Goal: Task Accomplishment & Management: Manage account settings

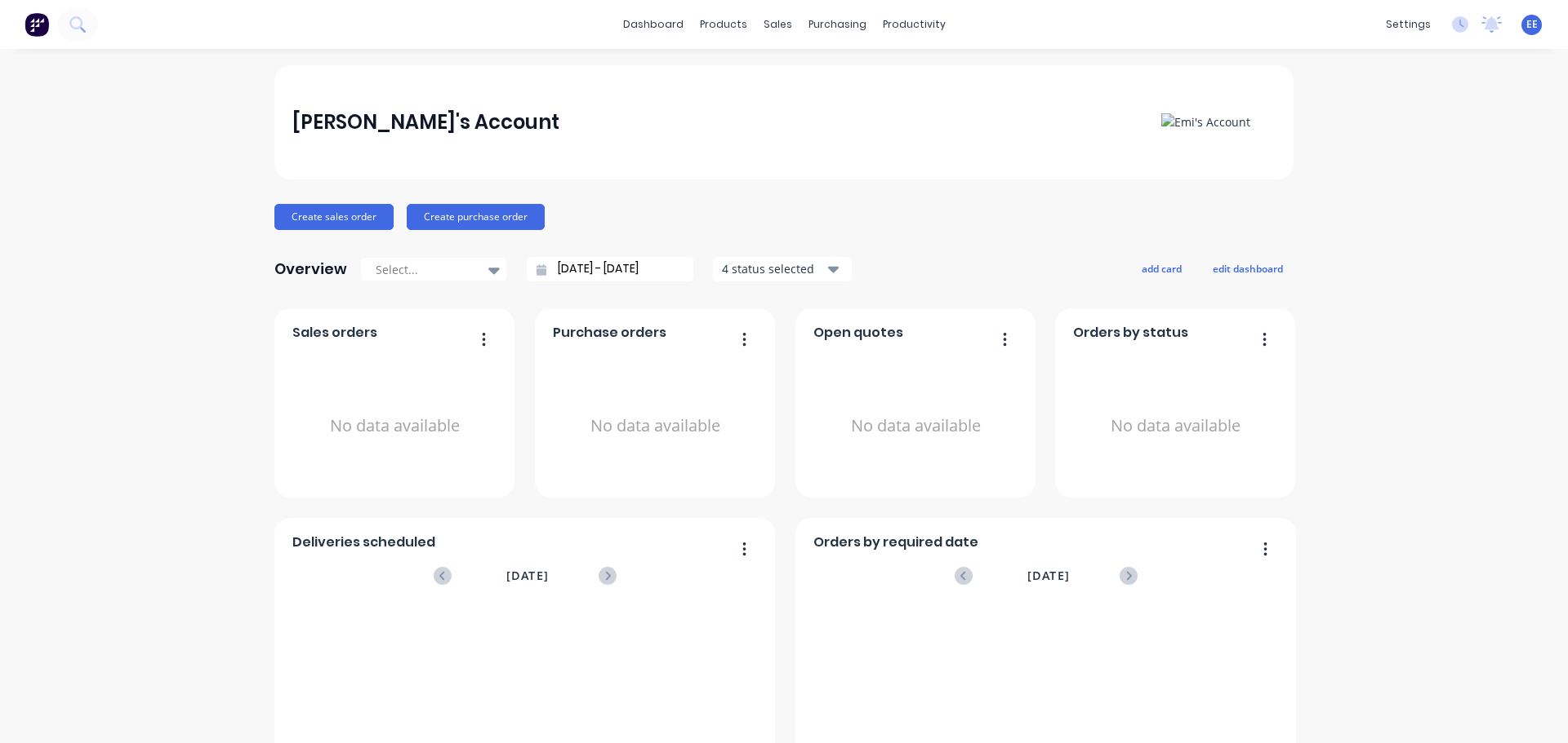
click at [1525, 22] on div "EE Emi's Account Emilen Enriquez Administrator Profile Sign out" at bounding box center [1531, 24] width 20 height 20
click at [1526, 29] on span "EE" at bounding box center [1532, 24] width 11 height 14
click at [1369, 206] on div "Sign out" at bounding box center [1391, 204] width 44 height 14
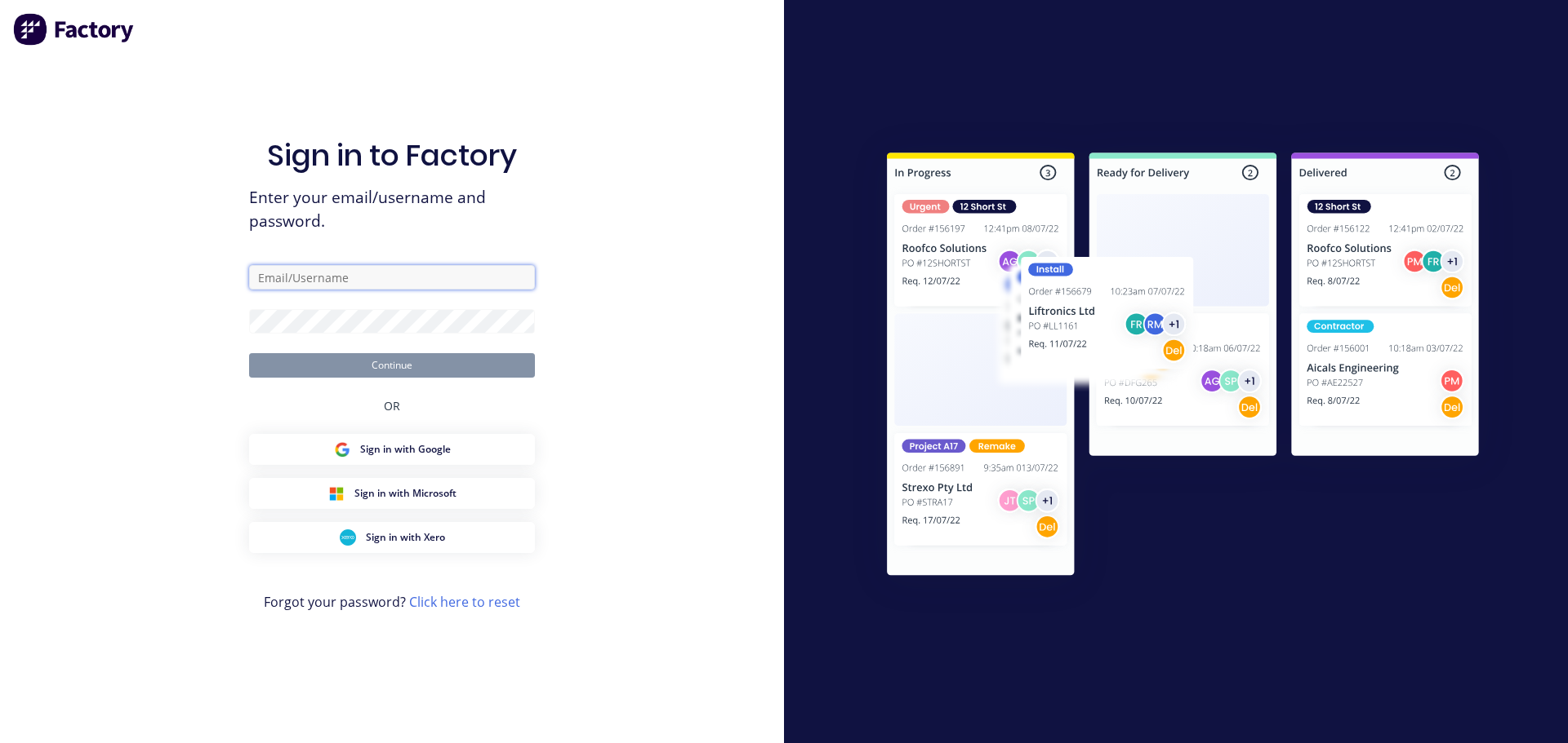
drag, startPoint x: 0, startPoint y: 0, endPoint x: 367, endPoint y: 285, distance: 464.7
click at [367, 285] on input "text" at bounding box center [392, 278] width 286 height 25
type input "[EMAIL_ADDRESS][DOMAIN_NAME]"
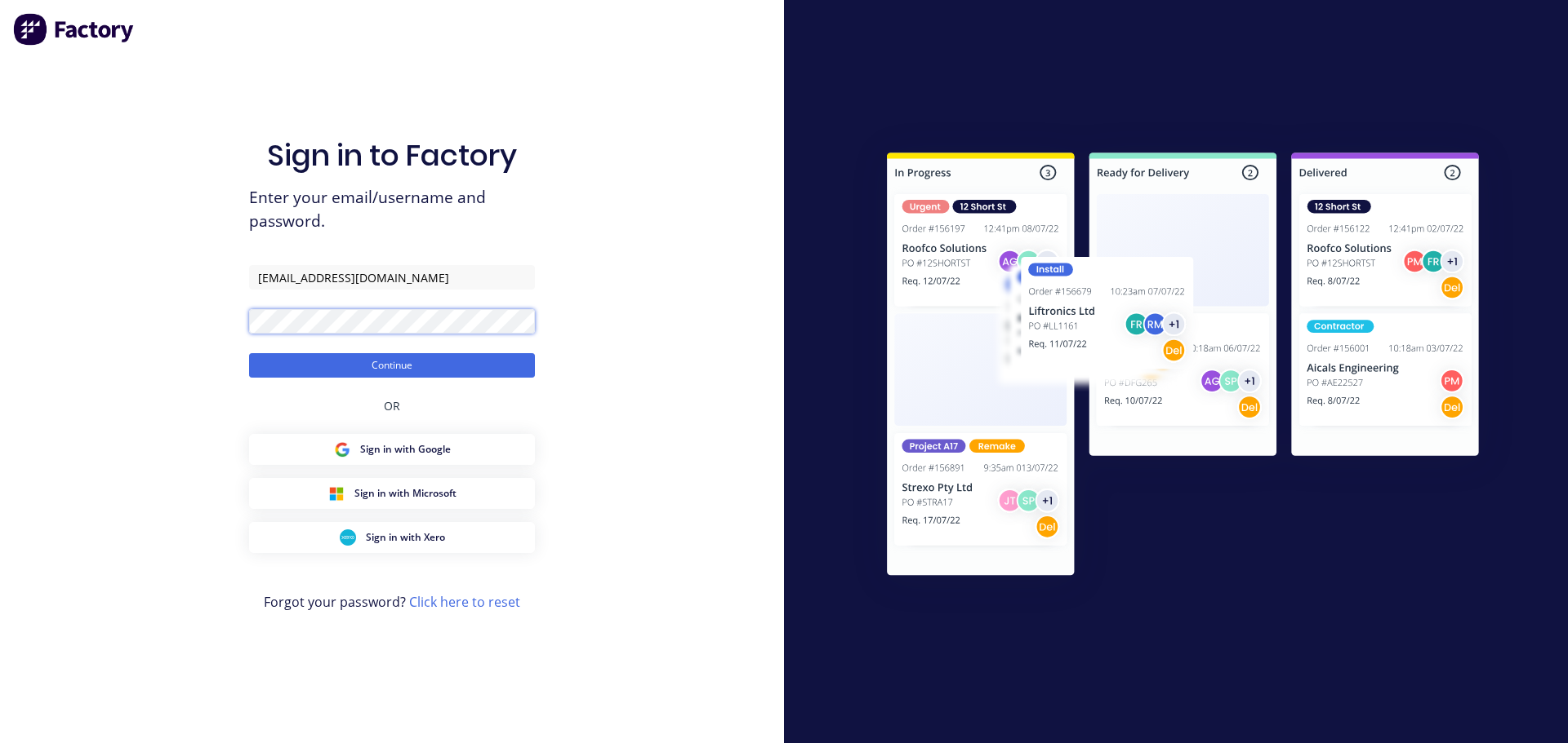
click at [249, 353] on button "Continue" at bounding box center [392, 366] width 286 height 25
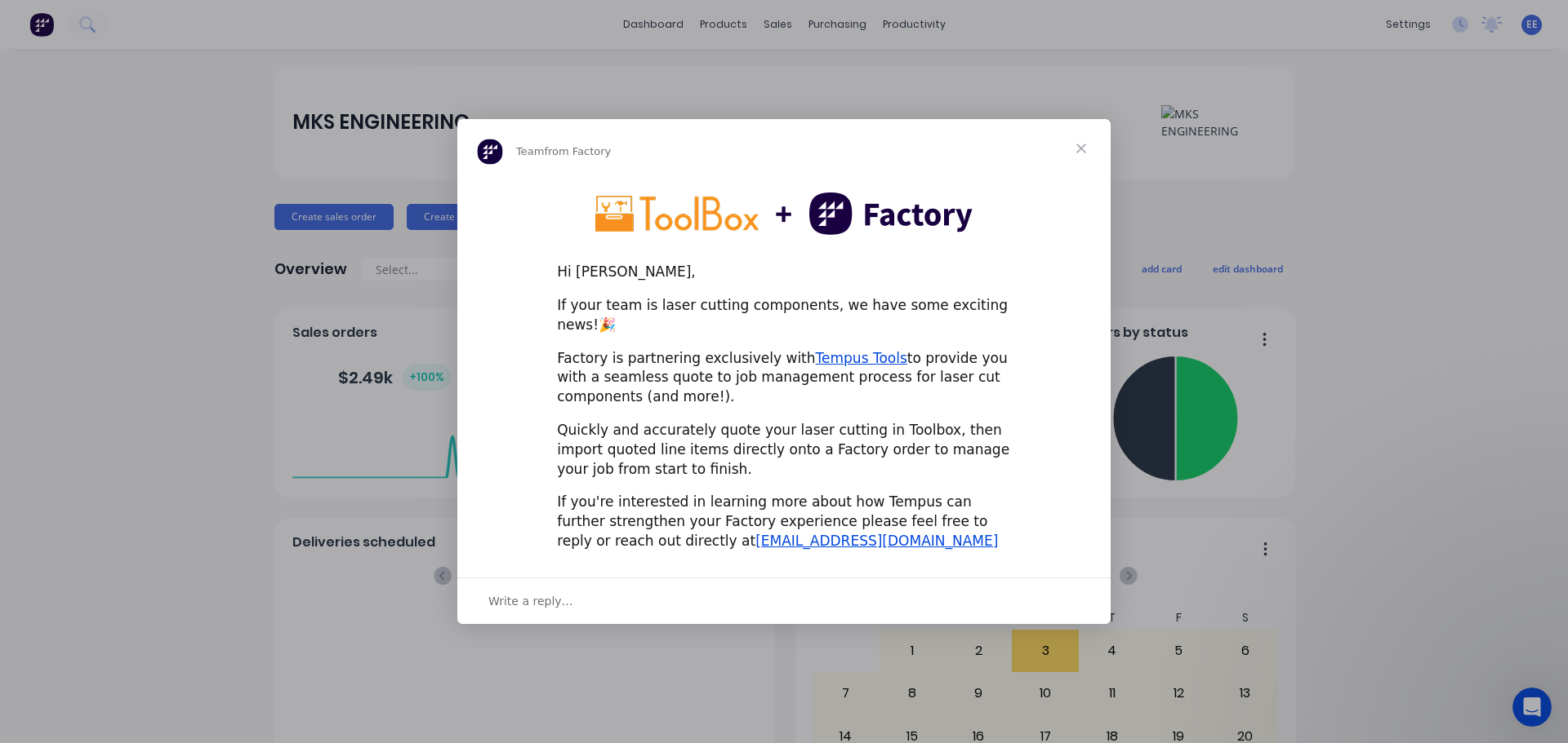
click at [1084, 157] on span "Close" at bounding box center [1082, 149] width 59 height 59
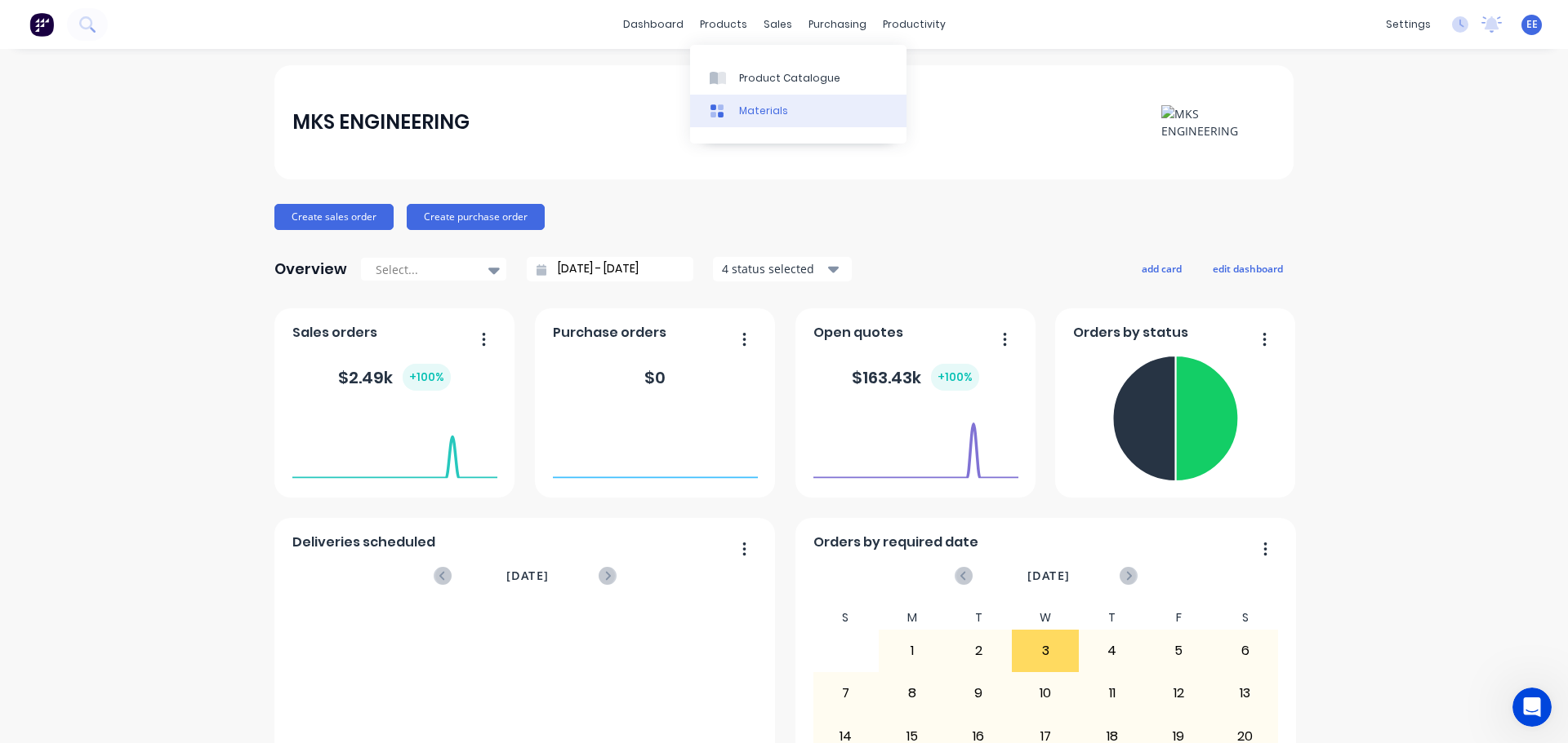
click at [757, 117] on div "Materials" at bounding box center [763, 111] width 49 height 14
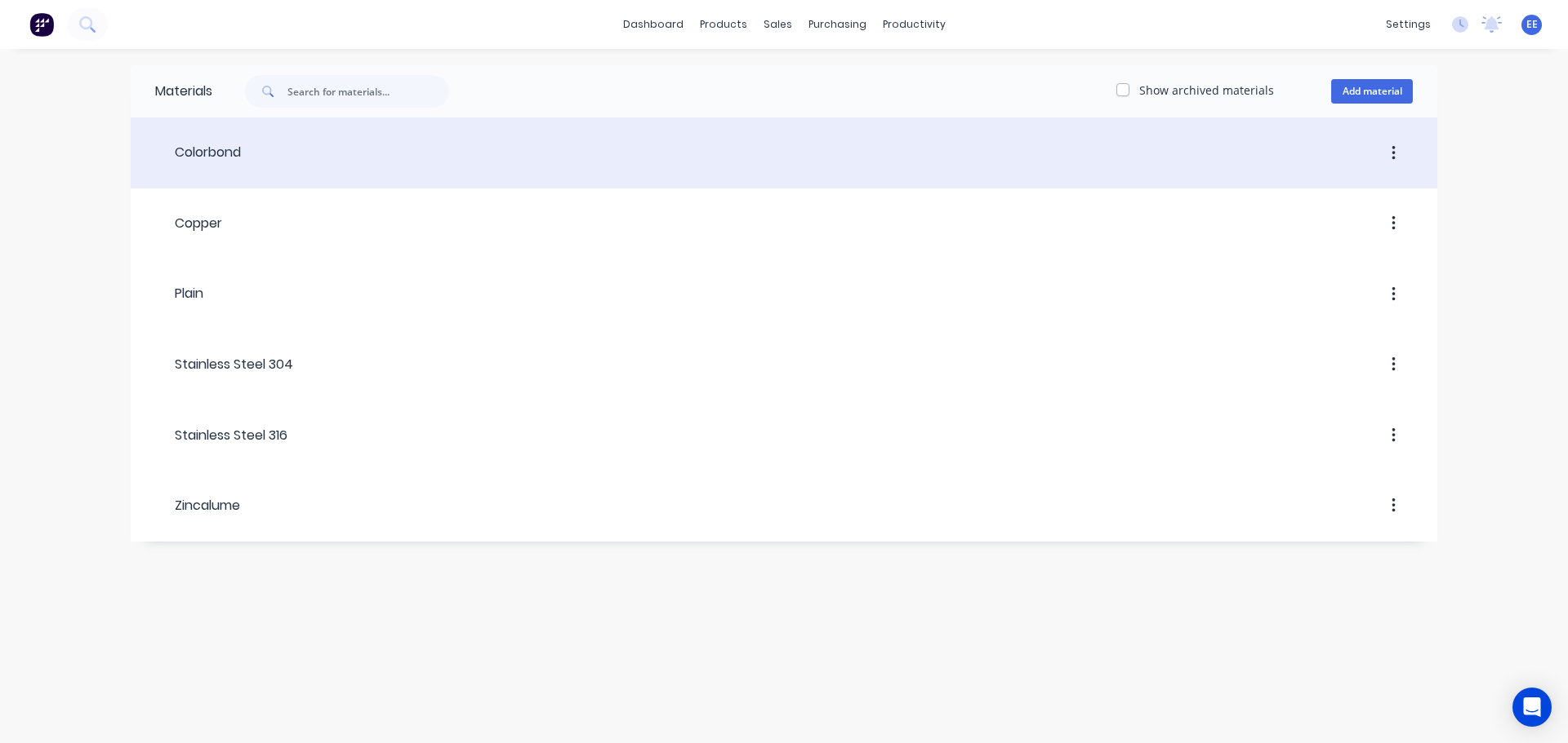
click at [573, 132] on header "Colorbond" at bounding box center [784, 153] width 1306 height 62
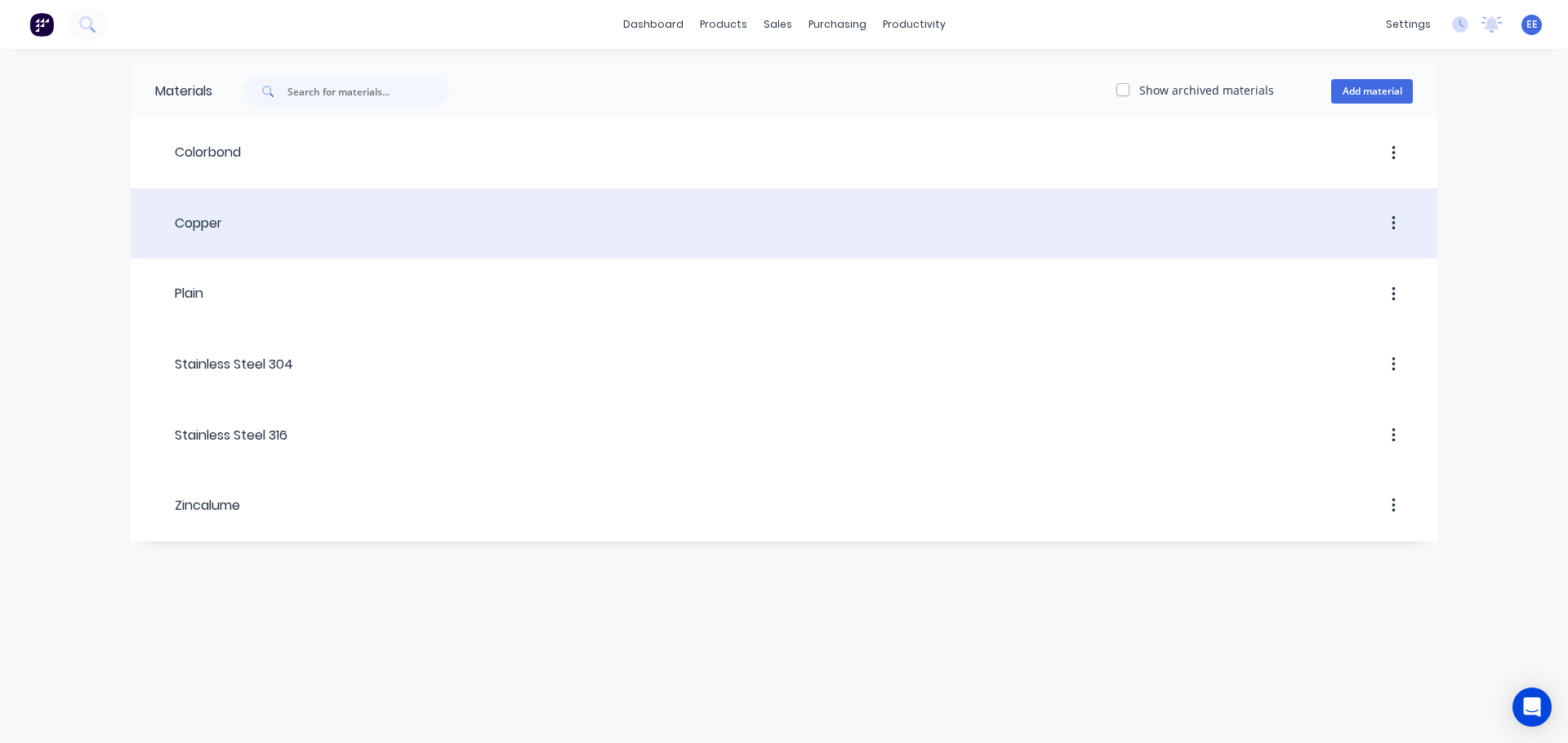
click at [328, 233] on div at bounding box center [817, 223] width 1191 height 30
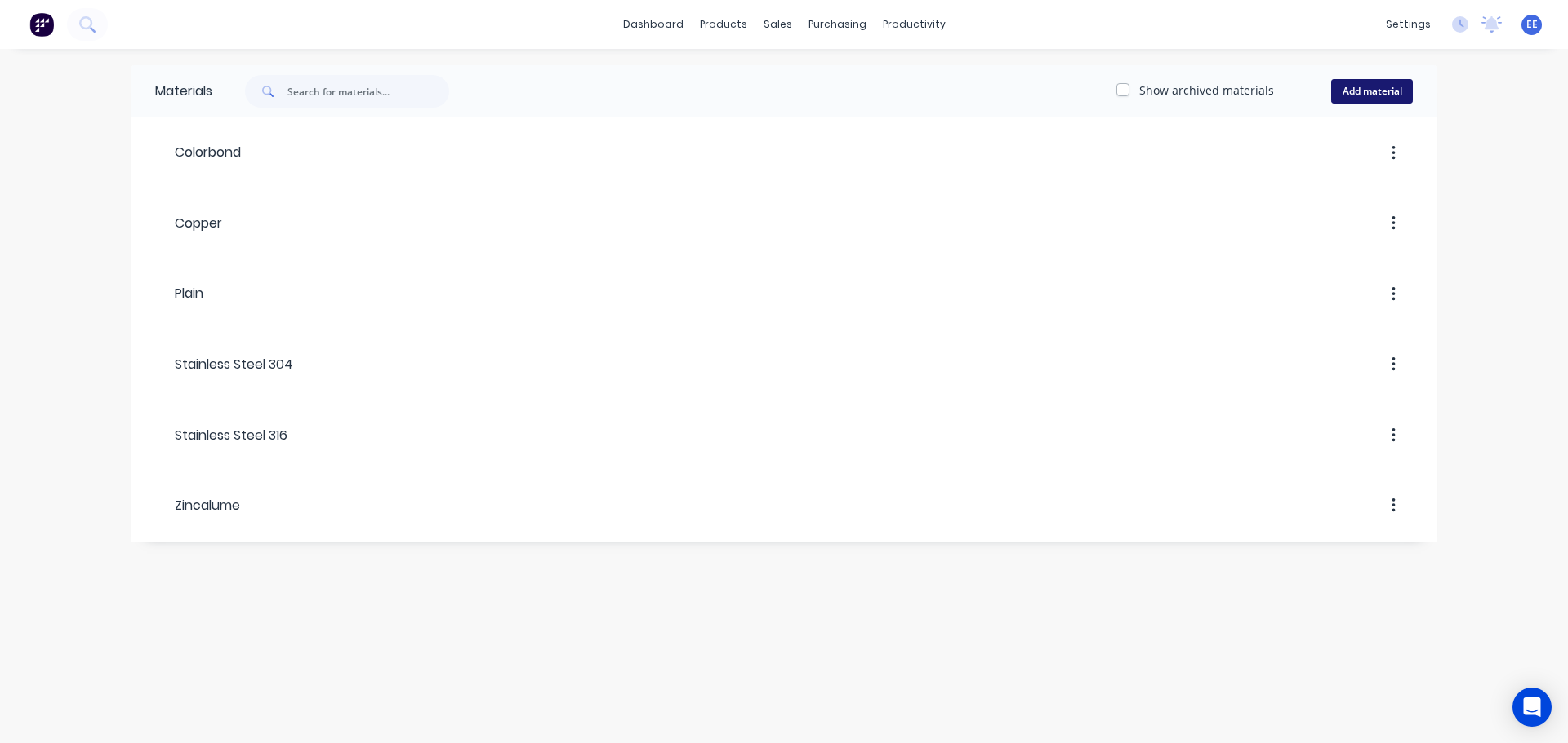
click at [1353, 93] on button "Add material" at bounding box center [1371, 92] width 81 height 25
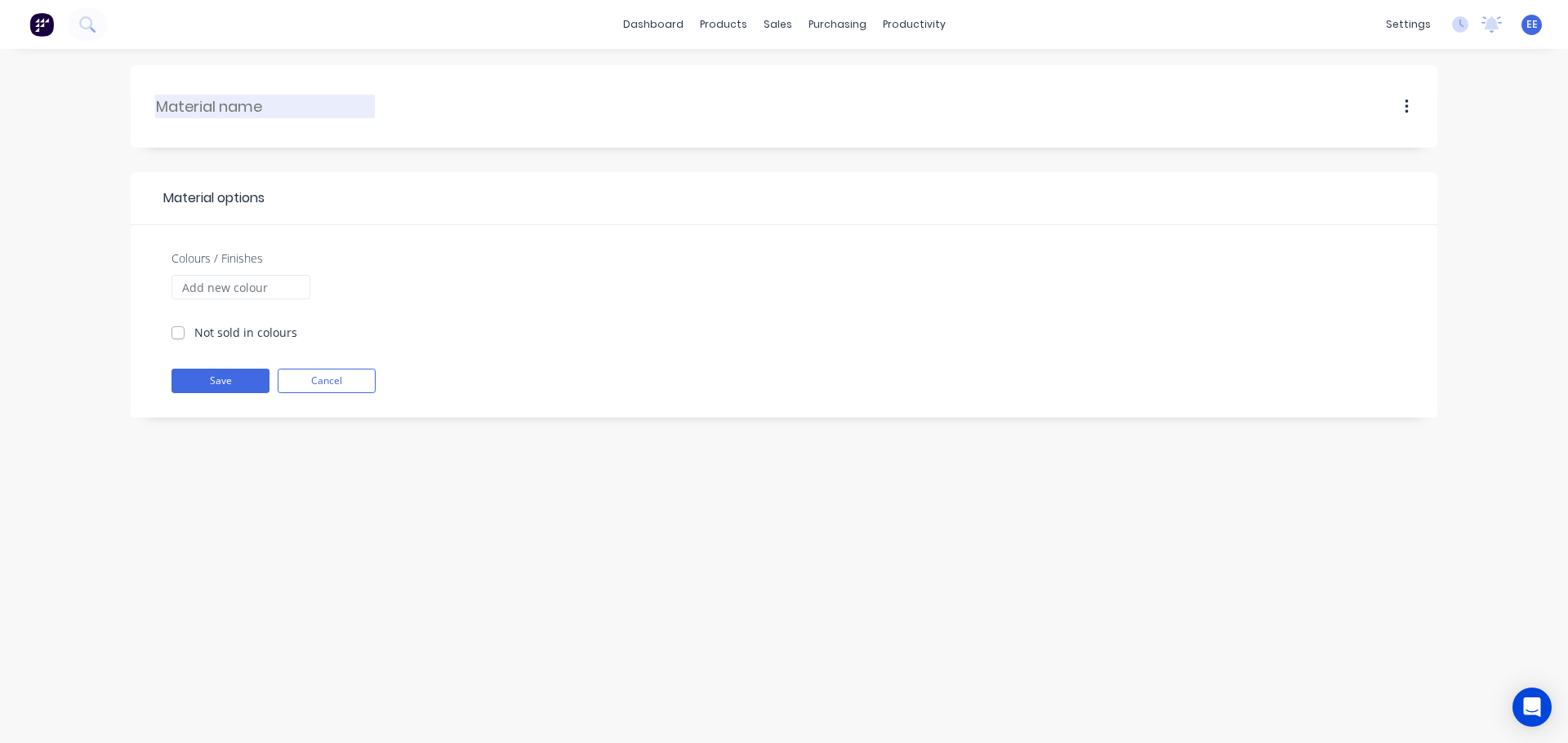
click at [228, 106] on input "text" at bounding box center [266, 106] width 220 height 22
click at [222, 283] on input "Colours / Finishes" at bounding box center [240, 287] width 139 height 25
type input "Mill"
click at [194, 337] on label "Not sold in colours" at bounding box center [246, 332] width 103 height 17
click at [182, 337] on input "Not sold in colours" at bounding box center [178, 331] width 13 height 15
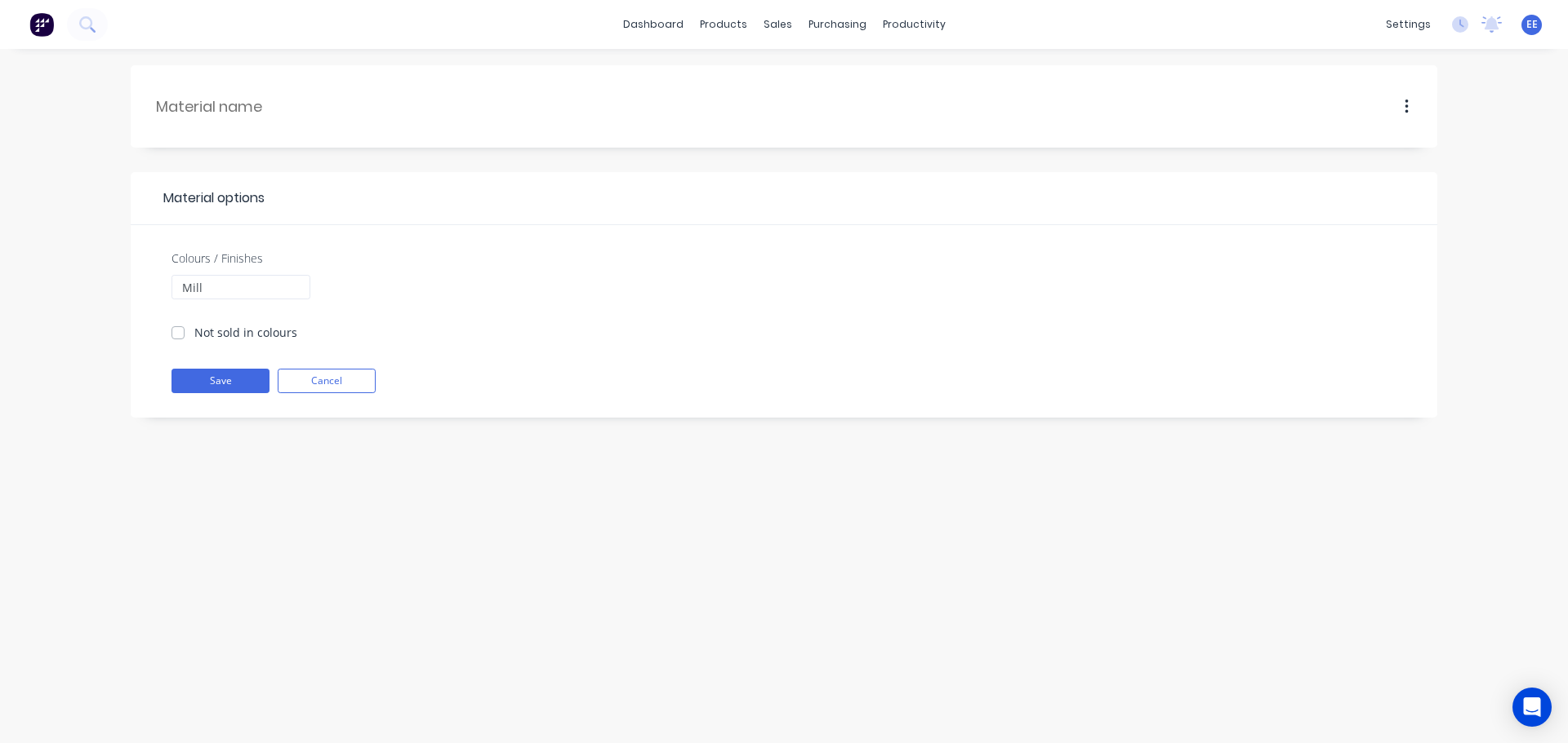
checkbox input "true"
drag, startPoint x: 212, startPoint y: 294, endPoint x: 169, endPoint y: 291, distance: 43.1
click at [169, 291] on div "Colours / Finishes Mill Not sold in colours" at bounding box center [241, 307] width 155 height 116
click at [259, 107] on input "text" at bounding box center [266, 106] width 220 height 22
paste input "Mill"
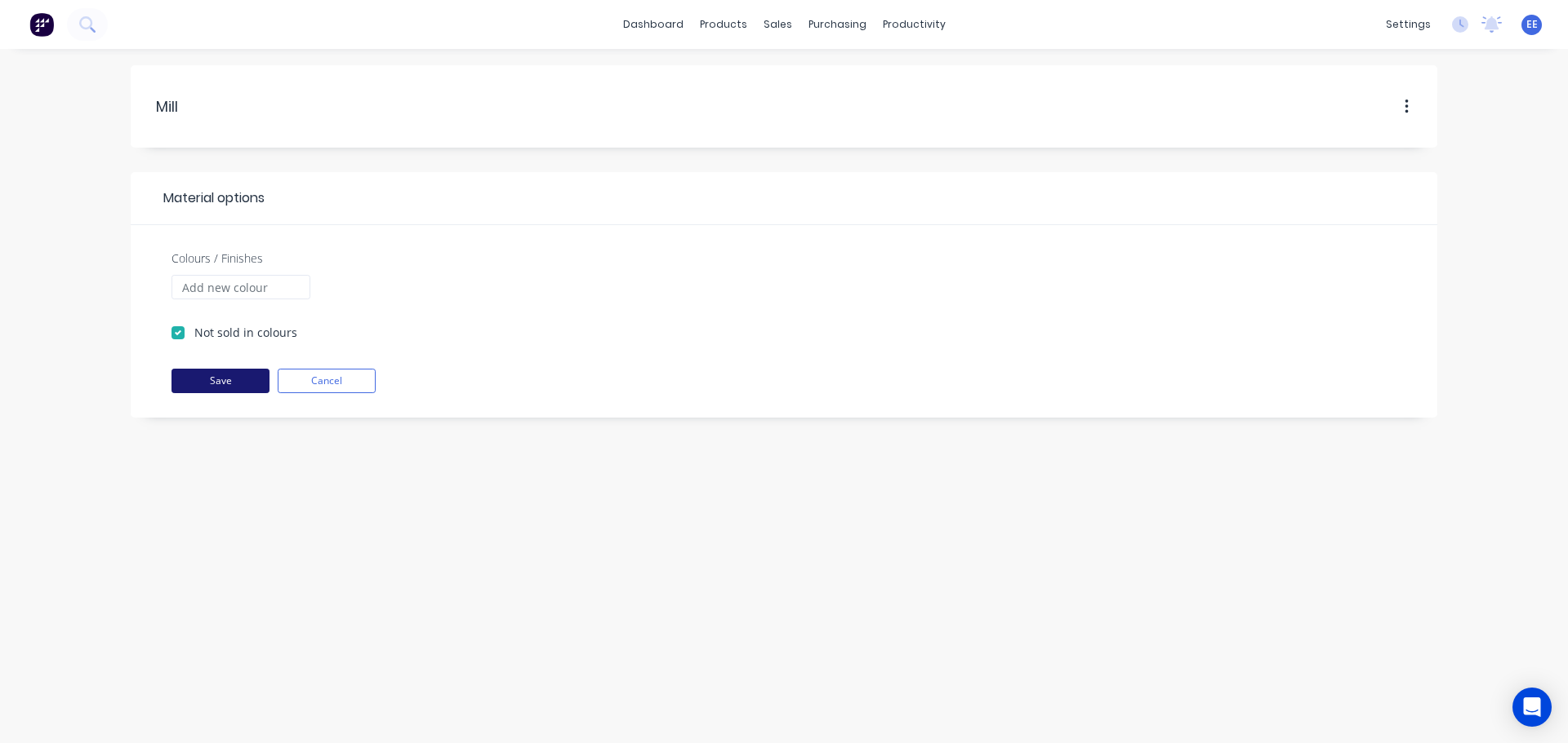
type input "Mill"
click at [222, 379] on button "Save" at bounding box center [220, 381] width 98 height 25
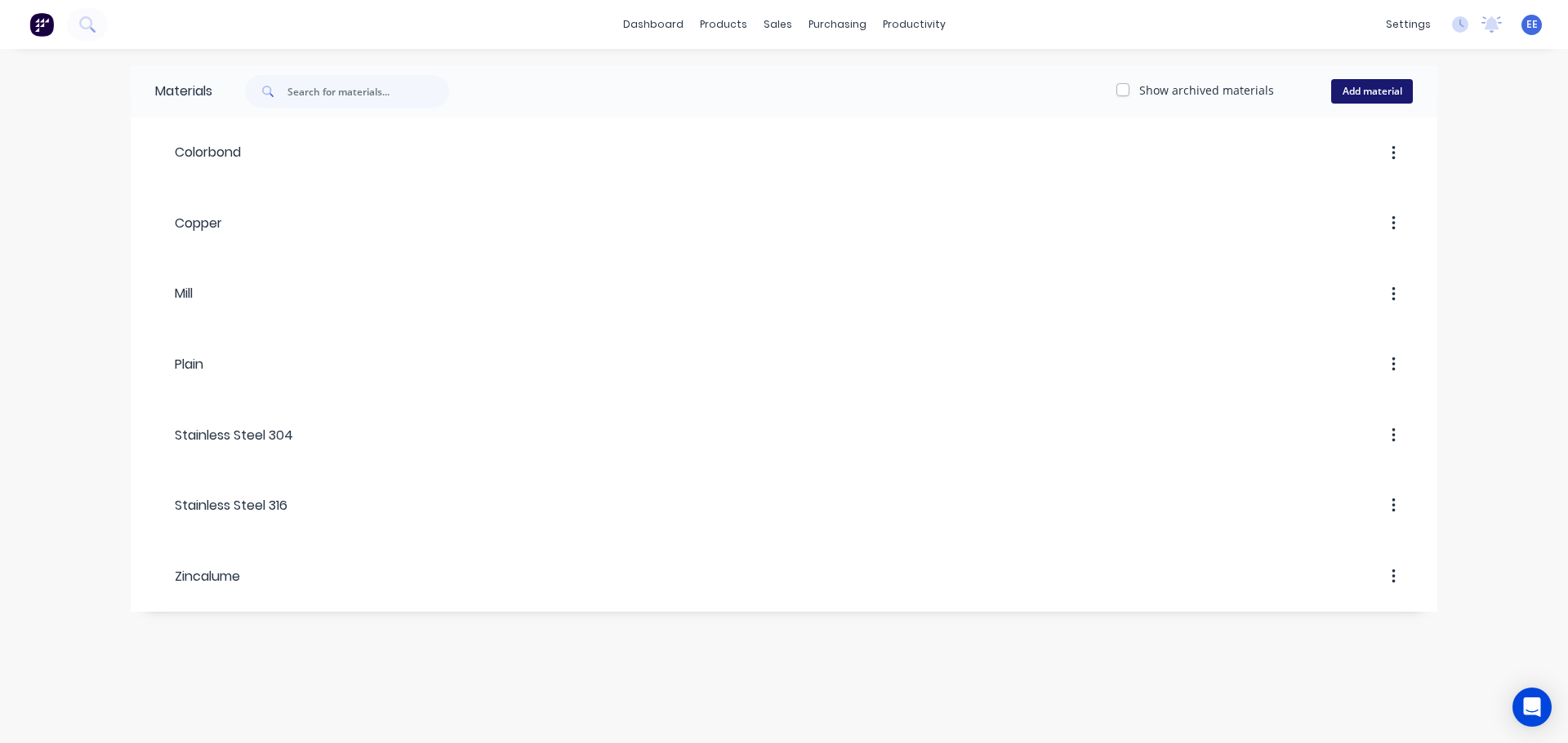
click at [1383, 89] on button "Add material" at bounding box center [1371, 92] width 81 height 25
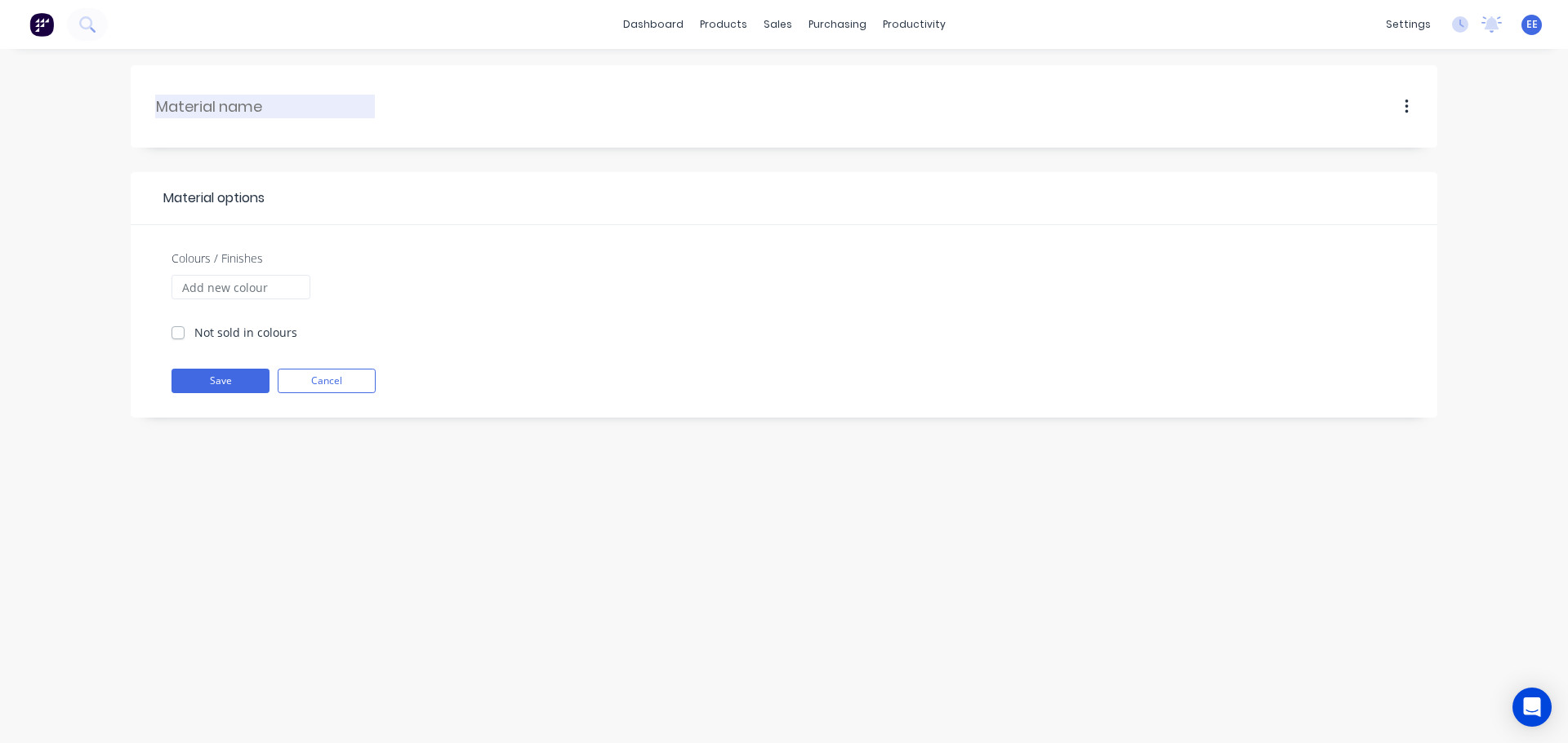
click at [246, 108] on input "text" at bounding box center [266, 106] width 220 height 22
type input "Surf Mist"
click at [217, 384] on button "Save" at bounding box center [220, 381] width 98 height 25
checkbox input "true"
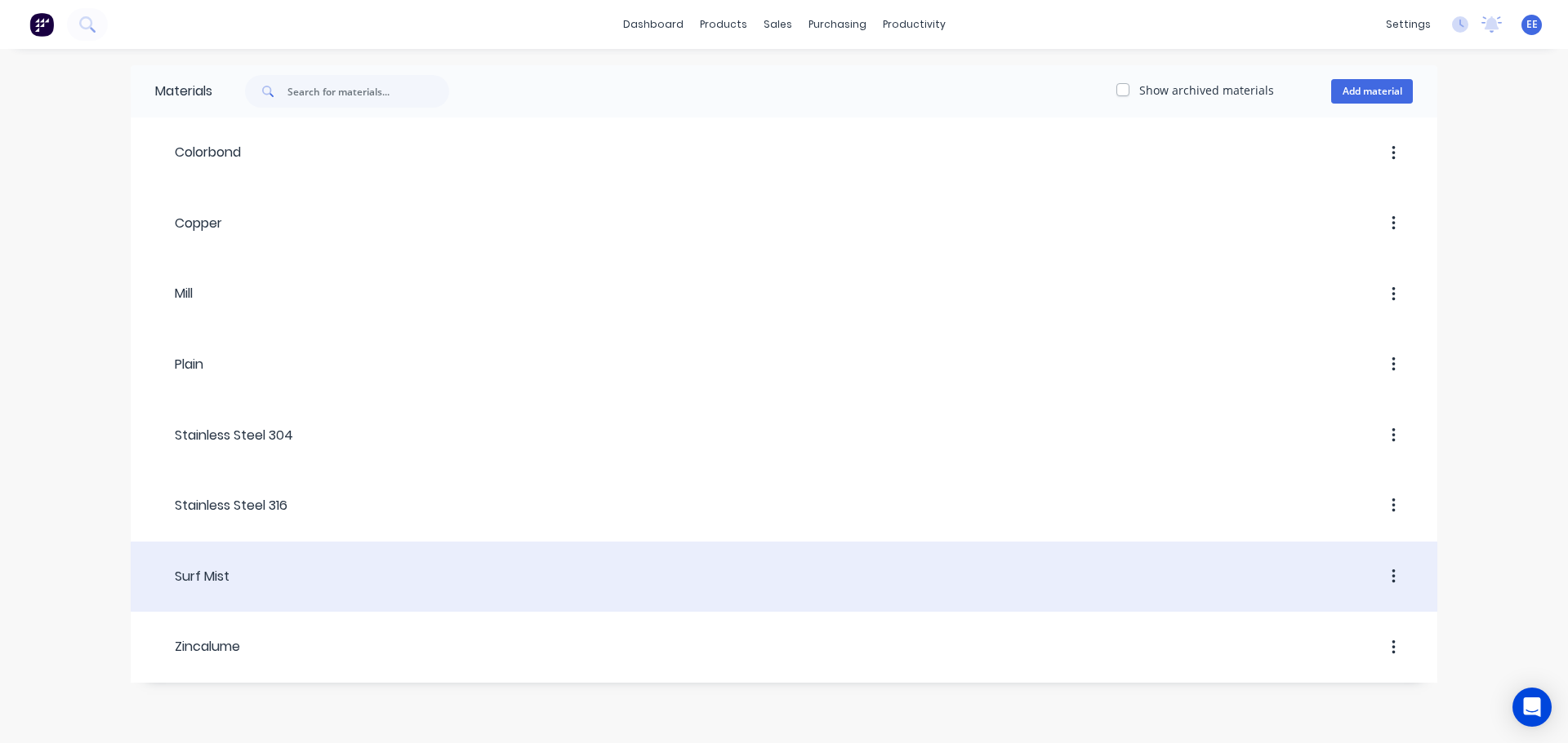
click at [222, 575] on div "Surf Mist" at bounding box center [192, 577] width 75 height 20
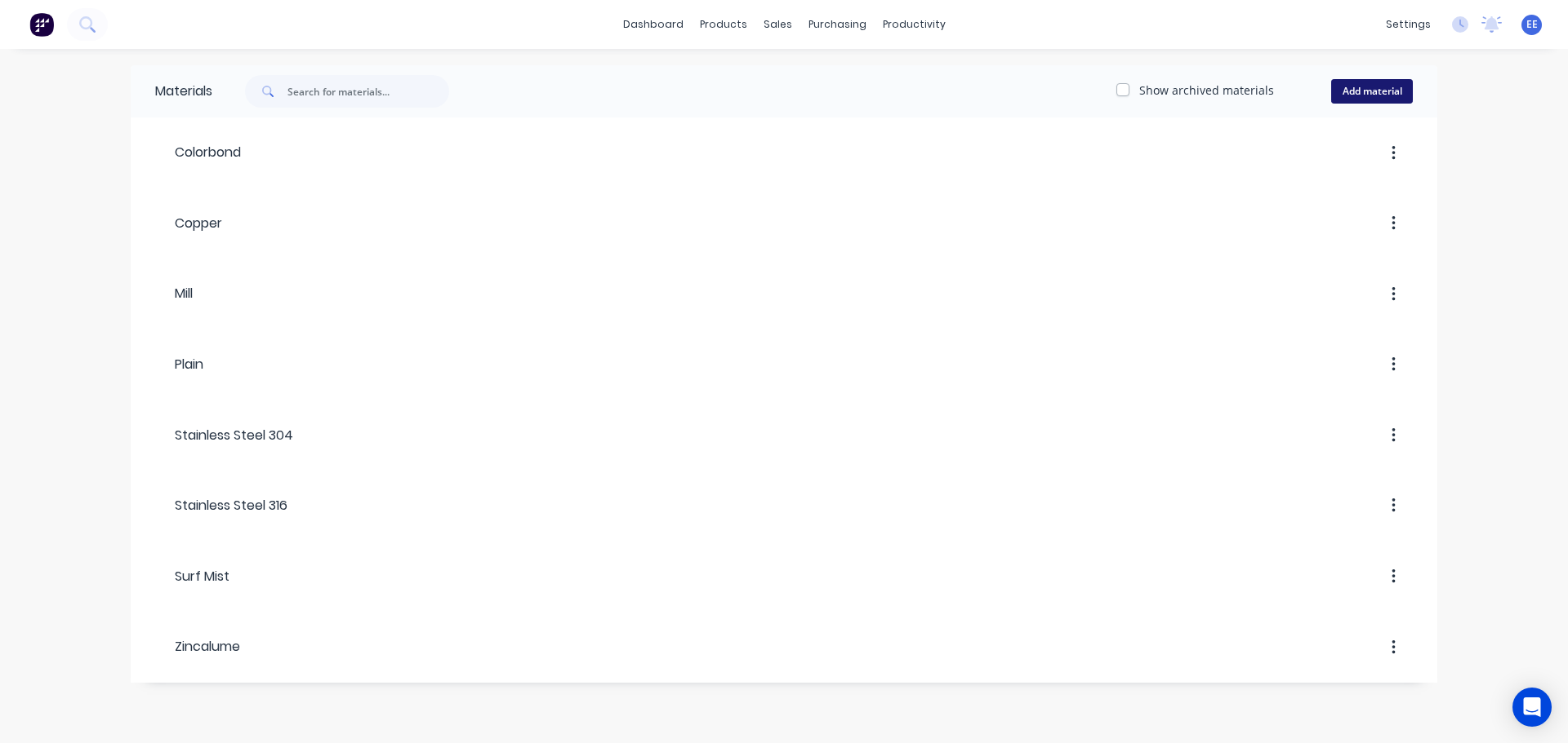
click at [1367, 93] on button "Add material" at bounding box center [1371, 92] width 81 height 25
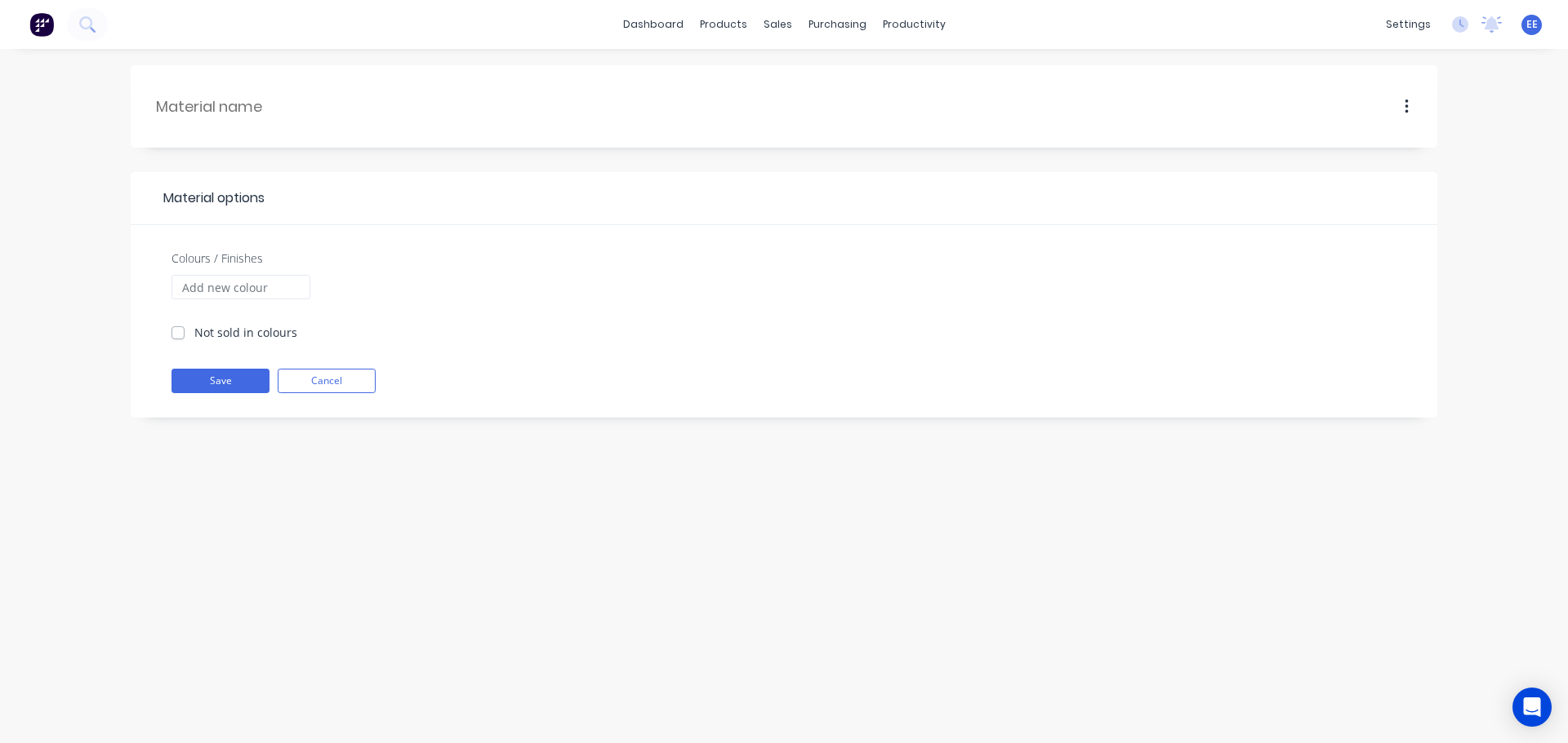
click at [291, 87] on div at bounding box center [265, 106] width 220 height 50
click at [272, 99] on input "text" at bounding box center [266, 106] width 220 height 22
type input "Clear Anodised"
click at [193, 326] on div "Not sold in colours" at bounding box center [234, 332] width 126 height 17
click at [185, 335] on div "Not sold in colours" at bounding box center [234, 332] width 126 height 17
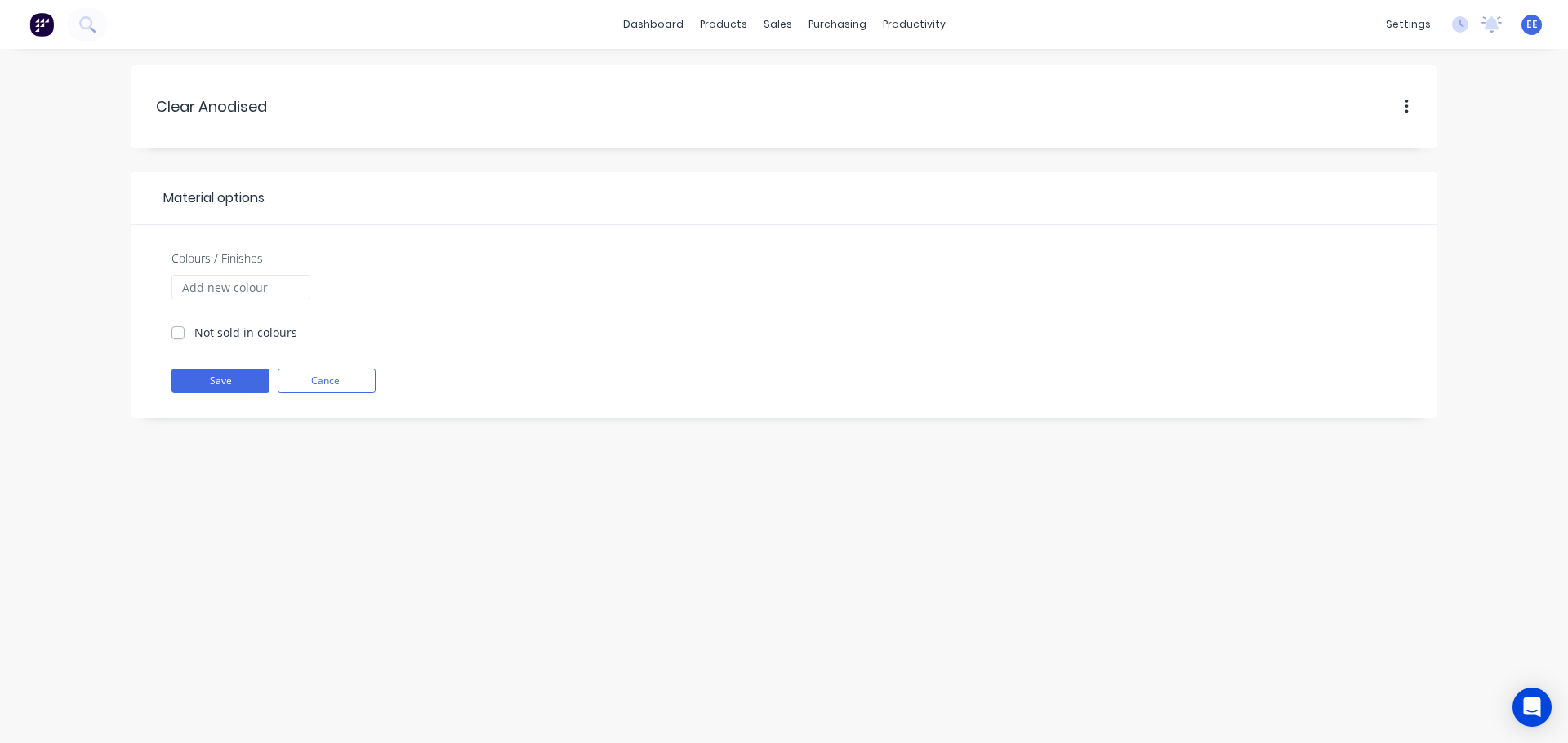
click at [194, 335] on label "Not sold in colours" at bounding box center [246, 332] width 103 height 17
click at [178, 335] on input "Not sold in colours" at bounding box center [178, 331] width 13 height 15
checkbox input "true"
click at [209, 391] on button "Save" at bounding box center [220, 381] width 98 height 25
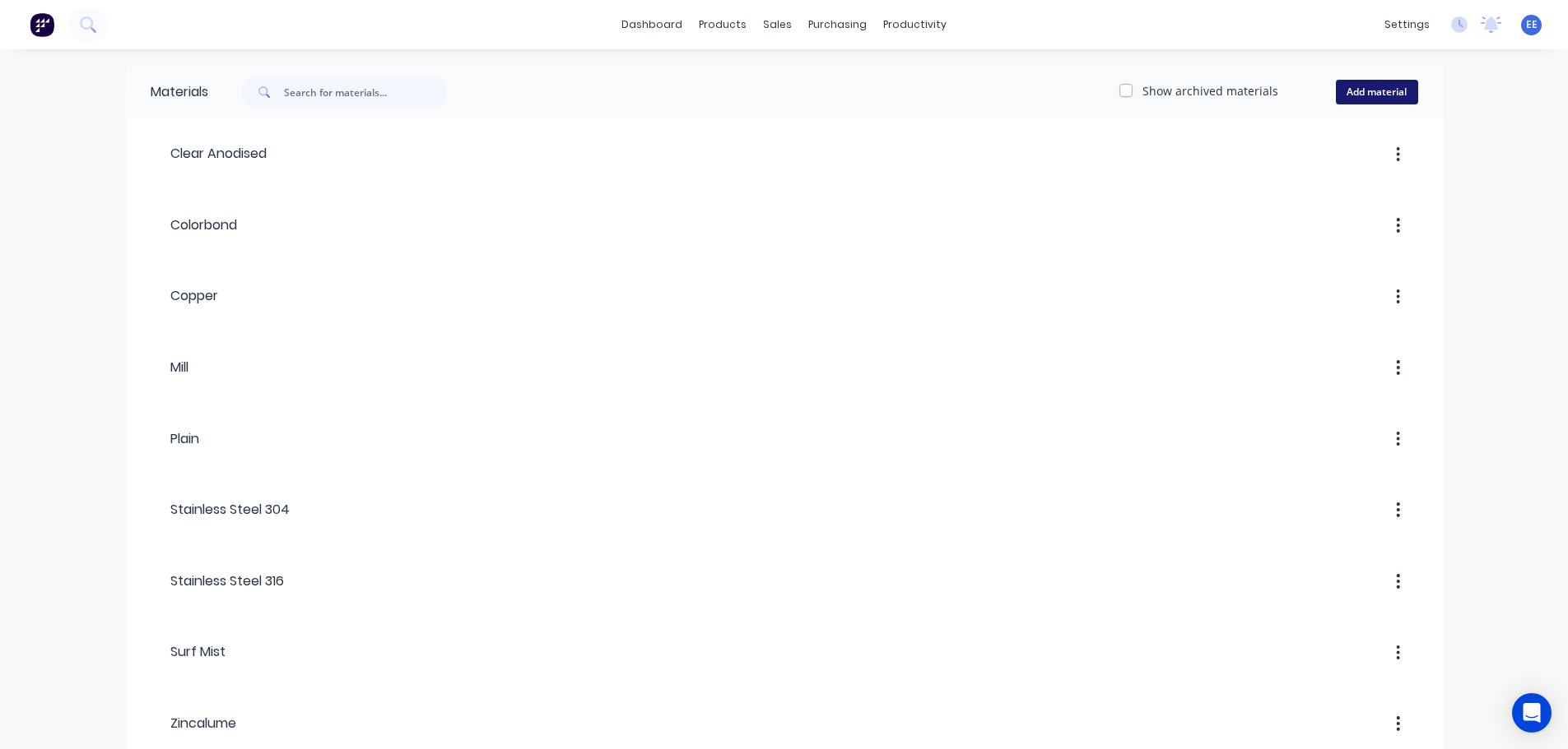
click at [1351, 94] on button "Add material" at bounding box center [1376, 92] width 82 height 25
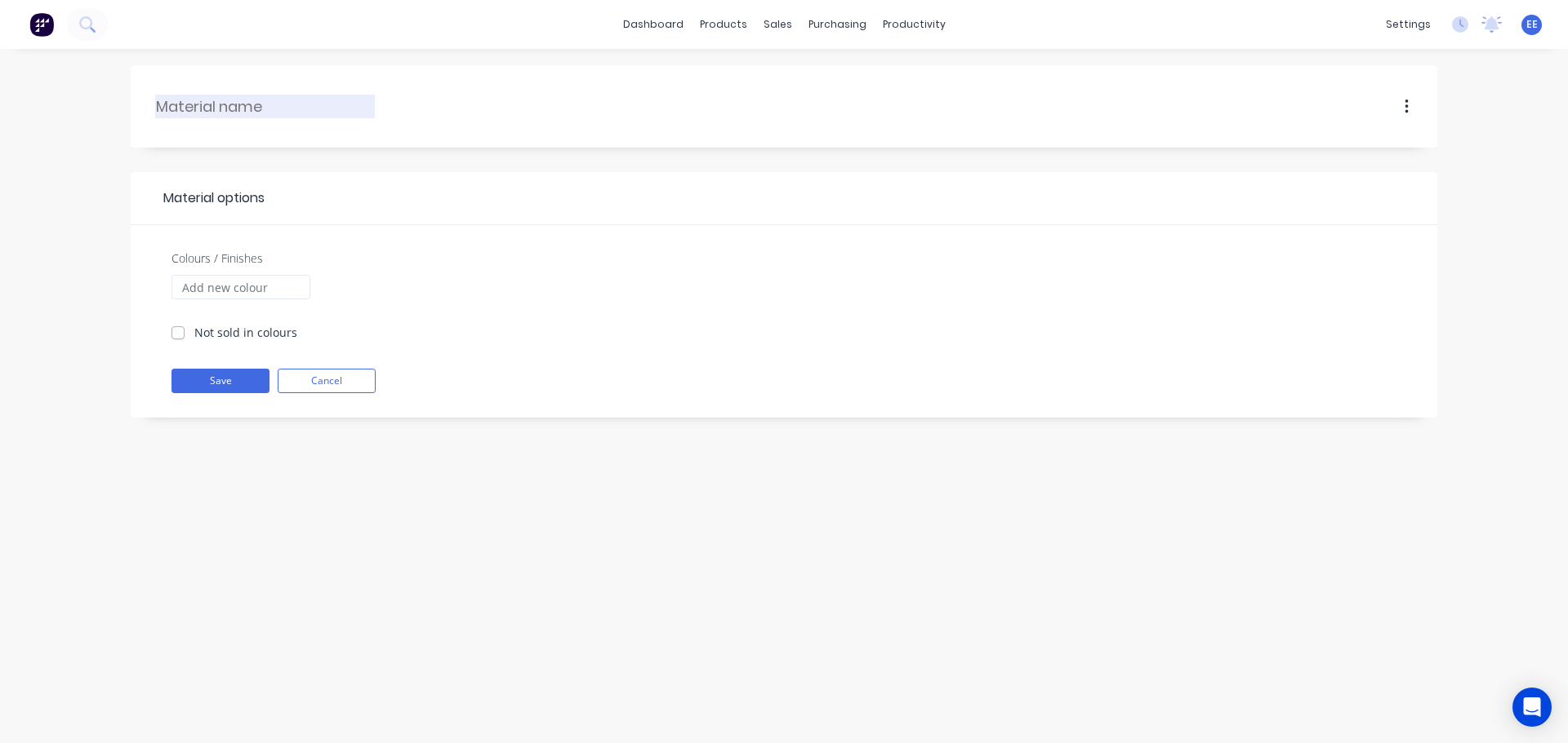
click at [257, 112] on input "text" at bounding box center [266, 106] width 220 height 22
type input "White"
click at [224, 343] on div "Colours / Finishes Not sold in colours" at bounding box center [241, 307] width 155 height 116
click at [194, 331] on label "Not sold in colours" at bounding box center [246, 332] width 103 height 17
click at [177, 331] on input "Not sold in colours" at bounding box center [178, 331] width 13 height 15
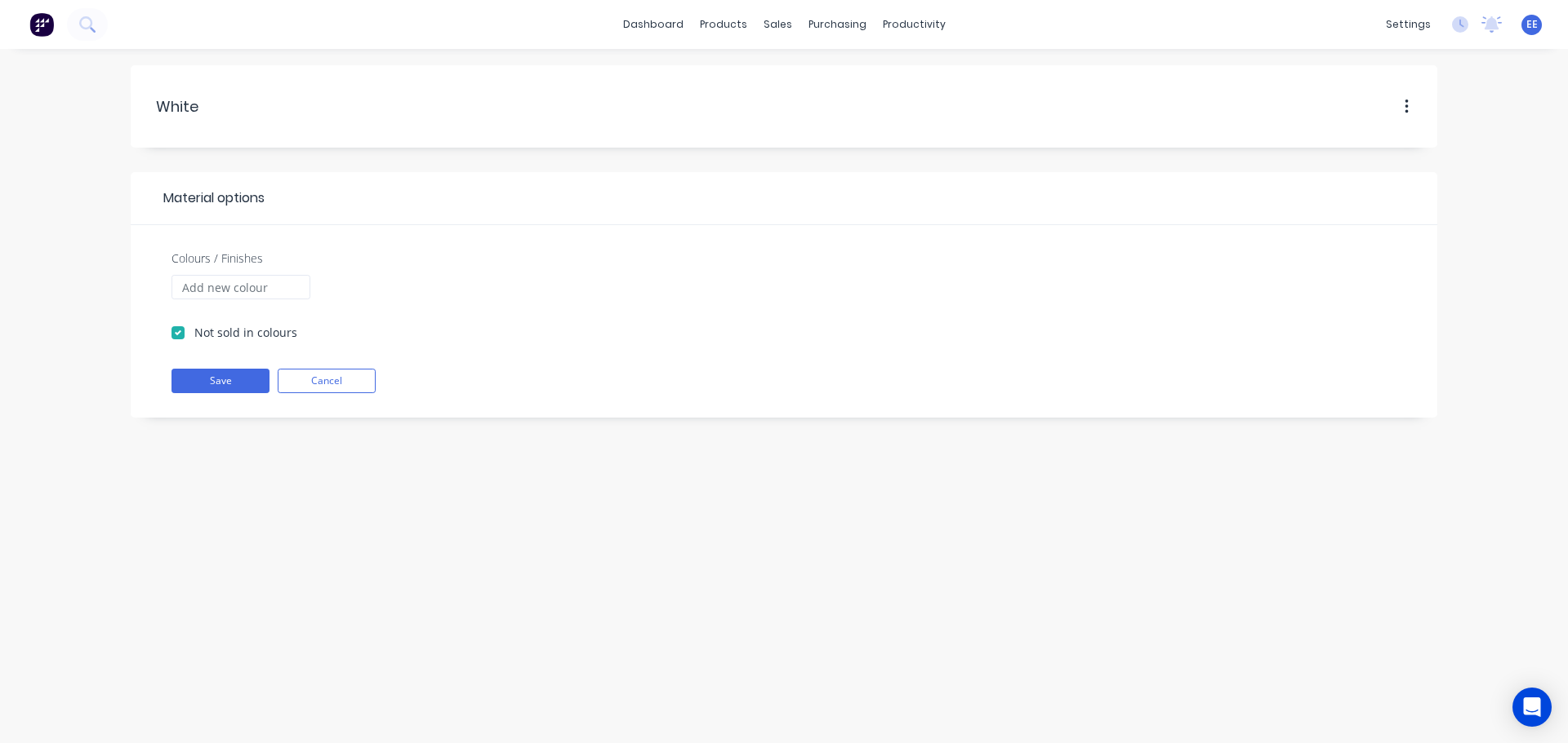
checkbox input "true"
click at [192, 386] on button "Save" at bounding box center [220, 381] width 98 height 25
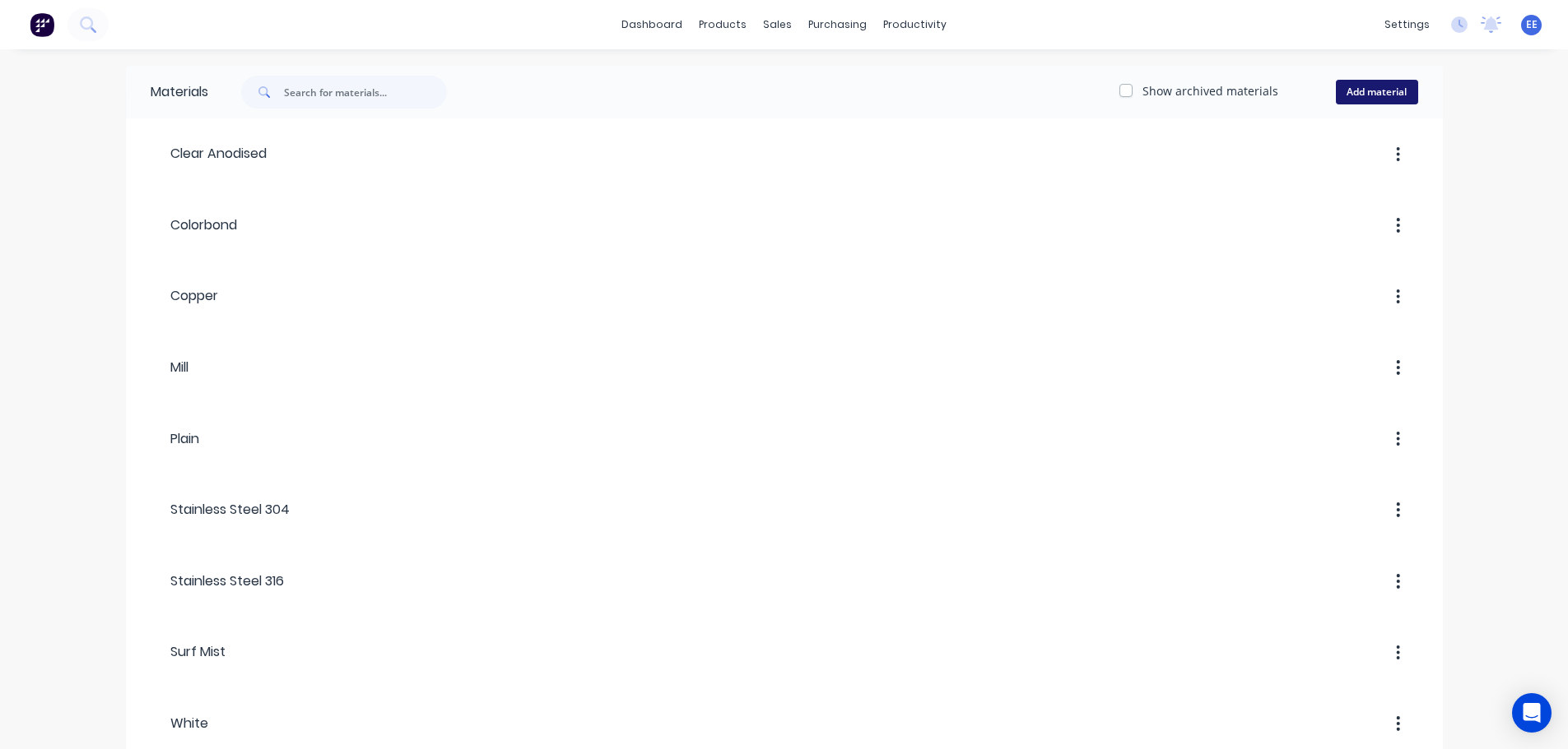
click at [1388, 85] on button "Add material" at bounding box center [1376, 92] width 82 height 25
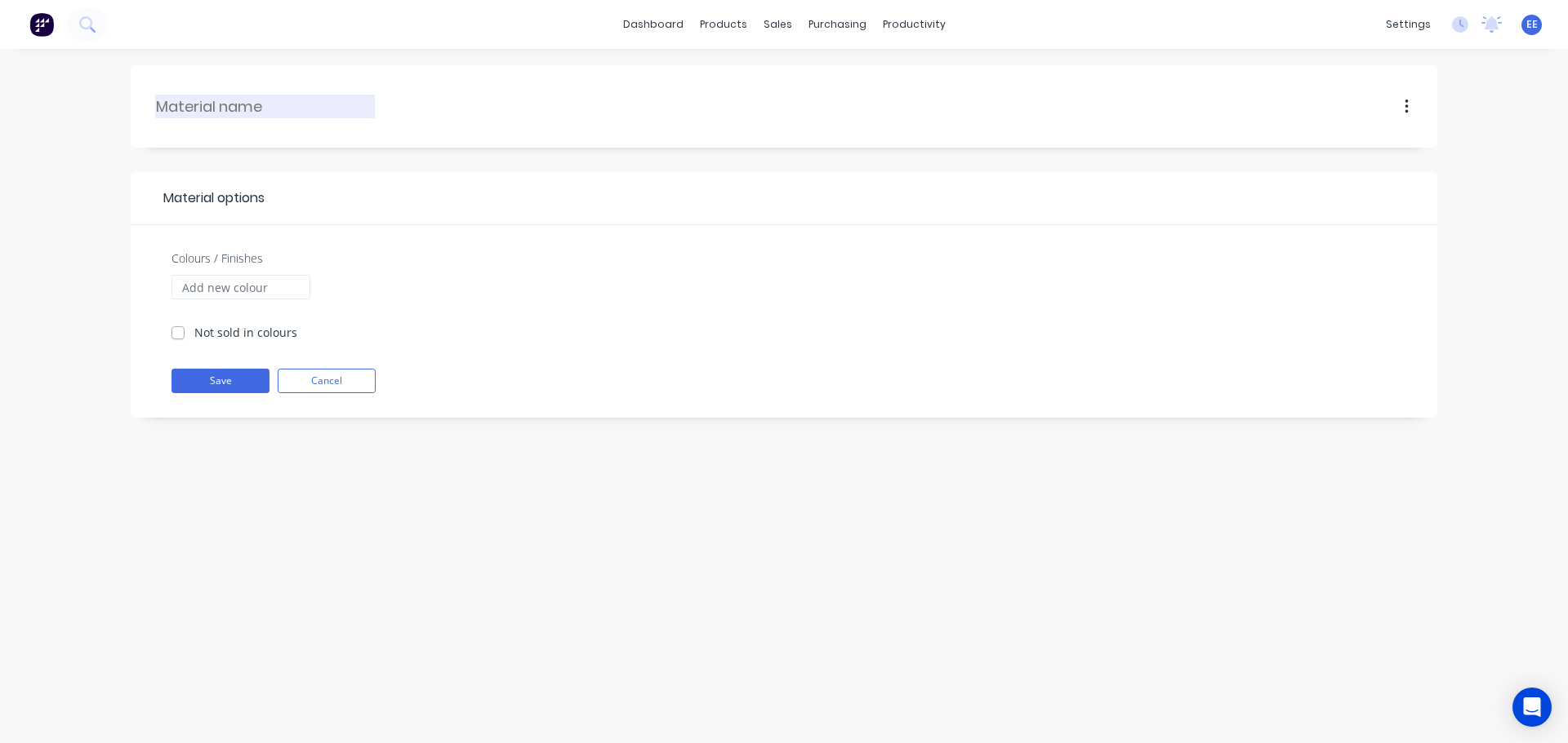
click at [270, 99] on input "text" at bounding box center [266, 106] width 220 height 22
click at [183, 104] on input "Prinrose" at bounding box center [266, 106] width 220 height 22
type input "Primrose"
click at [187, 334] on div "Not sold in colours" at bounding box center [234, 332] width 126 height 17
click at [194, 330] on label "Not sold in colours" at bounding box center [246, 332] width 103 height 17
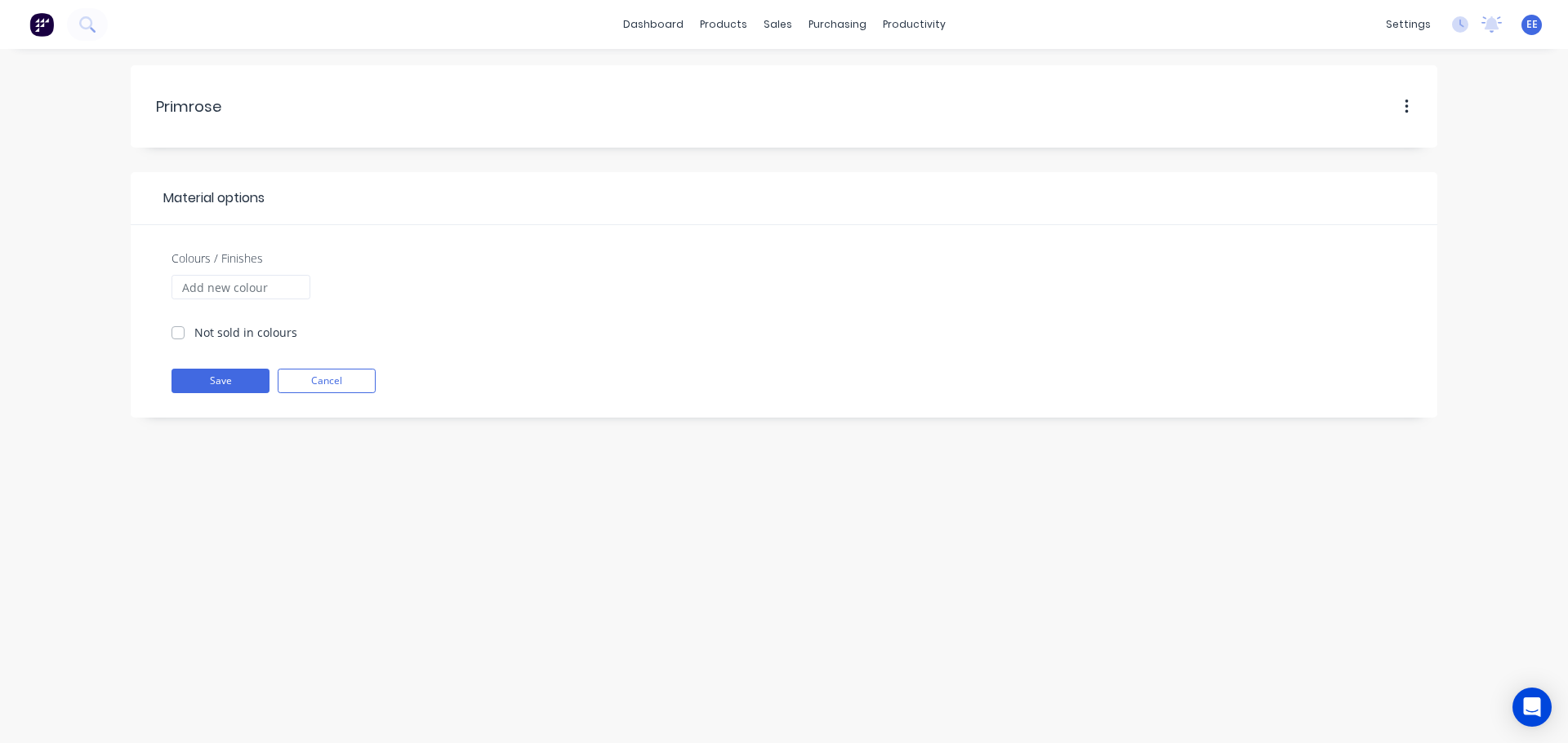
click at [179, 330] on input "Not sold in colours" at bounding box center [178, 331] width 13 height 15
click at [194, 330] on label "Not sold in colours" at bounding box center [246, 332] width 103 height 17
click at [179, 330] on input "Not sold in colours" at bounding box center [178, 331] width 13 height 15
click at [194, 331] on label "Not sold in colours" at bounding box center [246, 332] width 103 height 17
click at [180, 331] on input "Not sold in colours" at bounding box center [178, 331] width 13 height 15
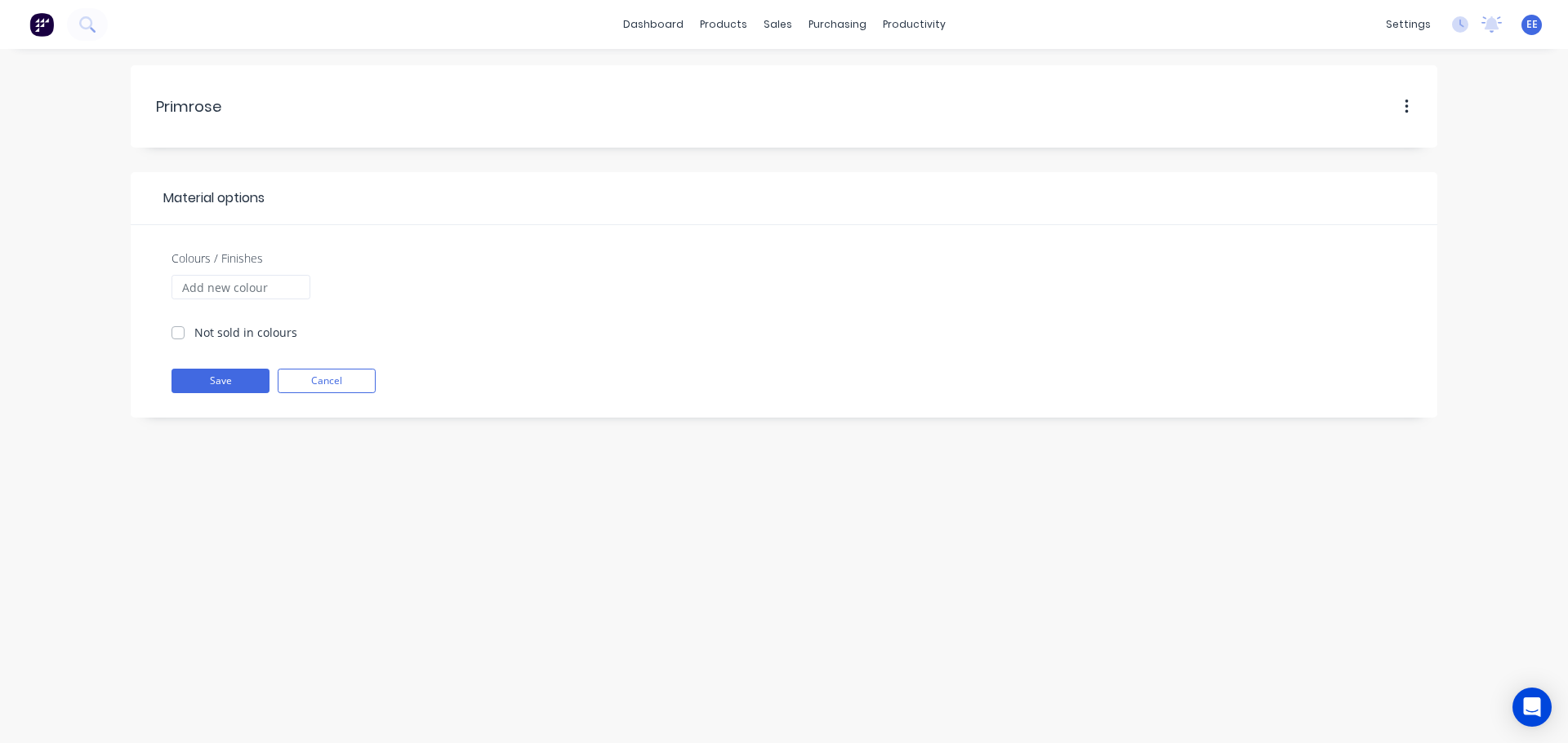
checkbox input "true"
click at [224, 384] on button "Save" at bounding box center [220, 381] width 98 height 25
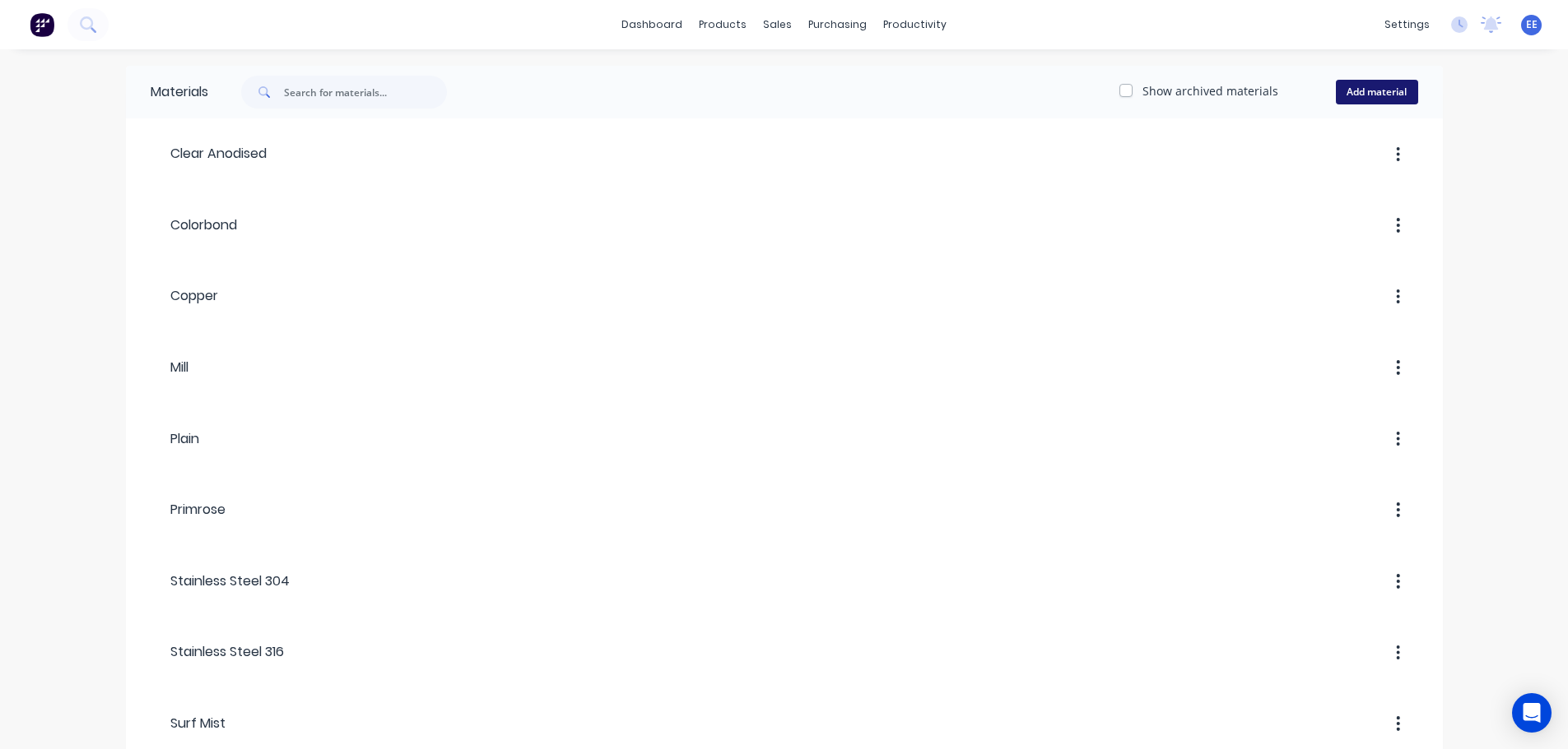
click at [1372, 85] on button "Add material" at bounding box center [1376, 92] width 82 height 25
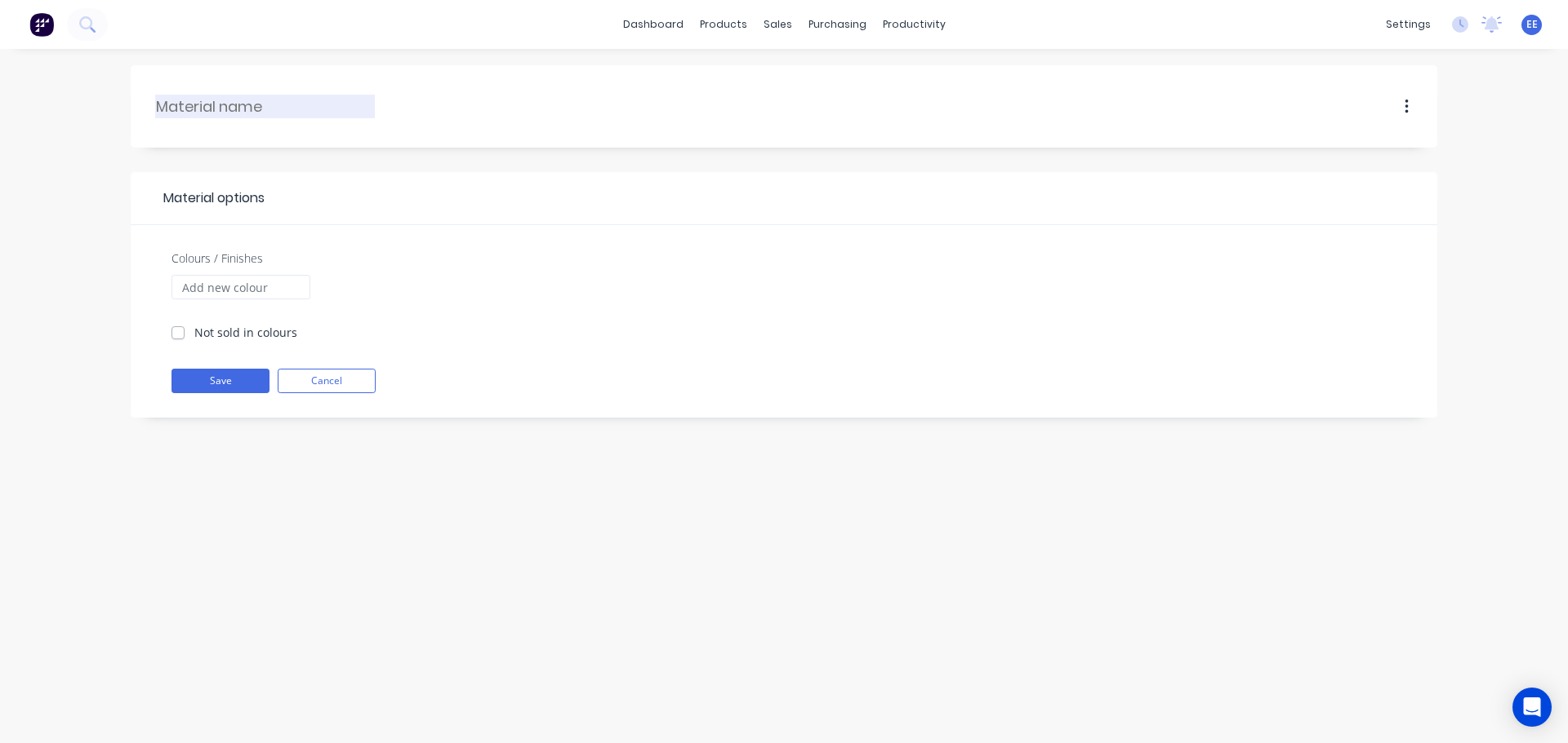
click at [275, 101] on input "text" at bounding box center [266, 106] width 220 height 22
click at [299, 98] on input "text" at bounding box center [266, 106] width 220 height 22
paste input "Paper Interleaved"
type input "Paper Interleaved"
click at [203, 338] on label "Not sold in colours" at bounding box center [246, 332] width 103 height 17
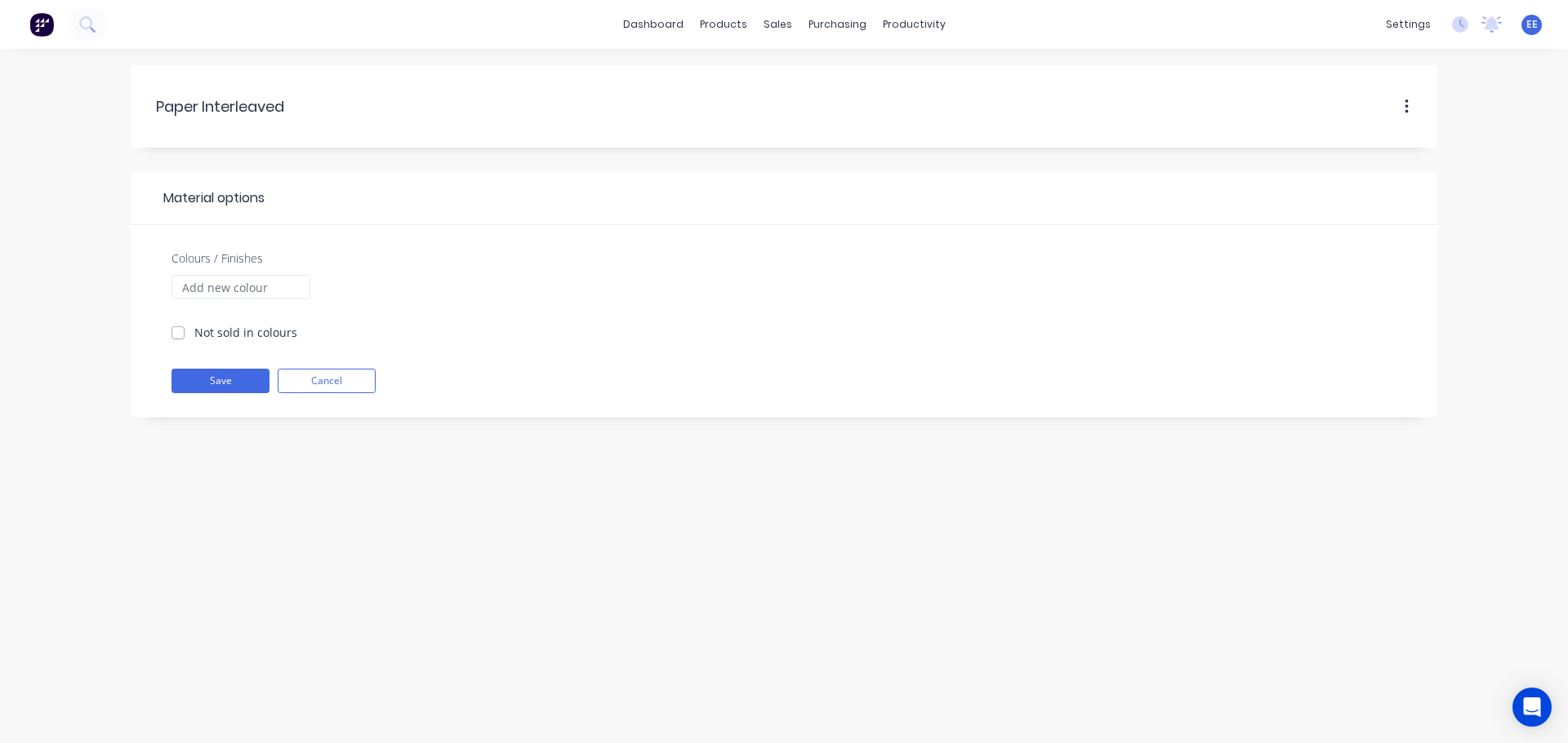
click at [184, 338] on input "Not sold in colours" at bounding box center [178, 331] width 13 height 15
checkbox input "true"
click at [213, 390] on button "Save" at bounding box center [220, 381] width 98 height 25
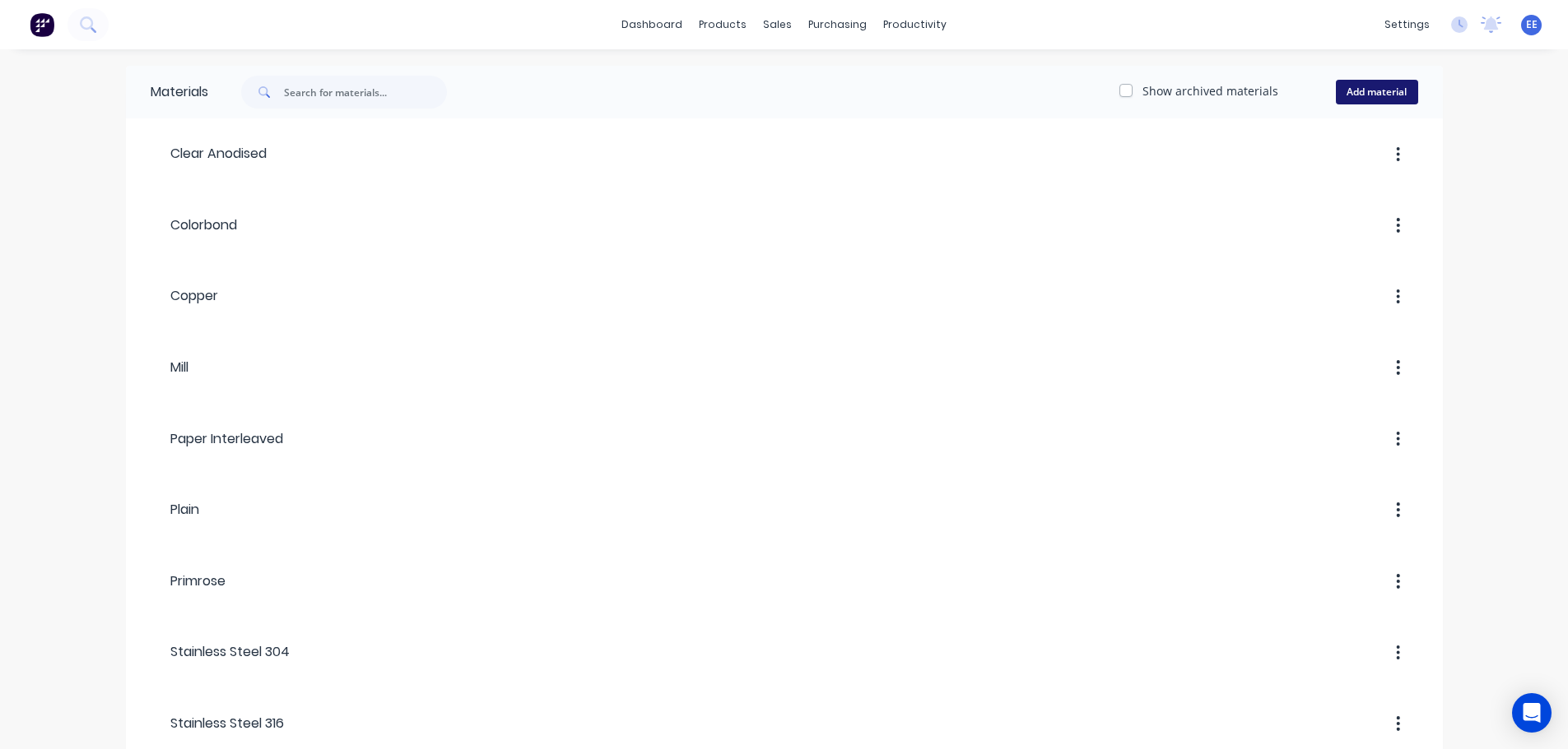
click at [1389, 89] on button "Add material" at bounding box center [1376, 92] width 82 height 25
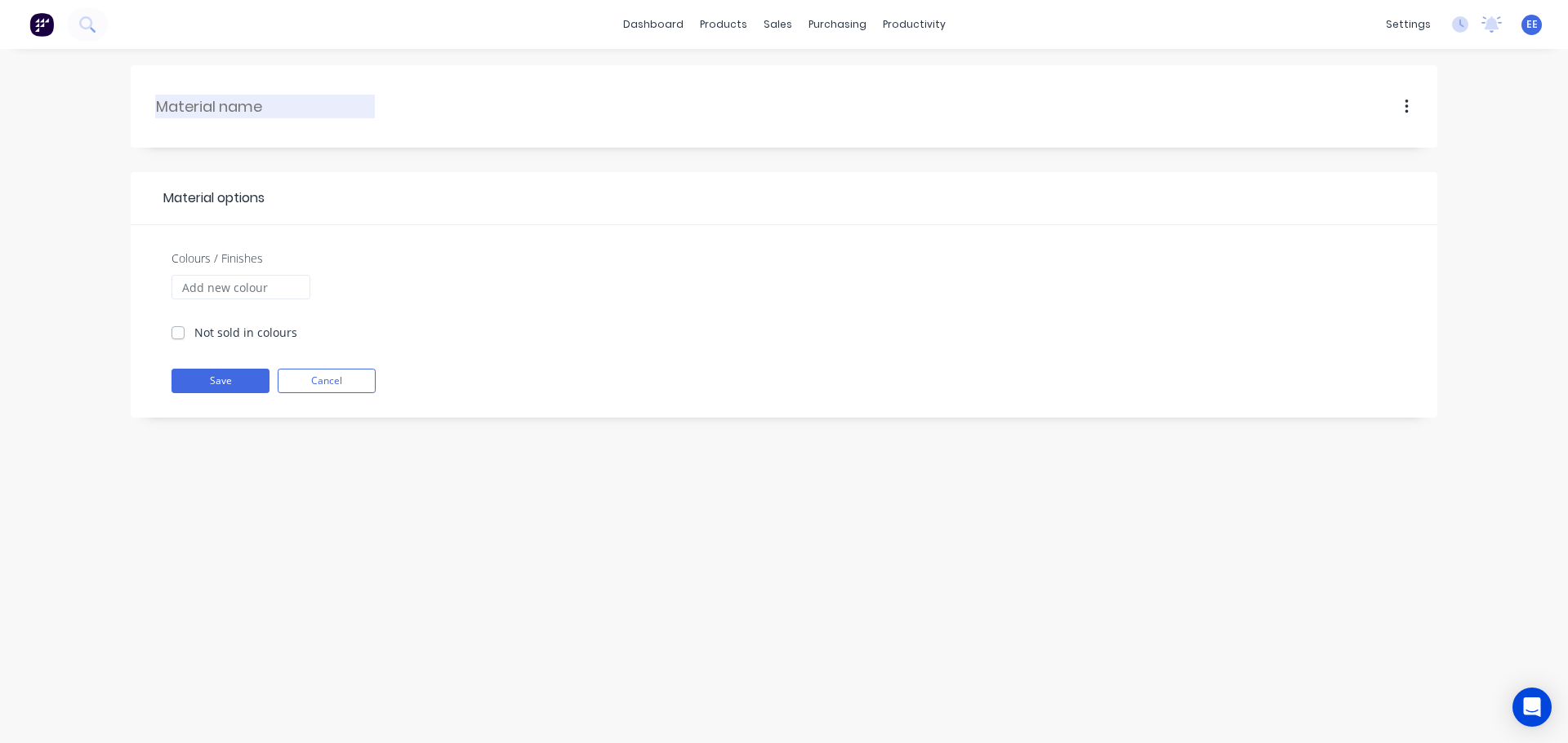
click at [233, 114] on input "text" at bounding box center [266, 106] width 220 height 22
paste input "PE Coated"
type input "PE Coated"
click at [226, 380] on button "Save" at bounding box center [220, 381] width 98 height 25
checkbox input "true"
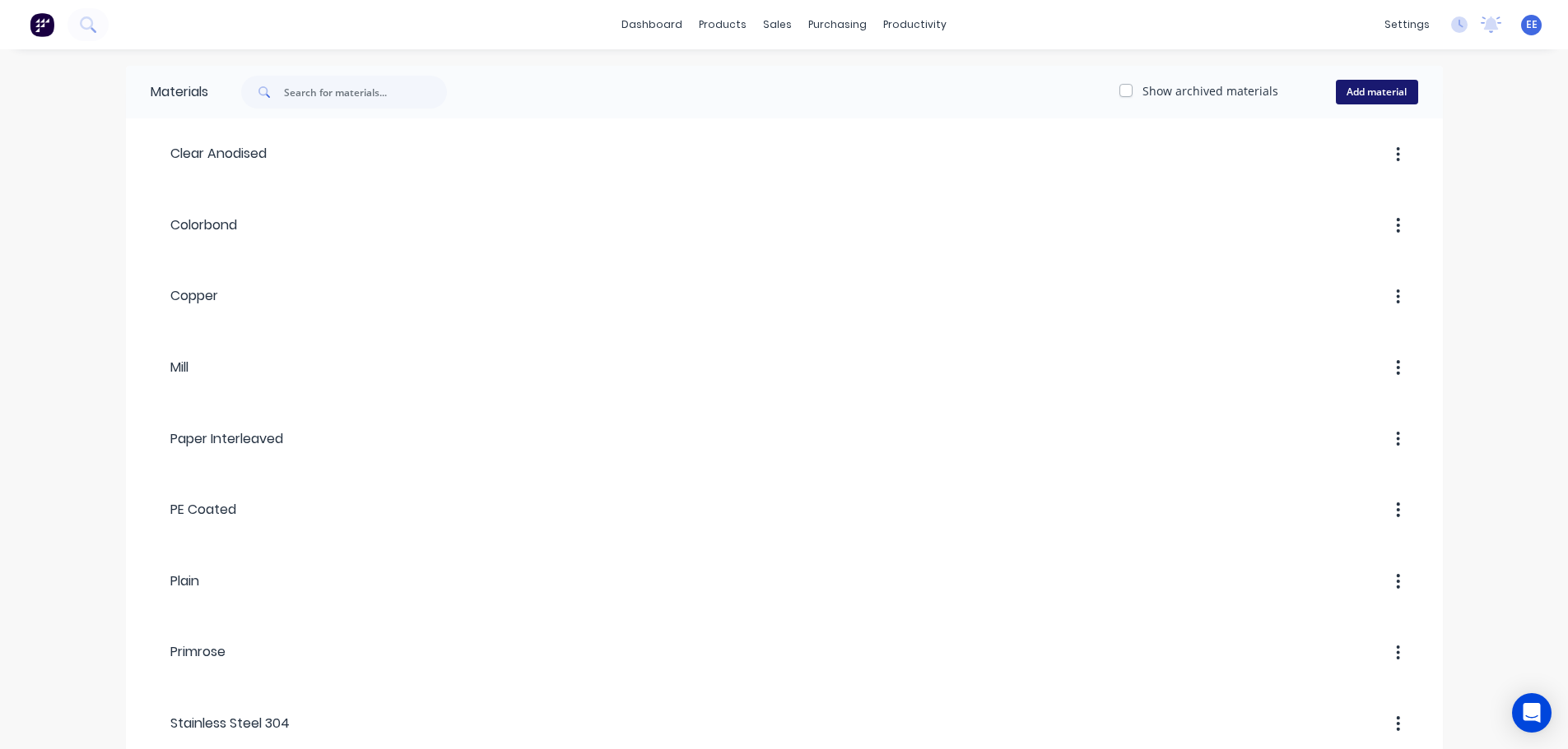
click at [1383, 89] on button "Add material" at bounding box center [1376, 92] width 82 height 25
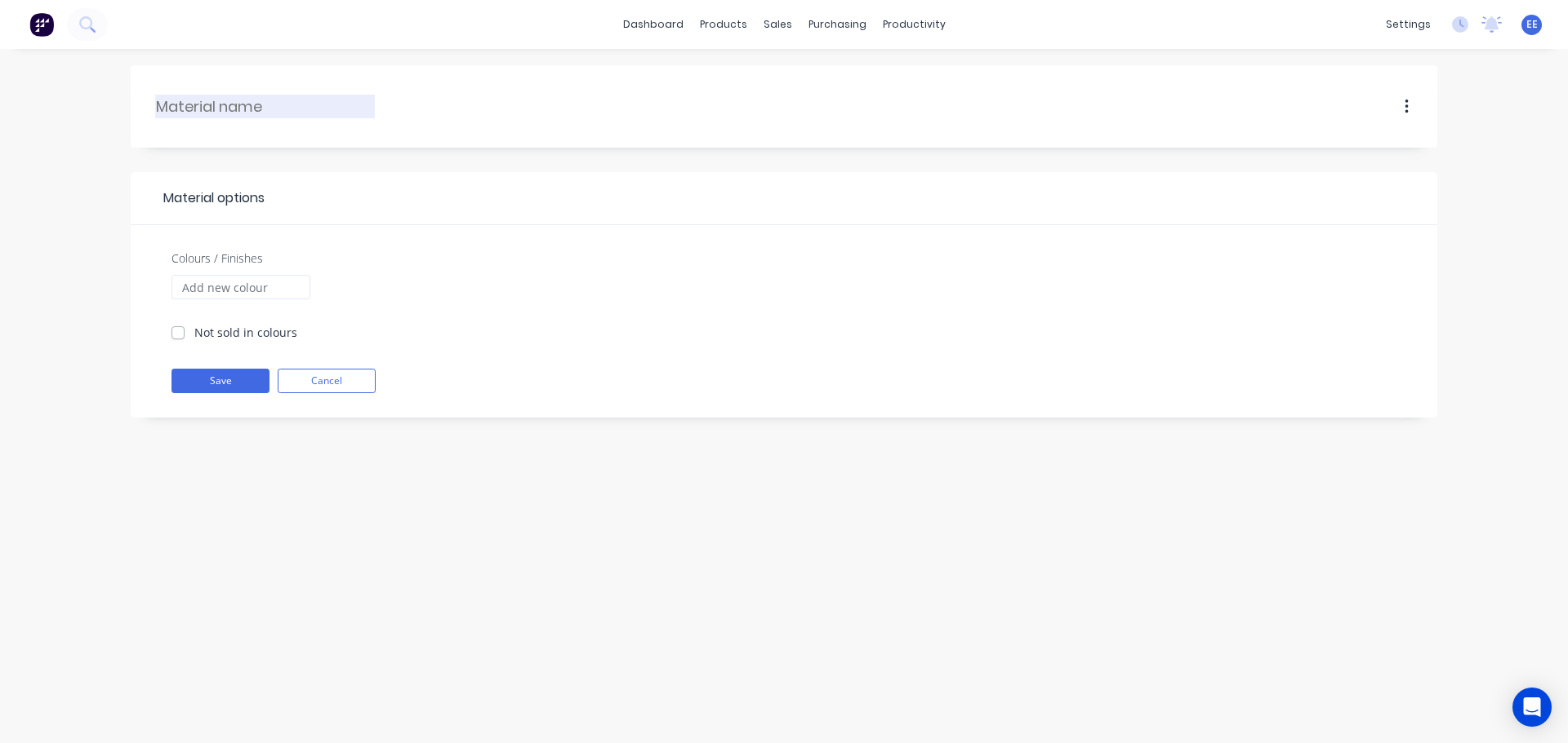
click at [242, 106] on input "text" at bounding box center [266, 106] width 220 height 22
paste input "Bright Dipped"
type input "Bright Dipped"
click at [243, 331] on label "Not sold in colours" at bounding box center [246, 332] width 103 height 17
click at [184, 331] on input "Not sold in colours" at bounding box center [178, 331] width 13 height 15
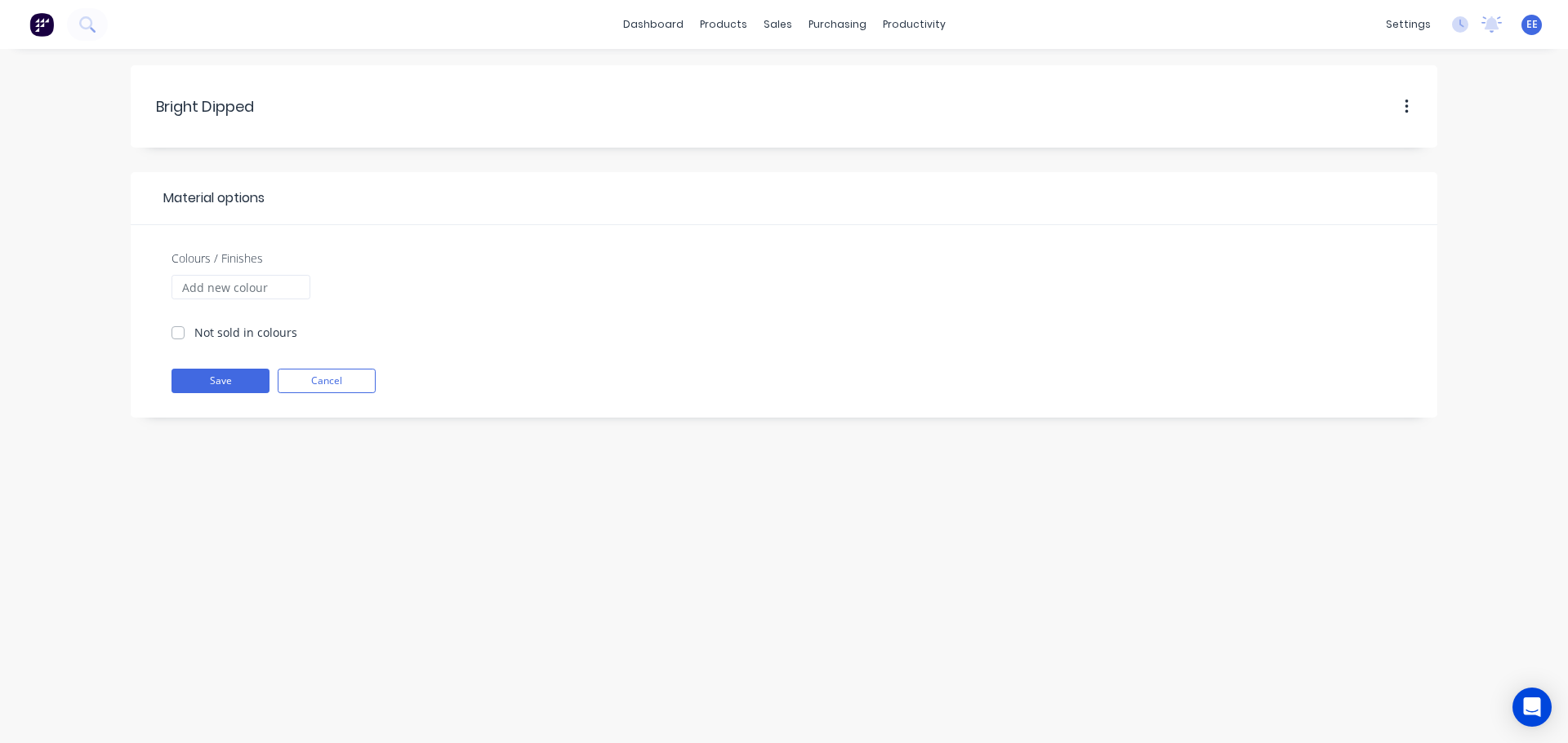
checkbox input "true"
click at [219, 374] on button "Save" at bounding box center [220, 381] width 98 height 25
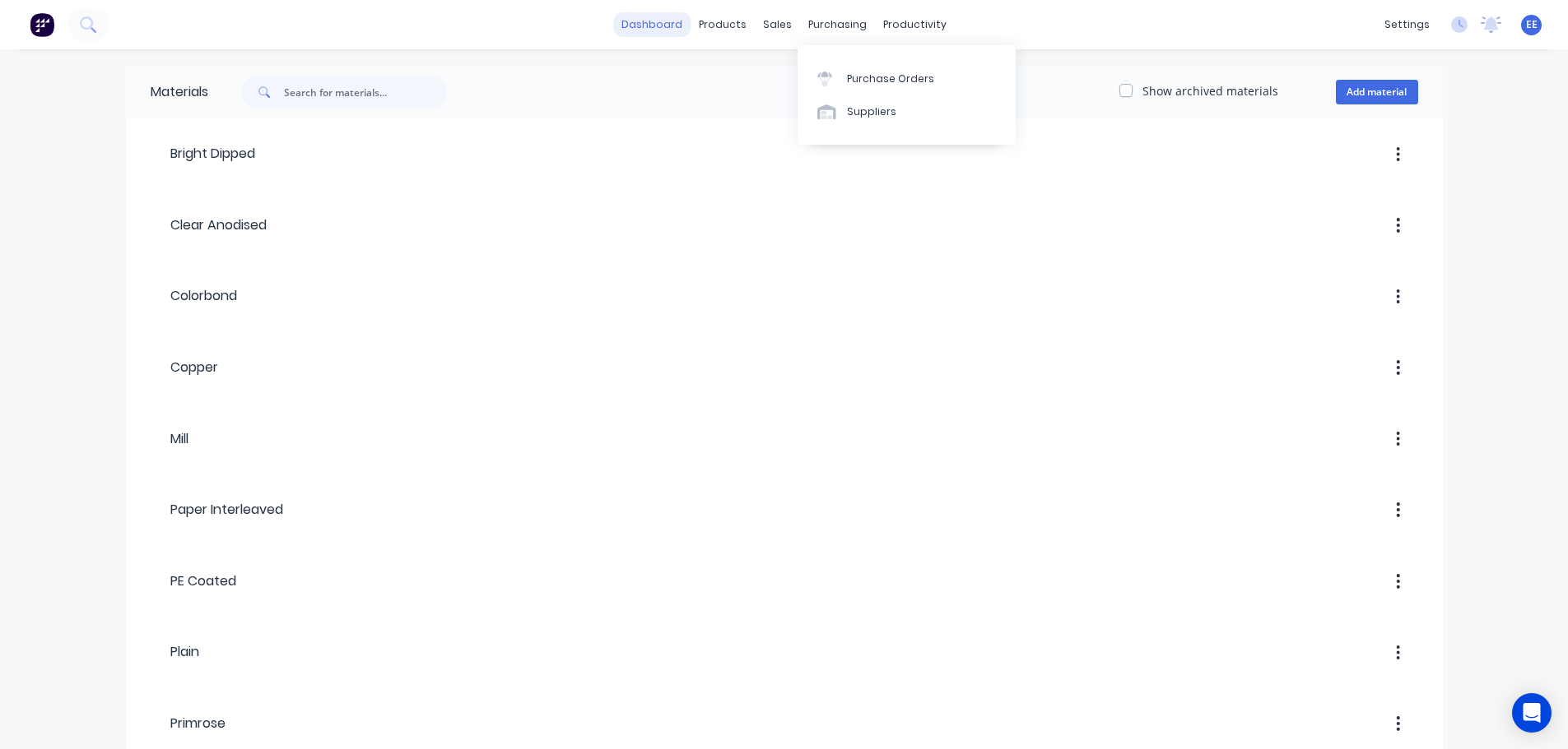
click at [654, 32] on link "dashboard" at bounding box center [652, 25] width 77 height 25
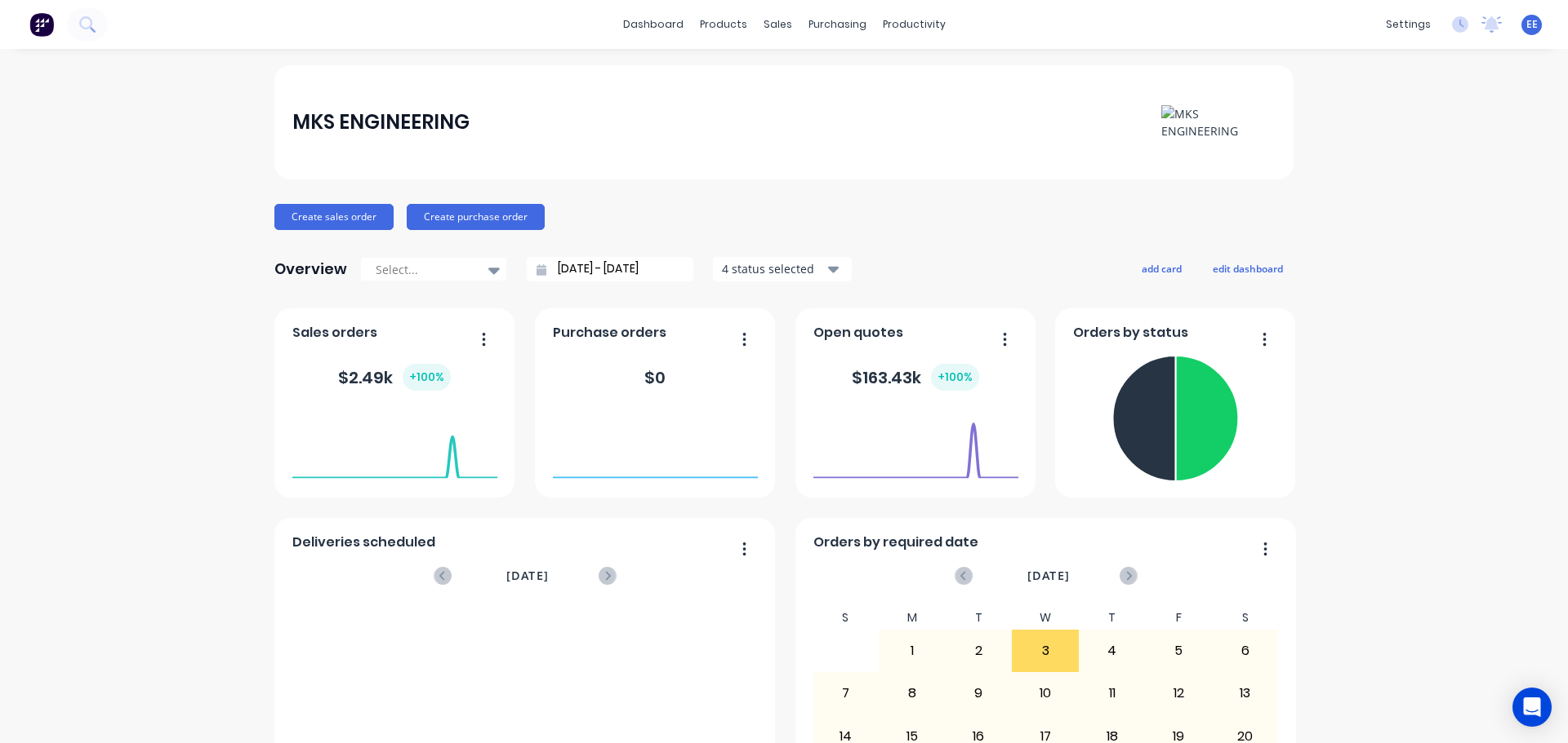
click at [37, 23] on img at bounding box center [42, 25] width 25 height 25
click at [49, 27] on img at bounding box center [42, 25] width 25 height 25
click at [42, 24] on img at bounding box center [42, 25] width 25 height 25
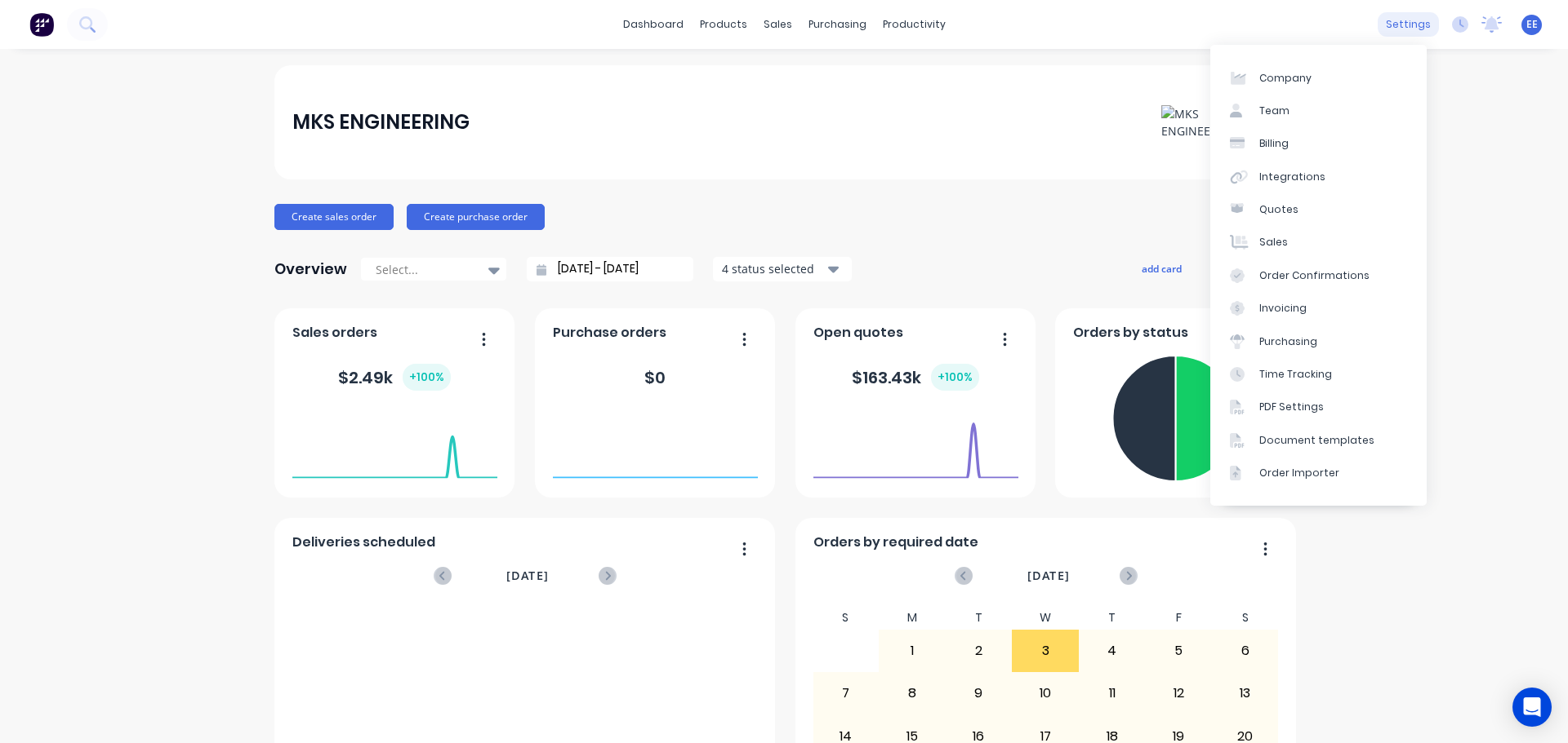
click at [1395, 30] on div "settings" at bounding box center [1408, 25] width 61 height 25
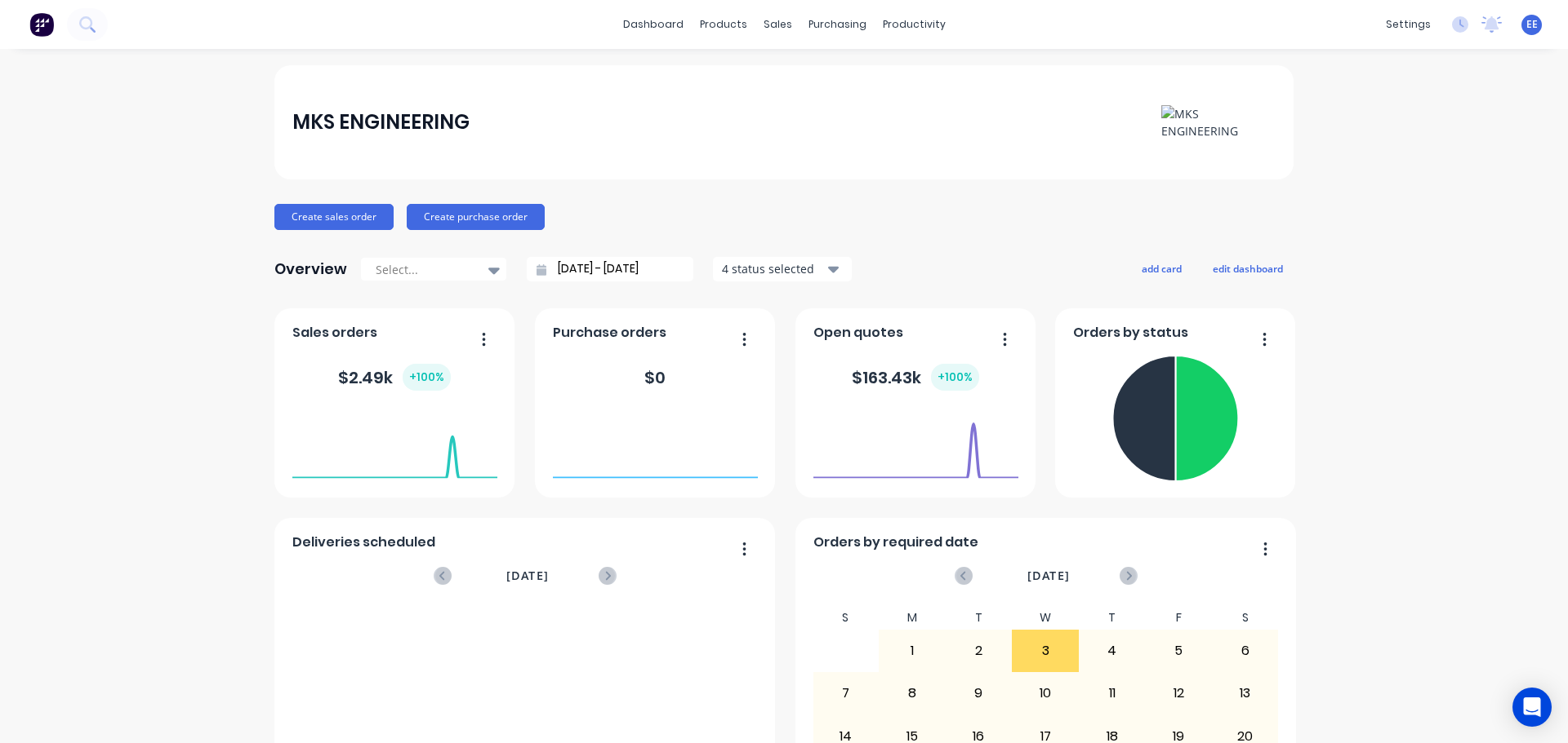
click at [1526, 28] on span "EE" at bounding box center [1532, 24] width 11 height 14
click at [1479, 328] on div "MKS ENGINEERING Create sales order Create purchase order Overview Select... 03/…" at bounding box center [784, 491] width 1568 height 852
click at [1539, 713] on icon "Open Intercom Messenger" at bounding box center [1532, 708] width 19 height 21
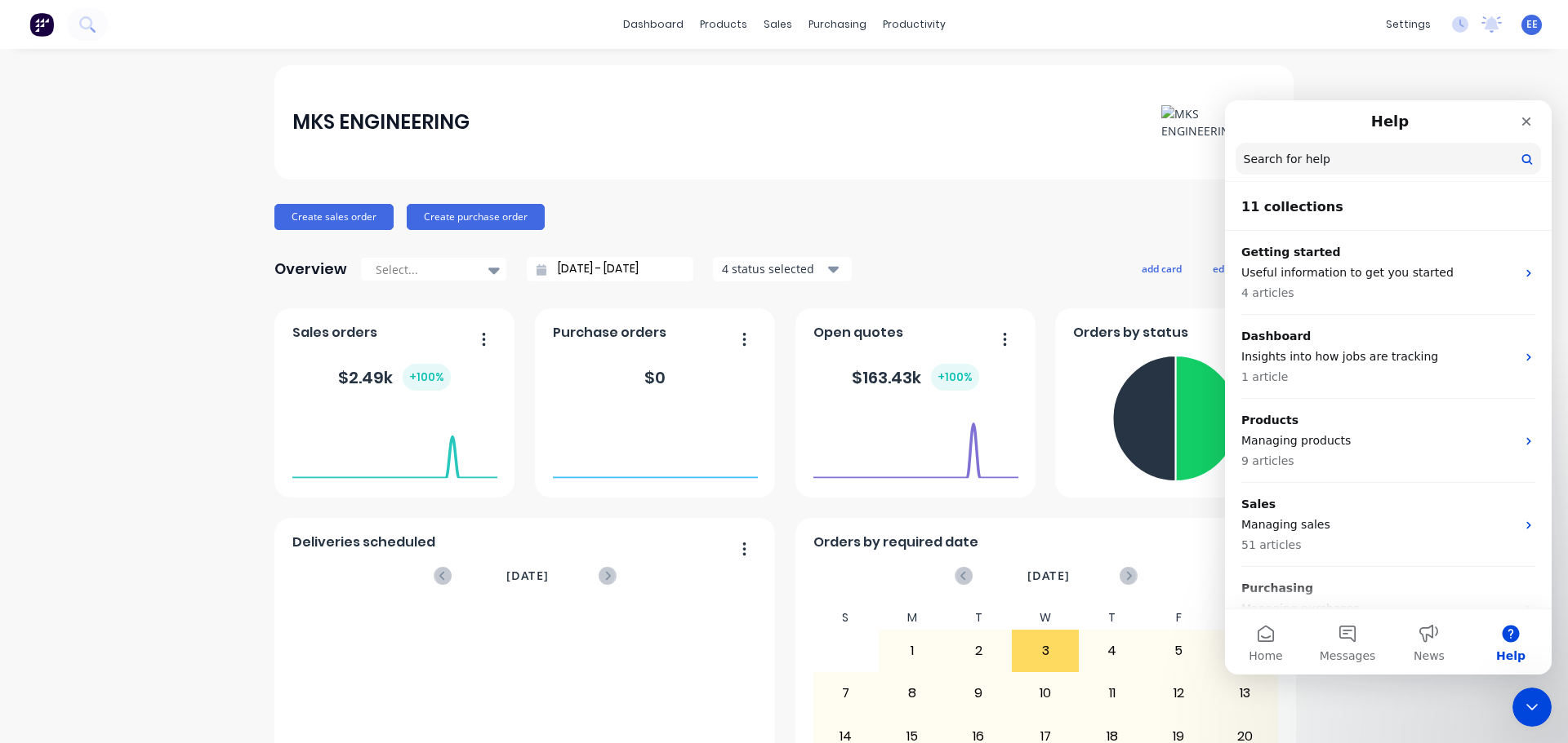
click at [1416, 279] on p "Useful information to get you started" at bounding box center [1378, 273] width 274 height 17
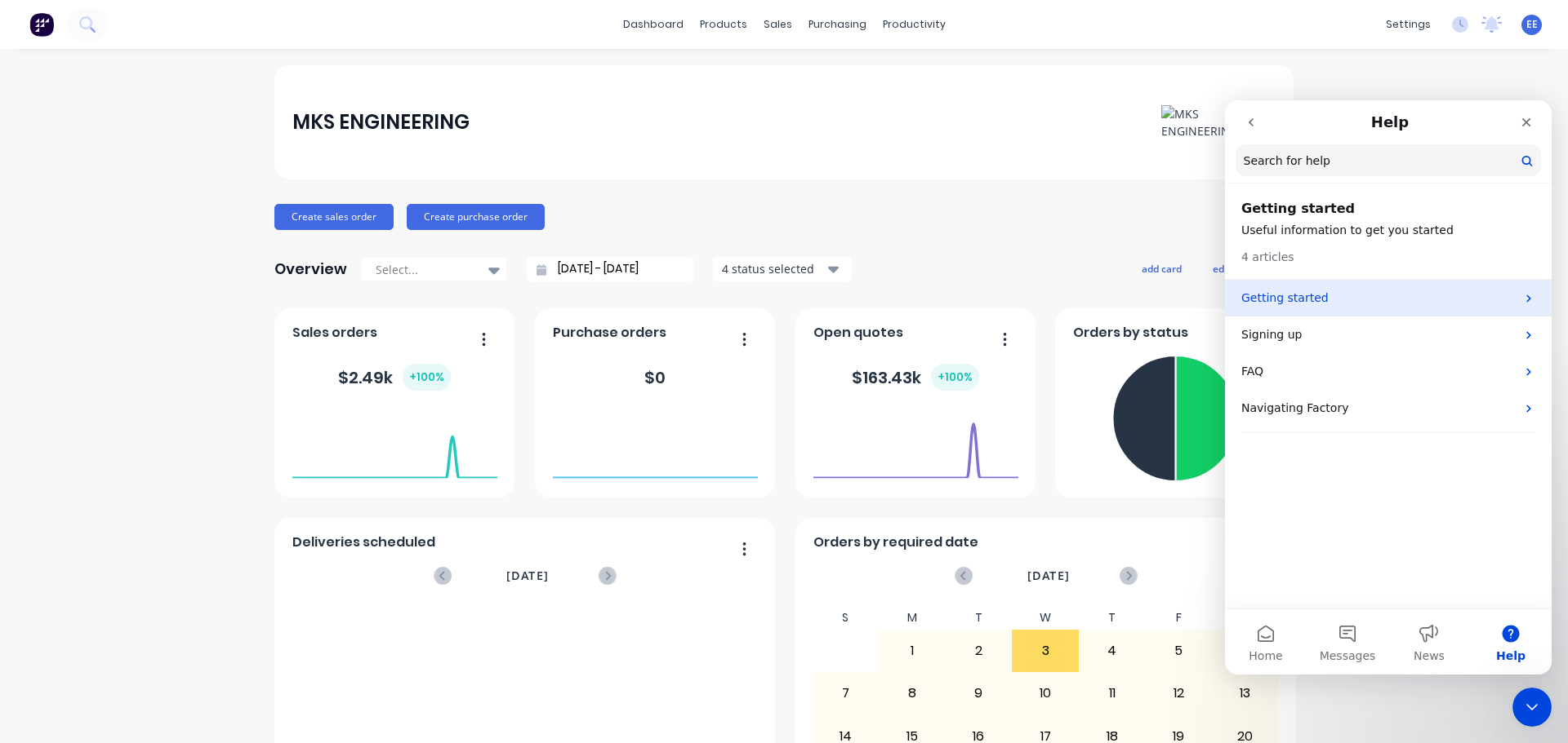
click at [1378, 306] on p "Getting started" at bounding box center [1378, 298] width 274 height 17
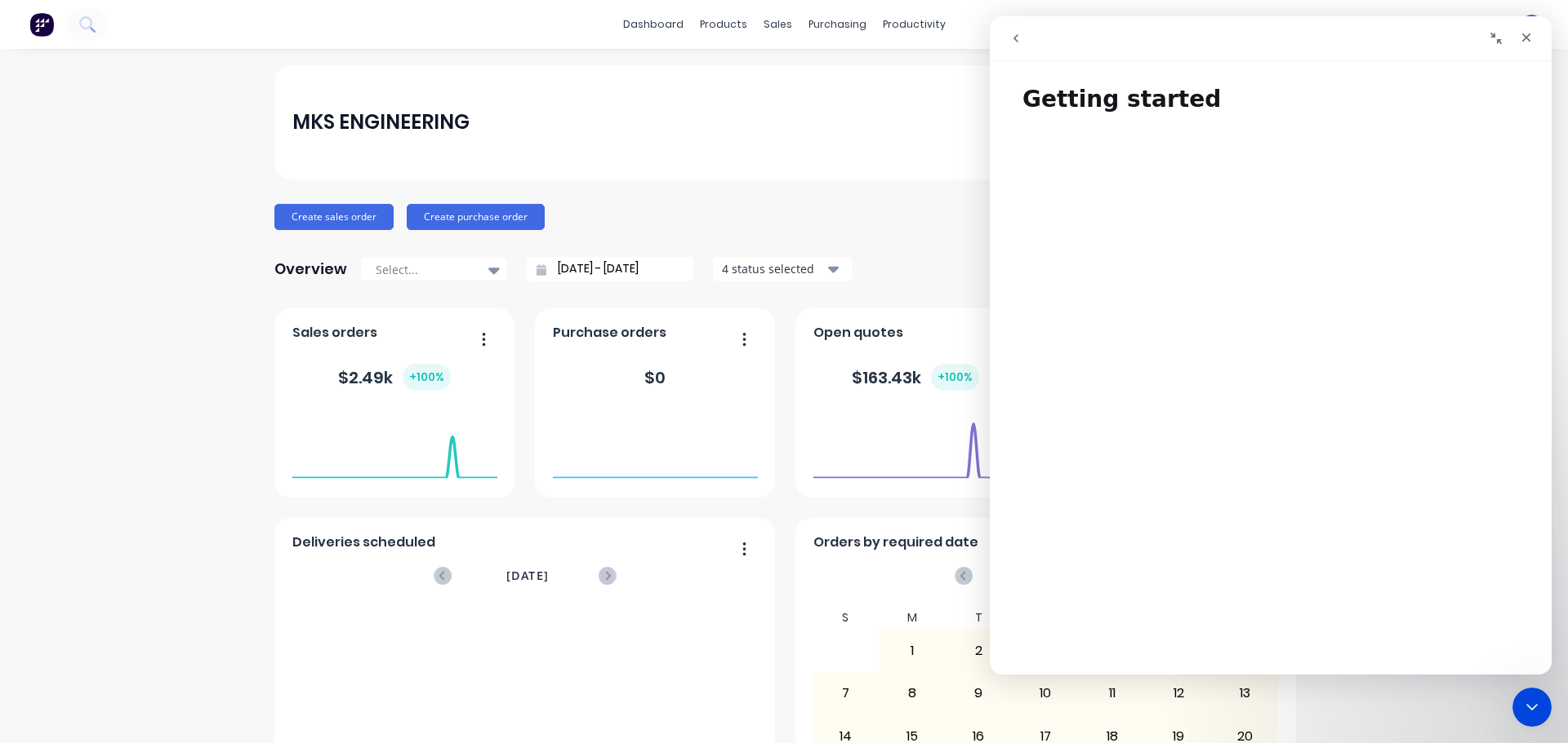
click at [1495, 32] on icon "Collapse window" at bounding box center [1496, 38] width 13 height 13
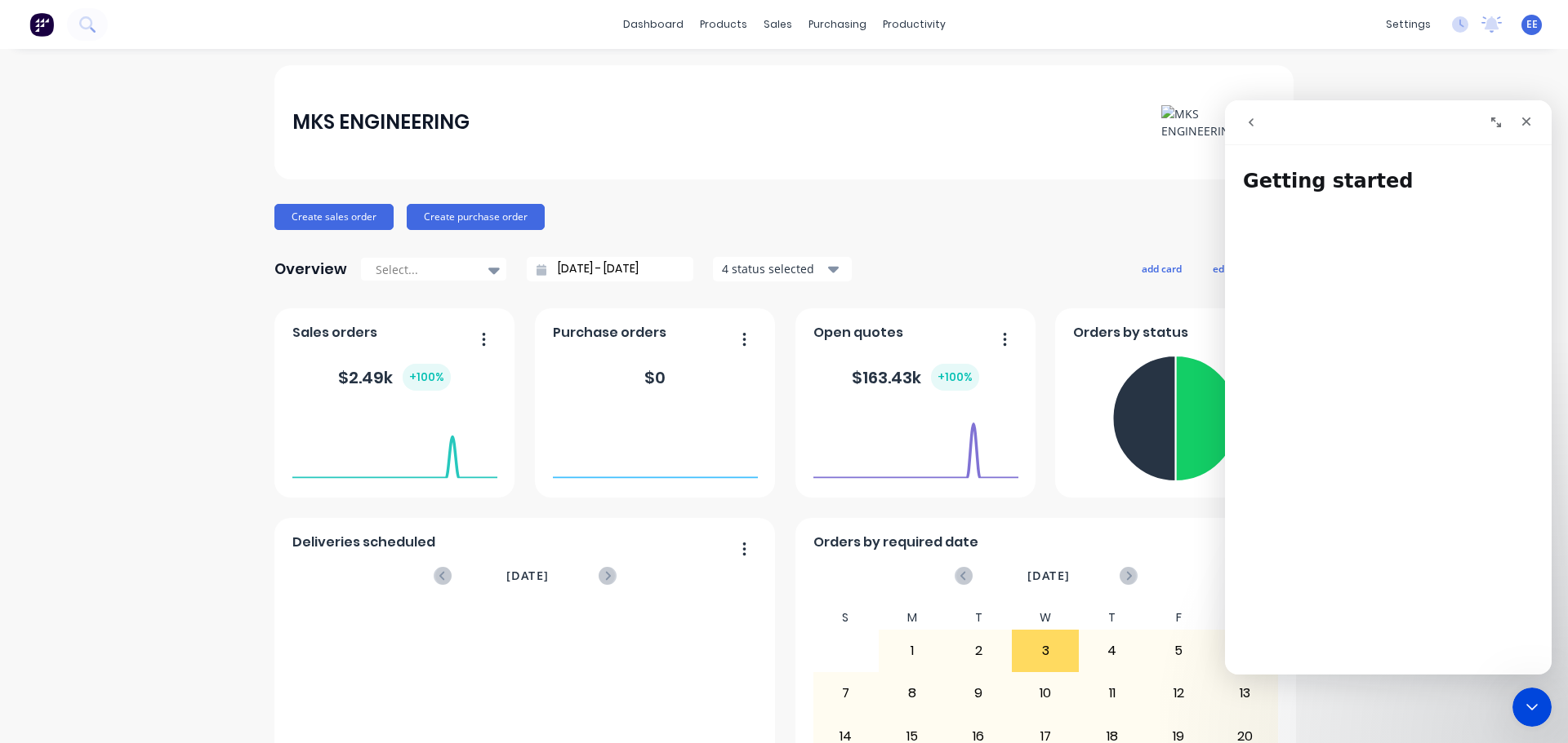
click at [1491, 118] on icon "Expand window" at bounding box center [1495, 122] width 10 height 10
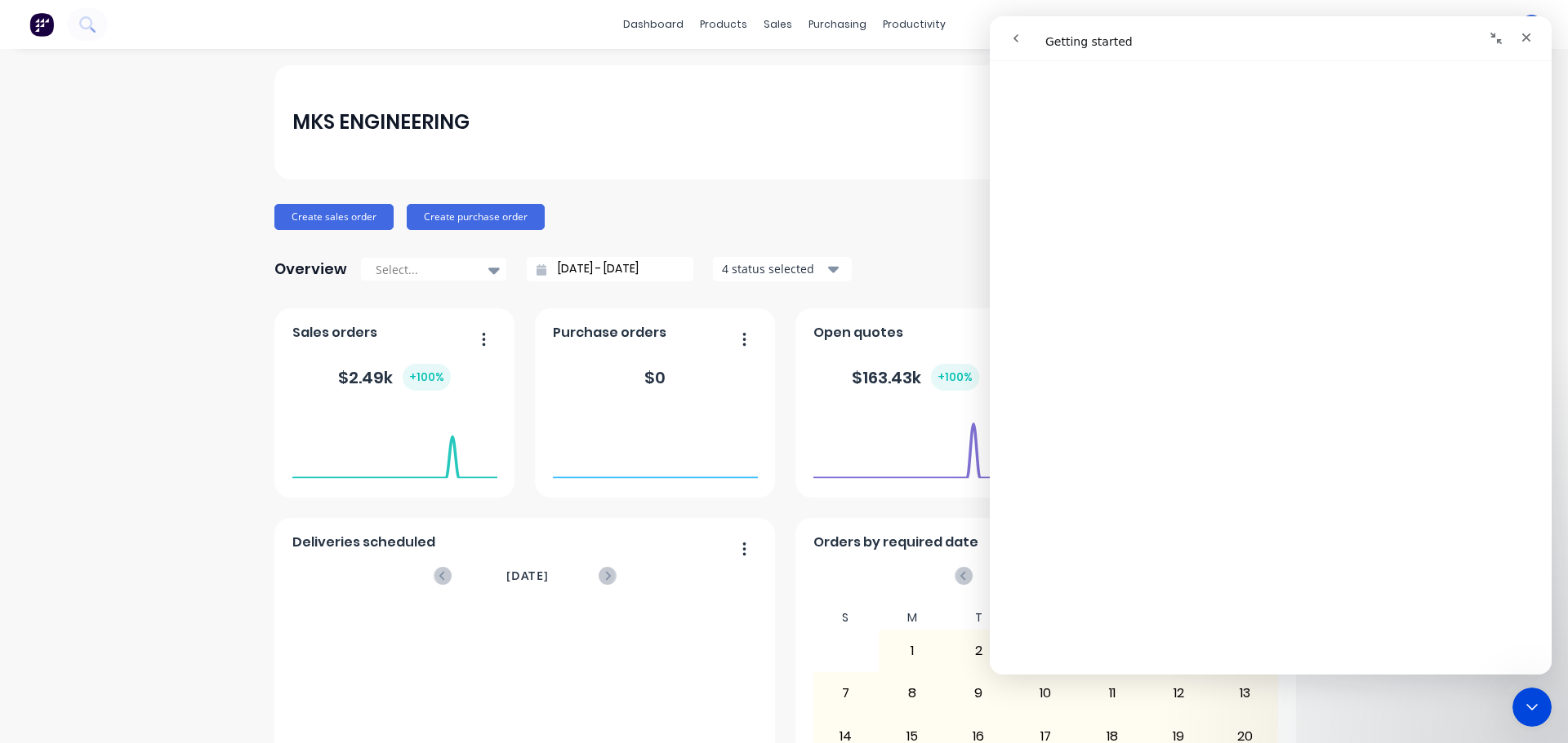
scroll to position [2451, 0]
click at [1016, 38] on icon "go back" at bounding box center [1016, 38] width 13 height 13
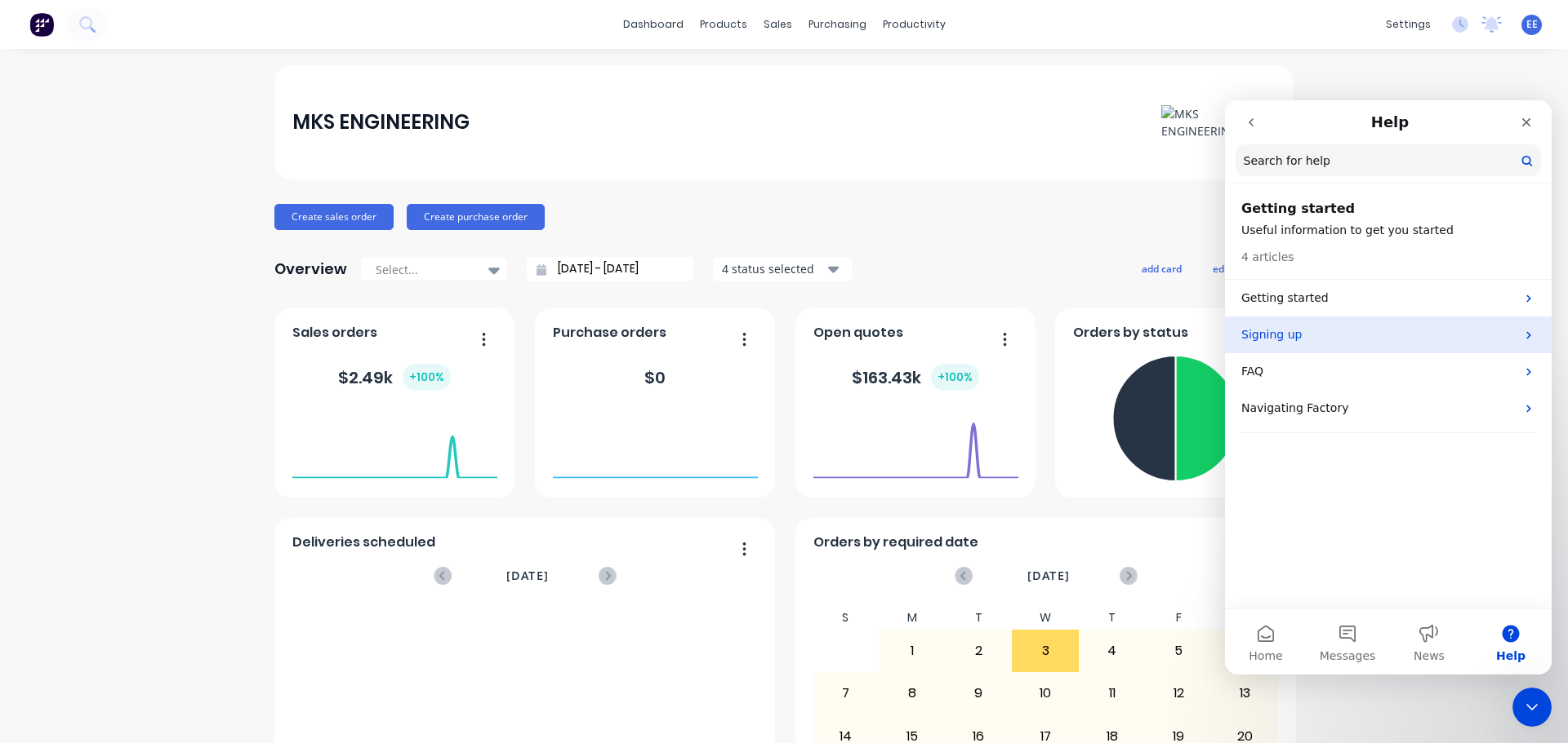
click at [1293, 333] on p "Signing up" at bounding box center [1378, 335] width 274 height 17
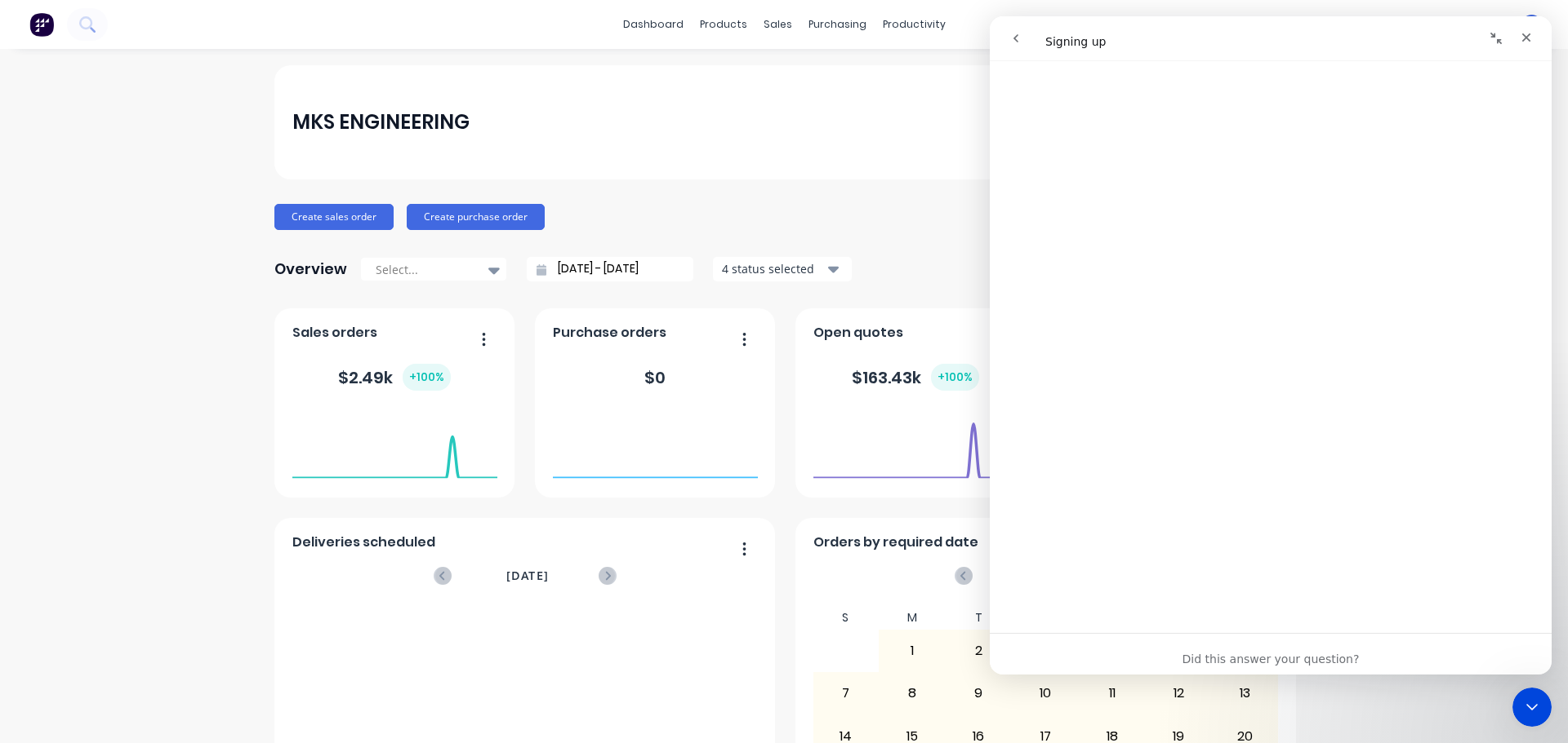
scroll to position [1057, 0]
click at [1017, 38] on icon "go back" at bounding box center [1016, 38] width 13 height 13
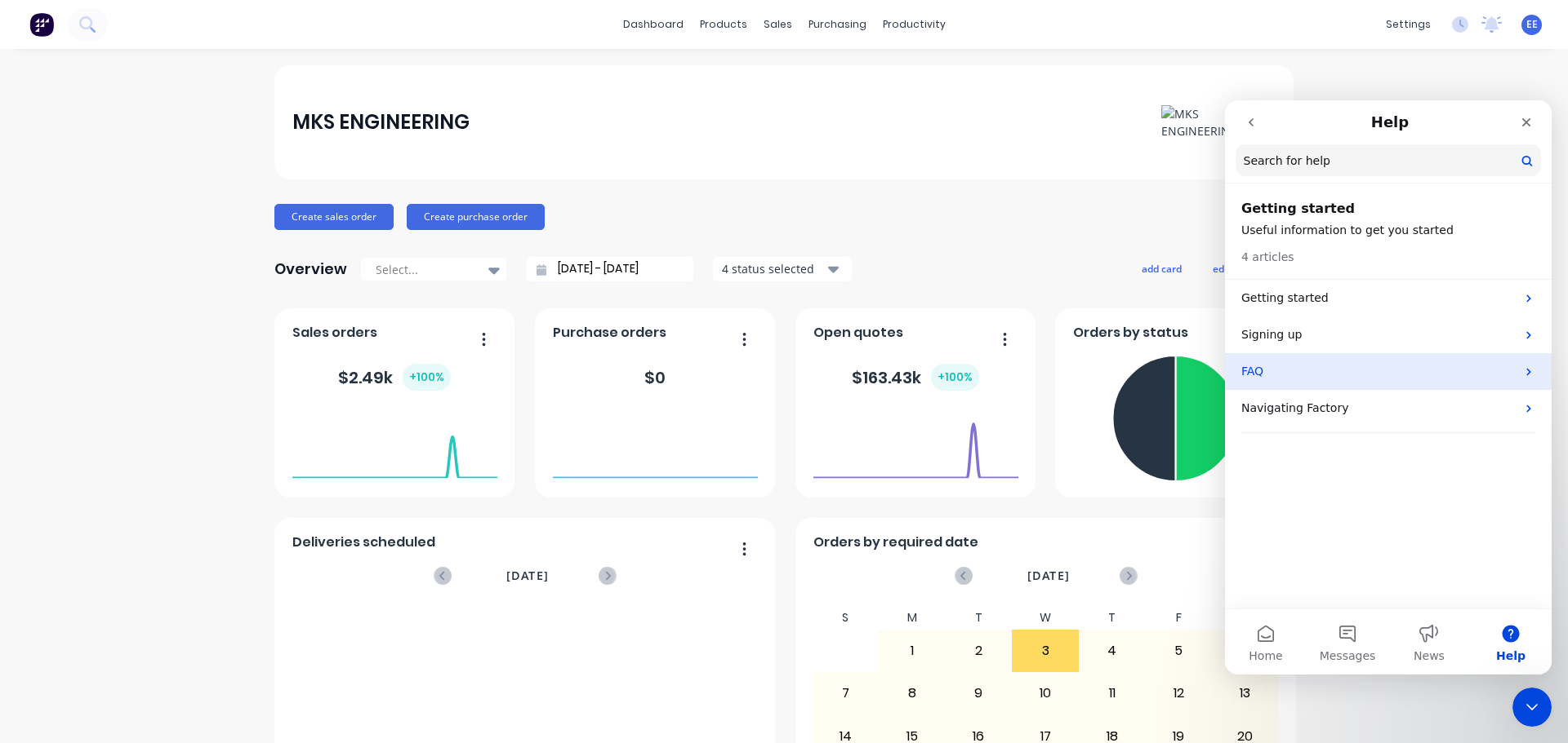
click at [1285, 378] on p "FAQ" at bounding box center [1378, 372] width 274 height 17
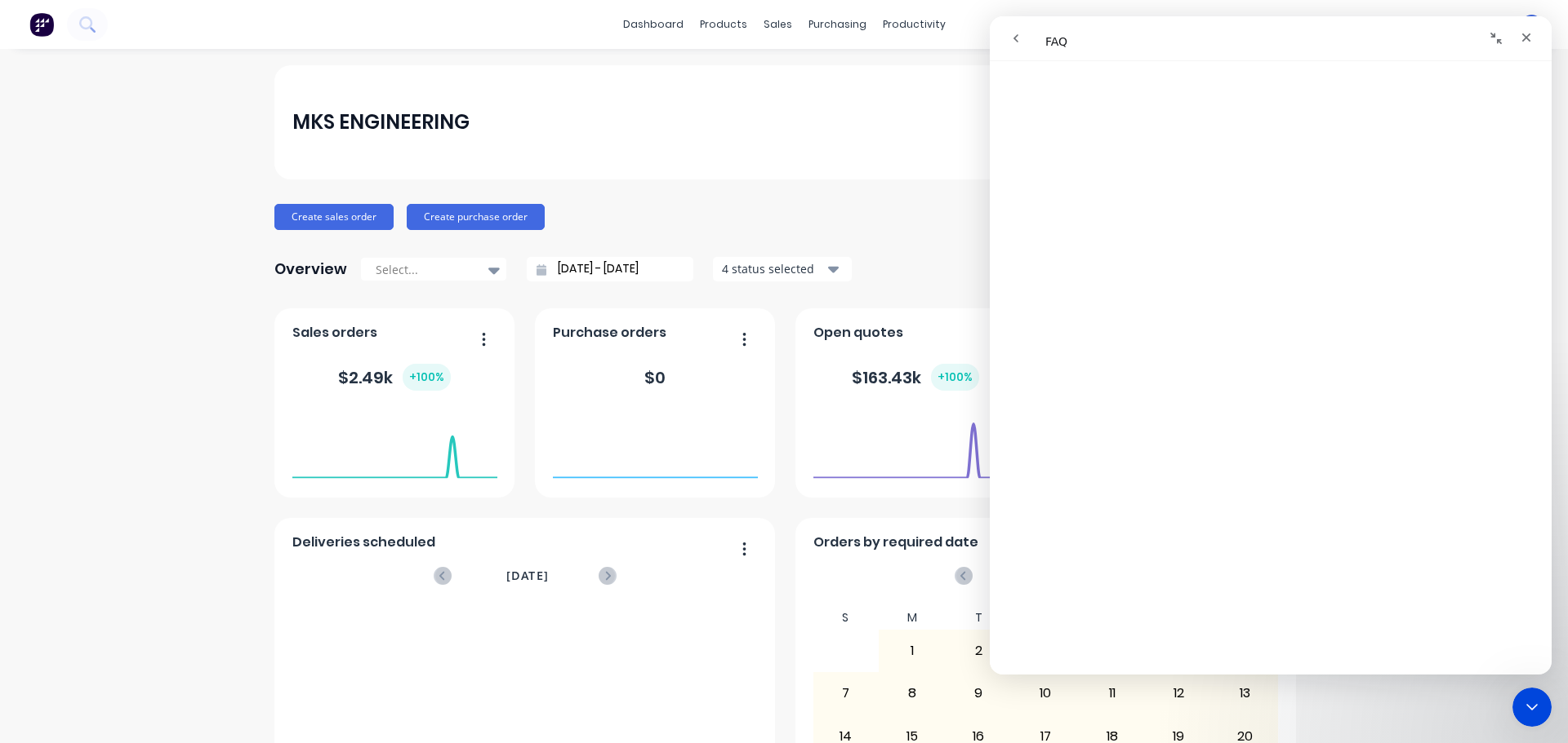
scroll to position [2692, 0]
click at [1023, 44] on button "go back" at bounding box center [1016, 38] width 31 height 31
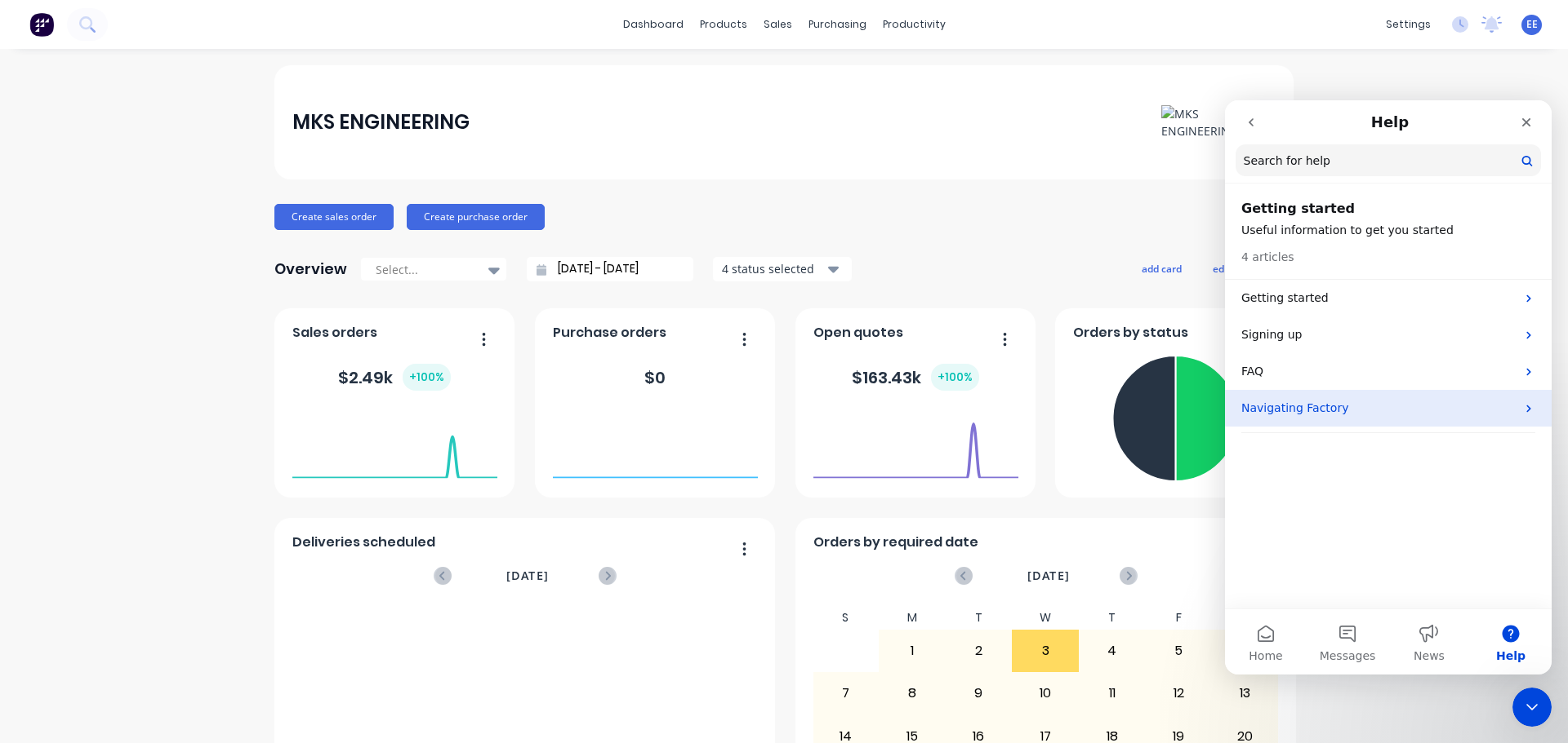
click at [1309, 422] on div "Navigating Factory" at bounding box center [1388, 408] width 327 height 36
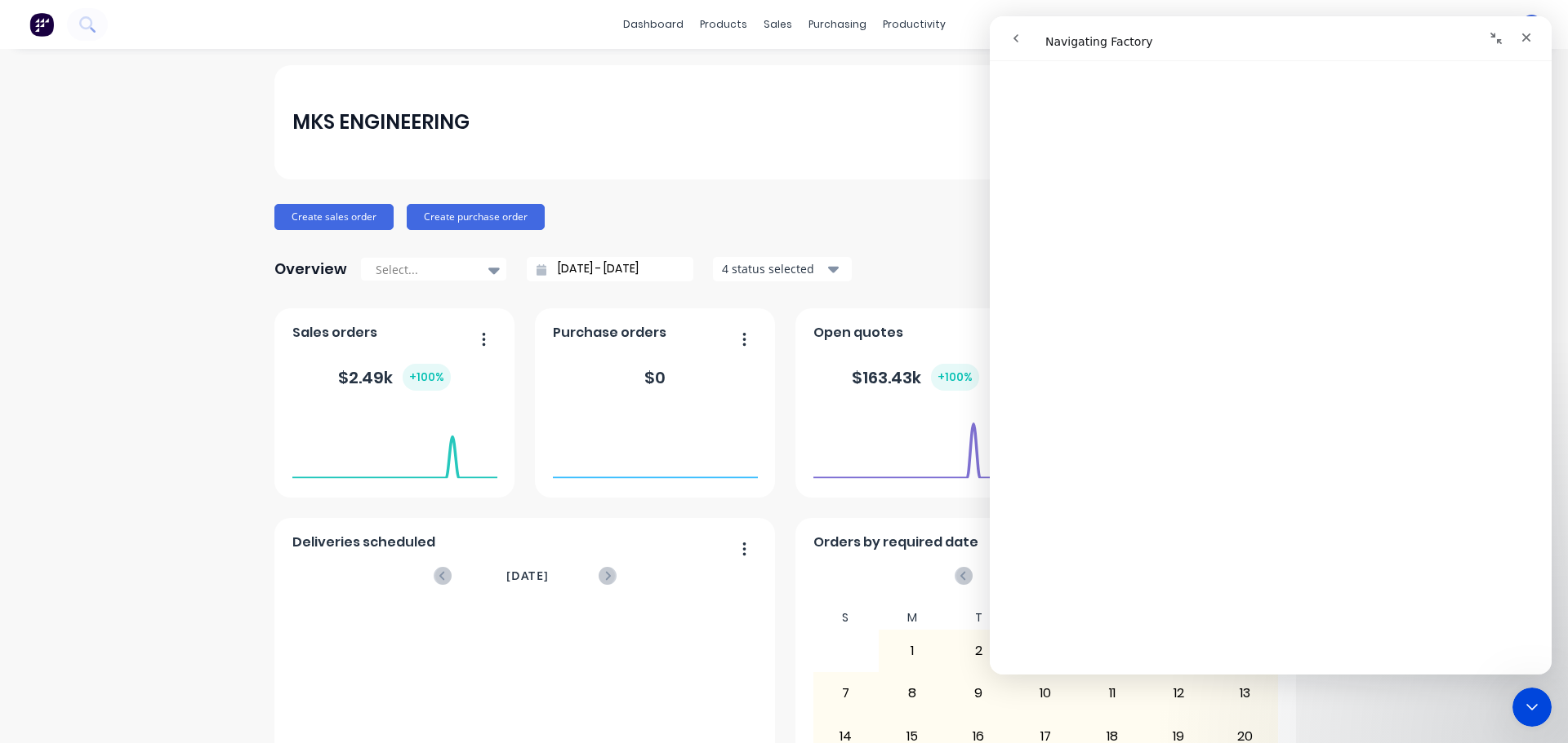
scroll to position [2314, 0]
click at [1014, 44] on icon "go back" at bounding box center [1016, 38] width 13 height 13
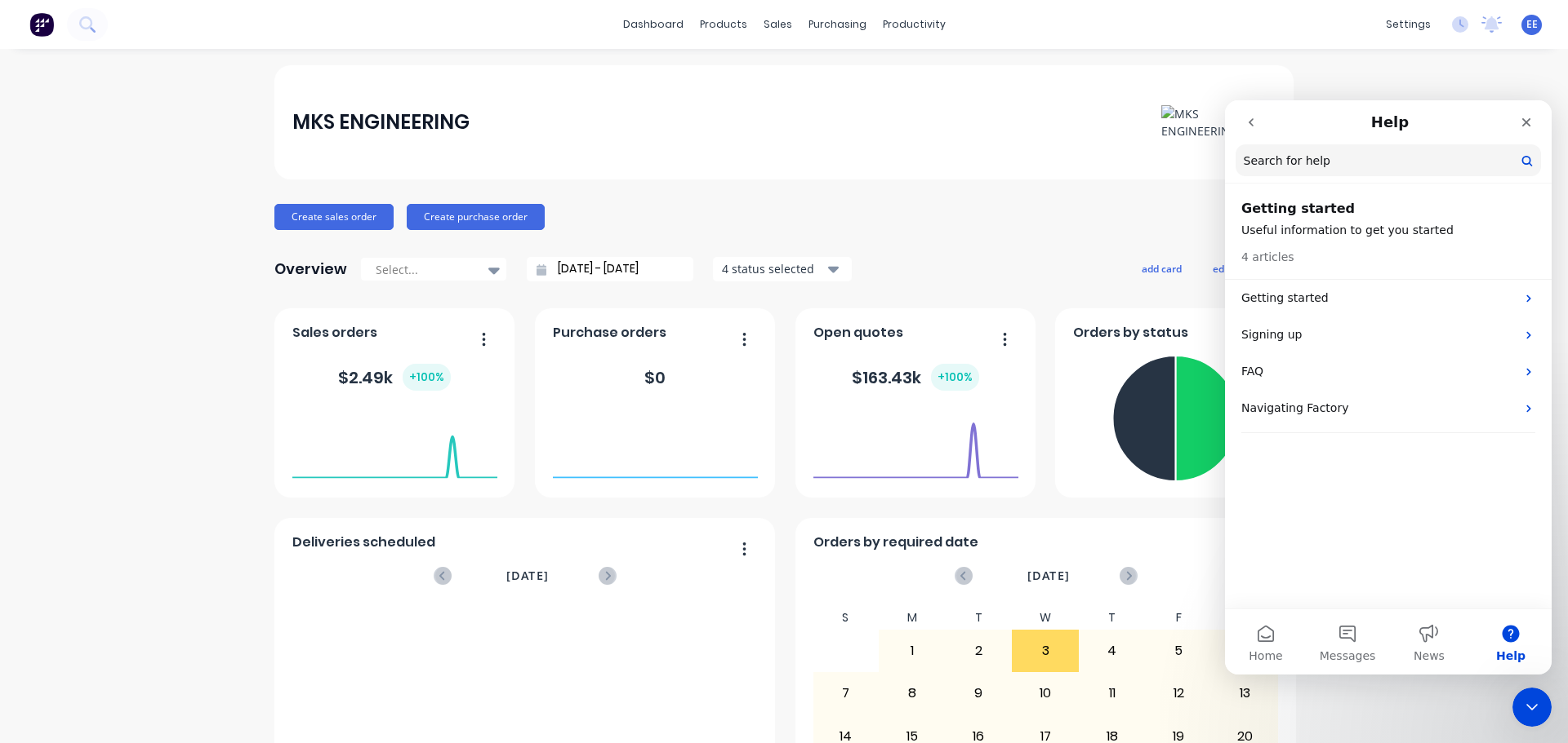
click at [1253, 127] on icon "go back" at bounding box center [1251, 122] width 13 height 13
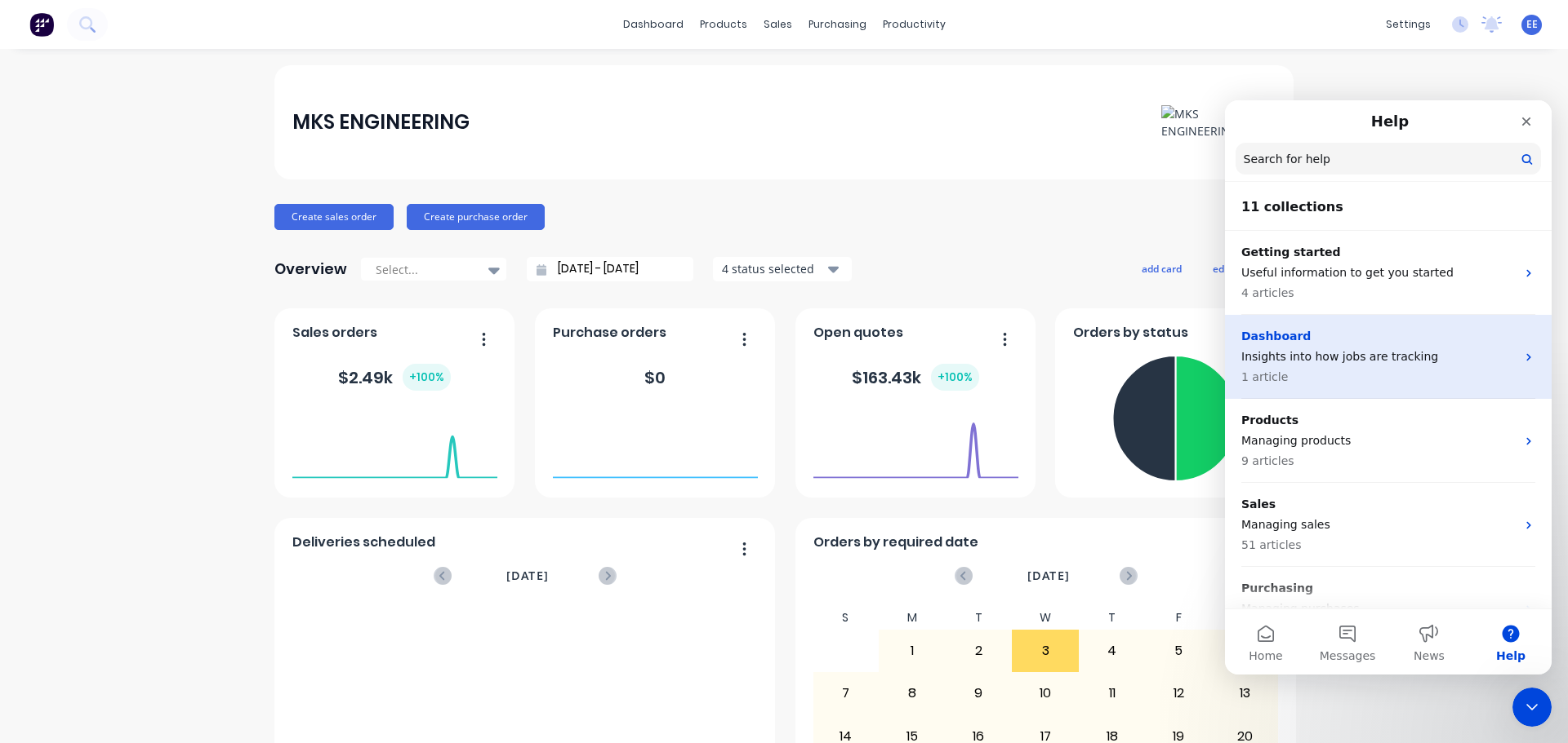
click at [1337, 372] on p "1 article" at bounding box center [1378, 377] width 274 height 17
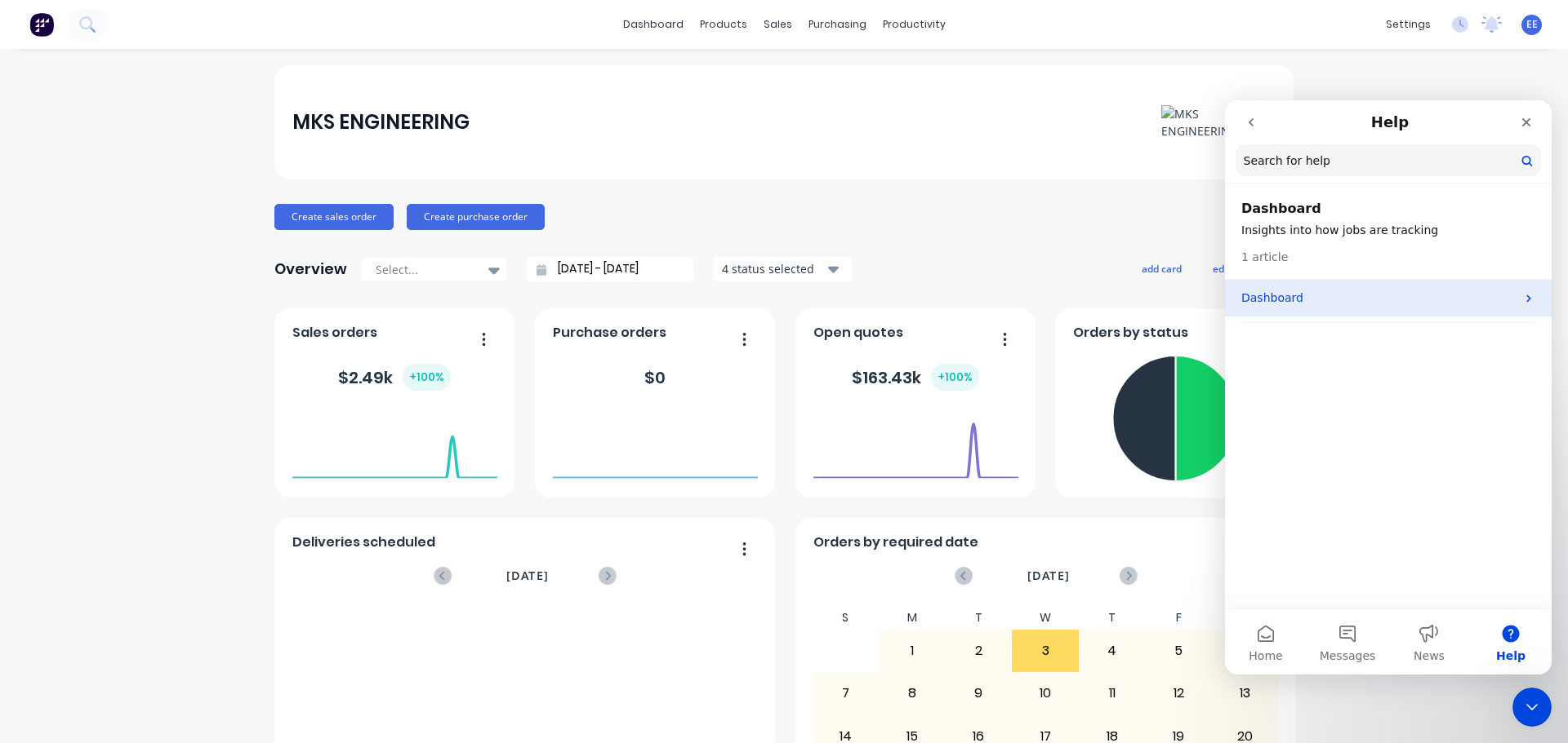
click at [1316, 295] on p "Dashboard" at bounding box center [1378, 298] width 274 height 17
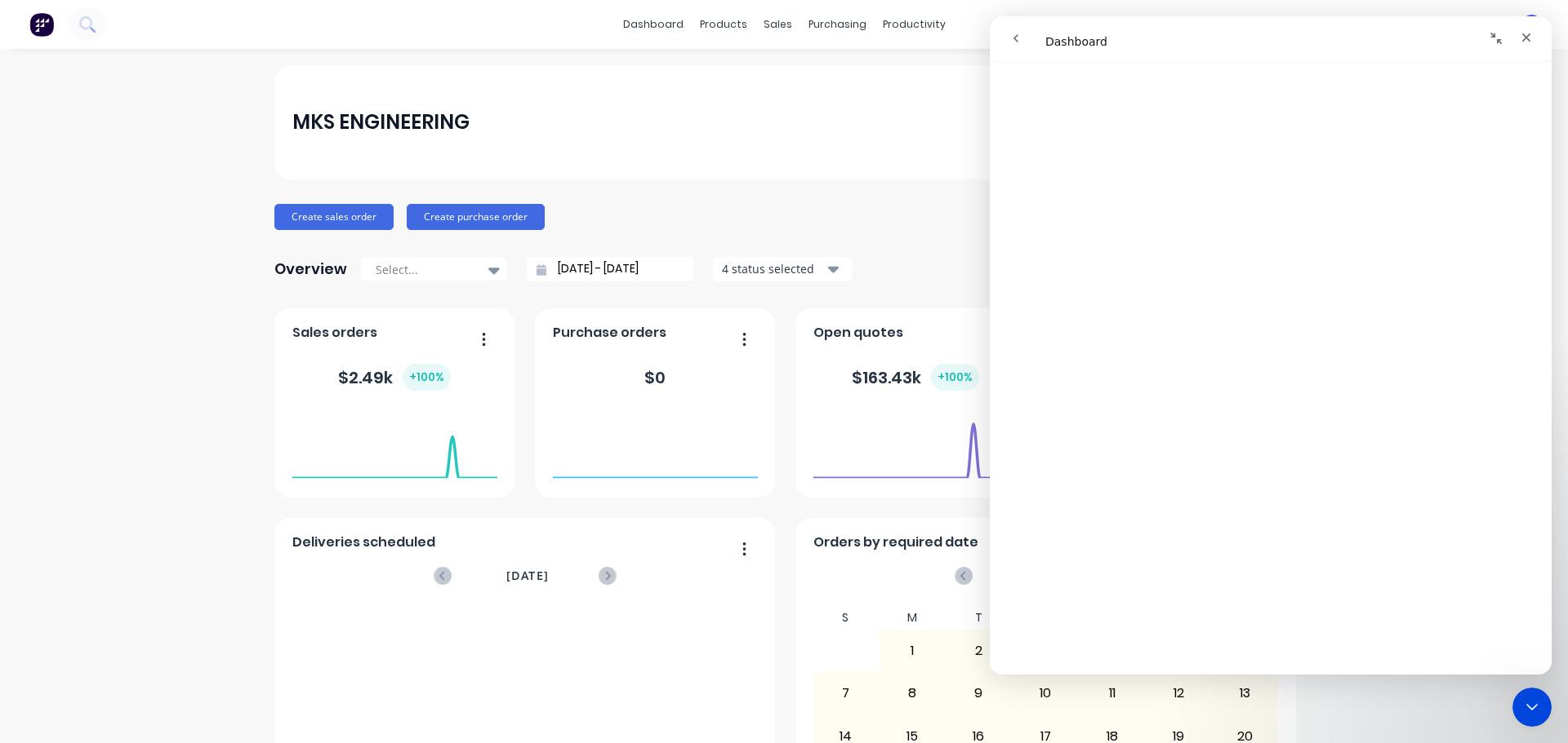
scroll to position [816, 0]
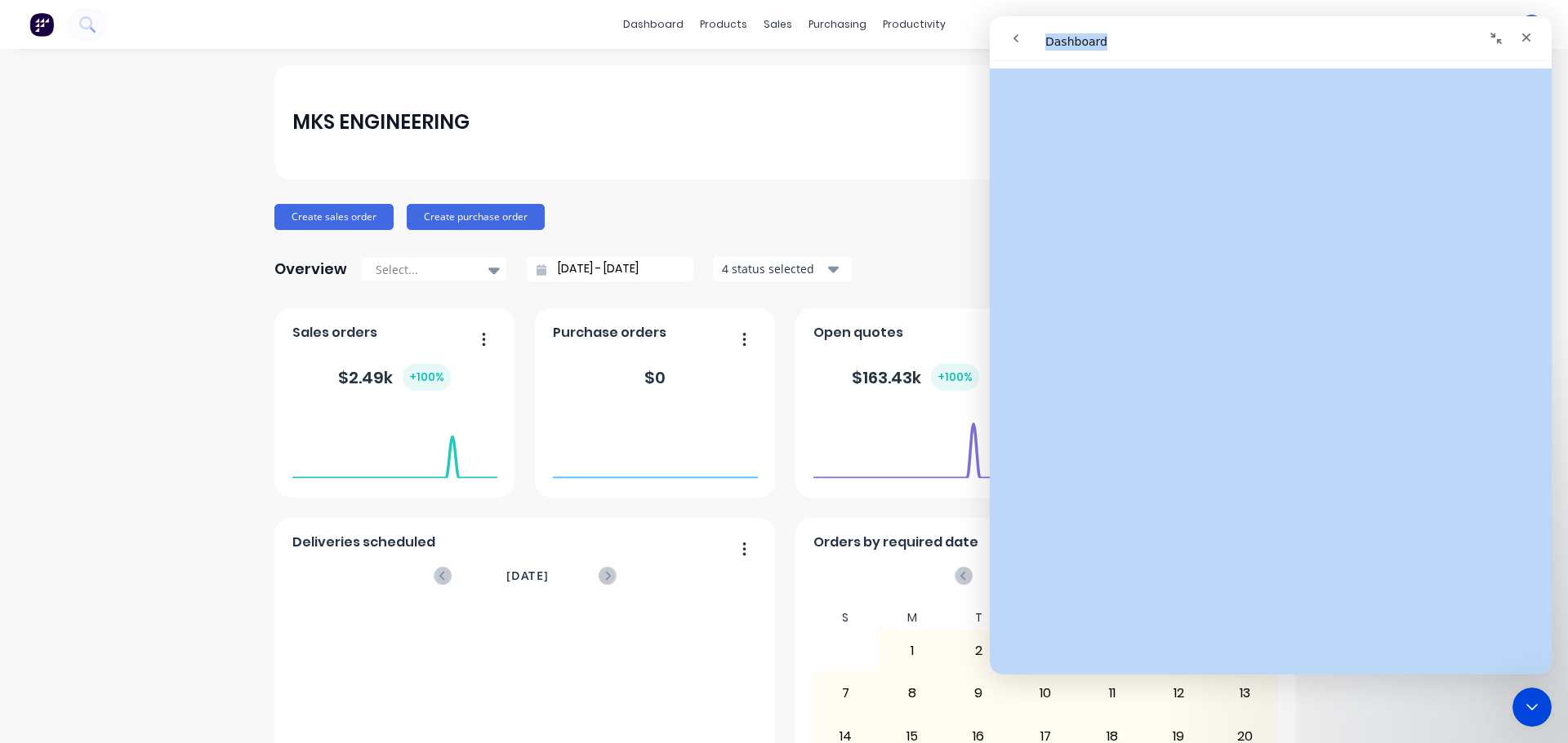
drag, startPoint x: 1423, startPoint y: 40, endPoint x: 1357, endPoint y: 324, distance: 291.6
click at [1357, 324] on div "Dashboard Dashboard Did this answer your question? 😞 😐 😃 Open in help center" at bounding box center [1271, 346] width 562 height 659
click at [1356, 36] on div "Intercom messenger" at bounding box center [1408, 38] width 264 height 31
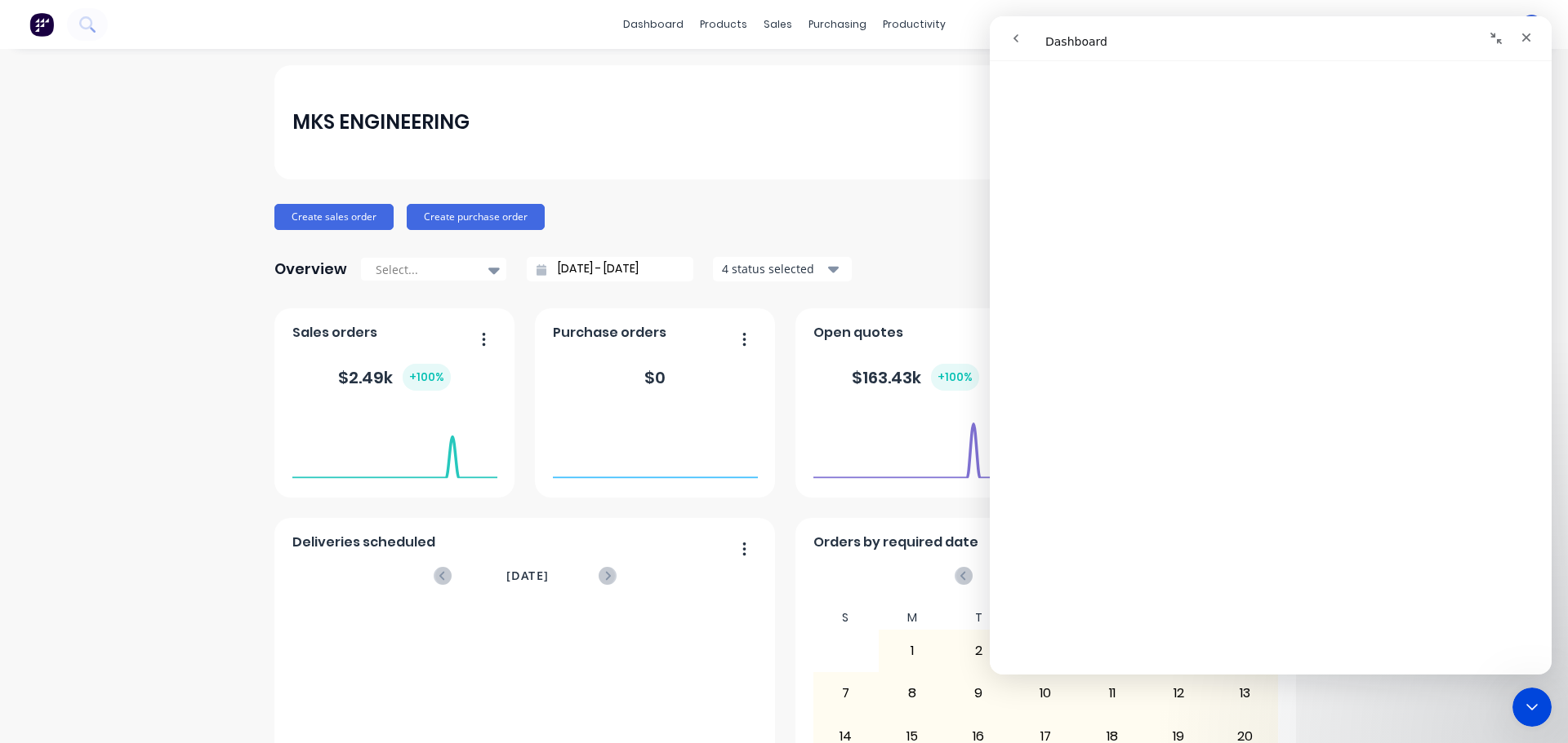
click at [1501, 41] on icon "Collapse window" at bounding box center [1496, 38] width 13 height 13
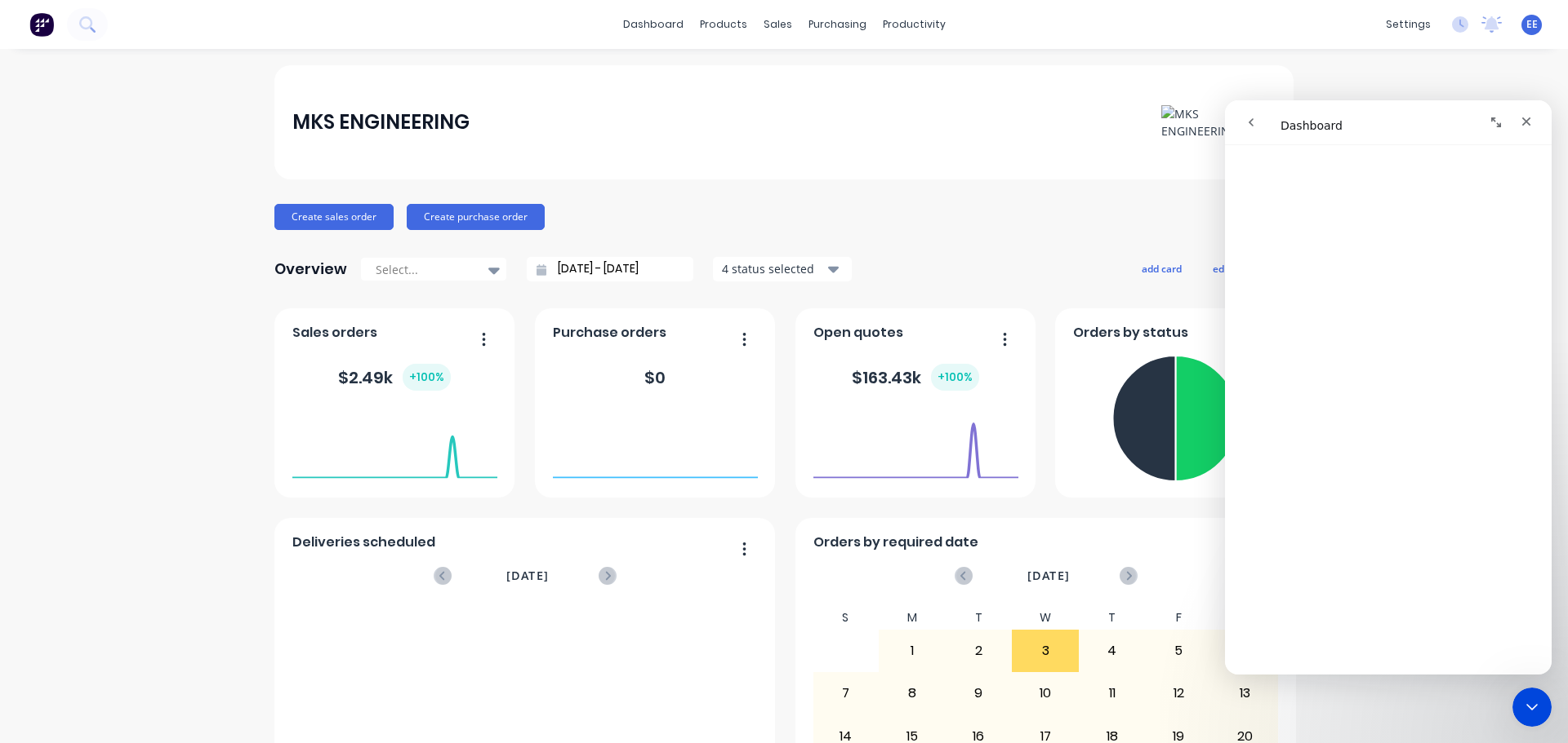
scroll to position [811, 0]
click at [1496, 121] on icon "Expand window" at bounding box center [1496, 122] width 13 height 13
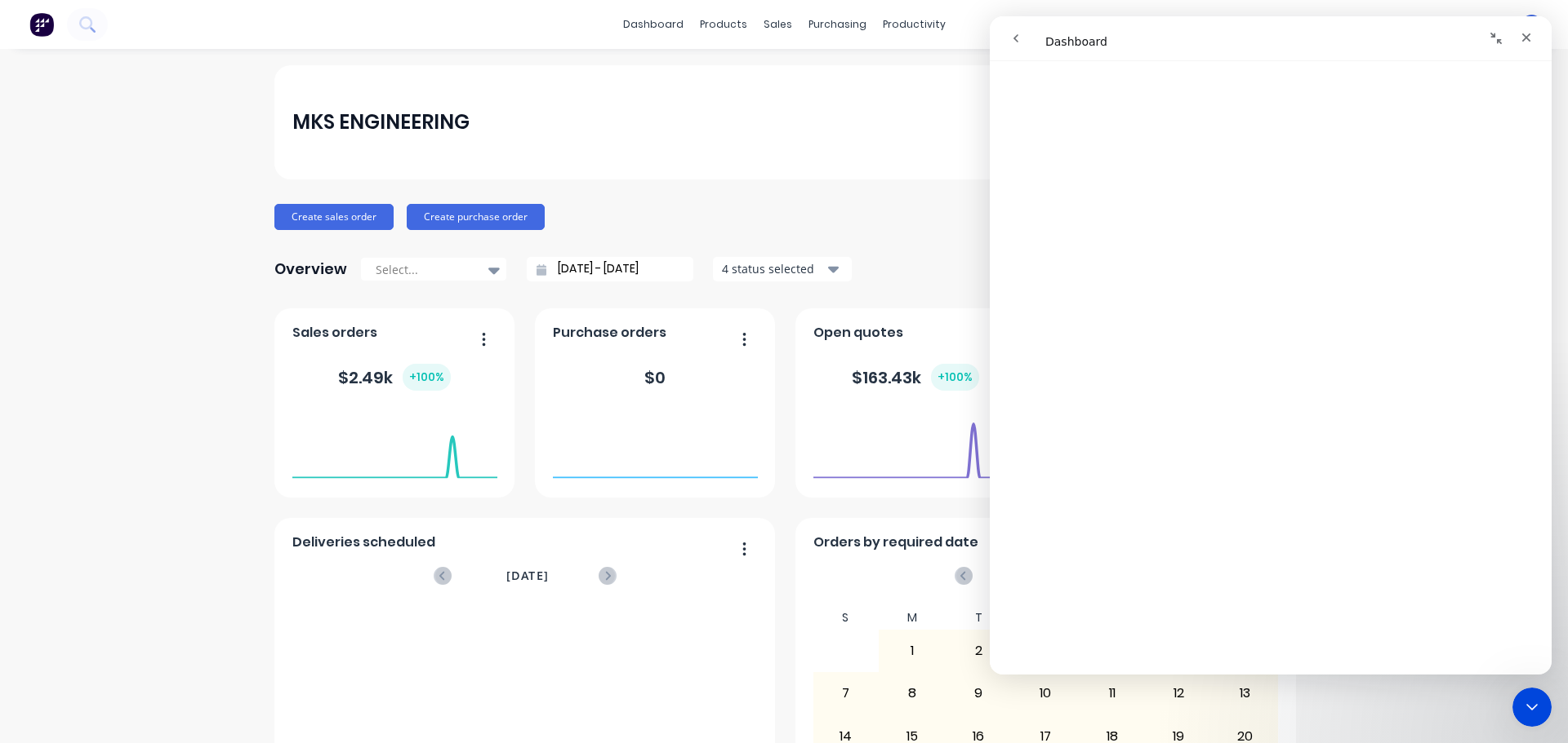
scroll to position [1631, 0]
click at [1489, 39] on button "Collapse window" at bounding box center [1495, 38] width 31 height 31
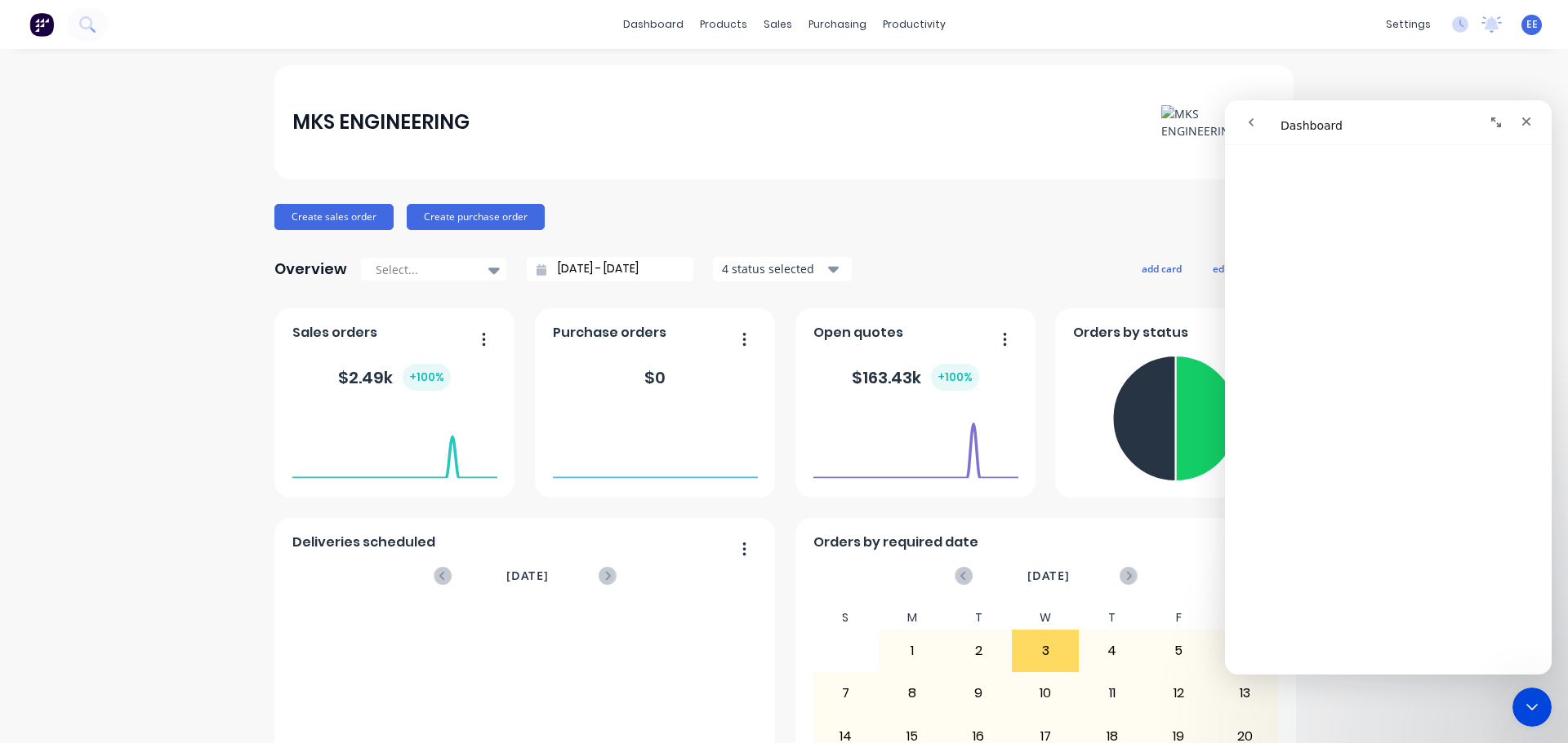
scroll to position [1627, 0]
click at [1492, 120] on icon "Expand window" at bounding box center [1495, 122] width 10 height 10
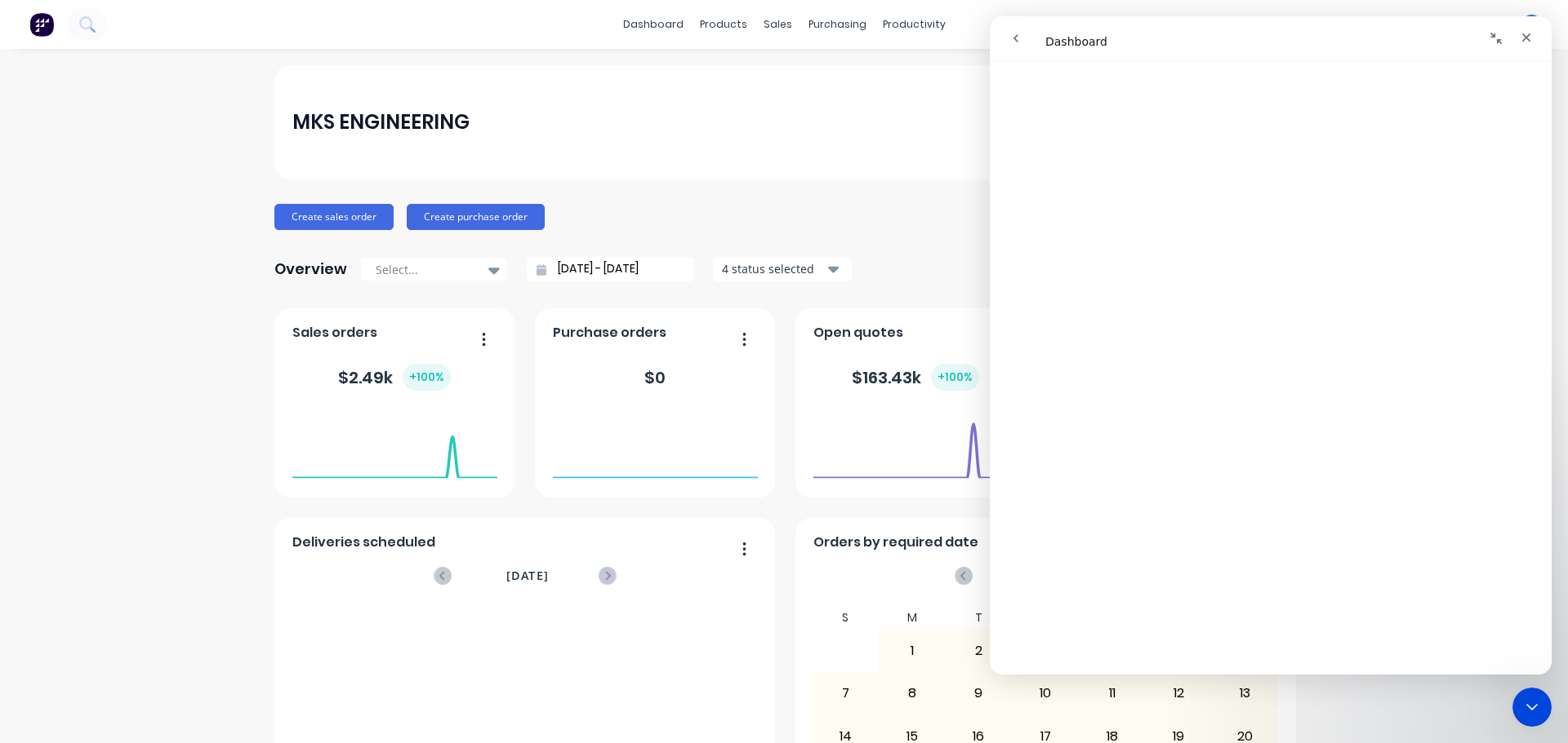
scroll to position [1958, 0]
click at [1493, 38] on icon "Collapse window" at bounding box center [1496, 38] width 13 height 13
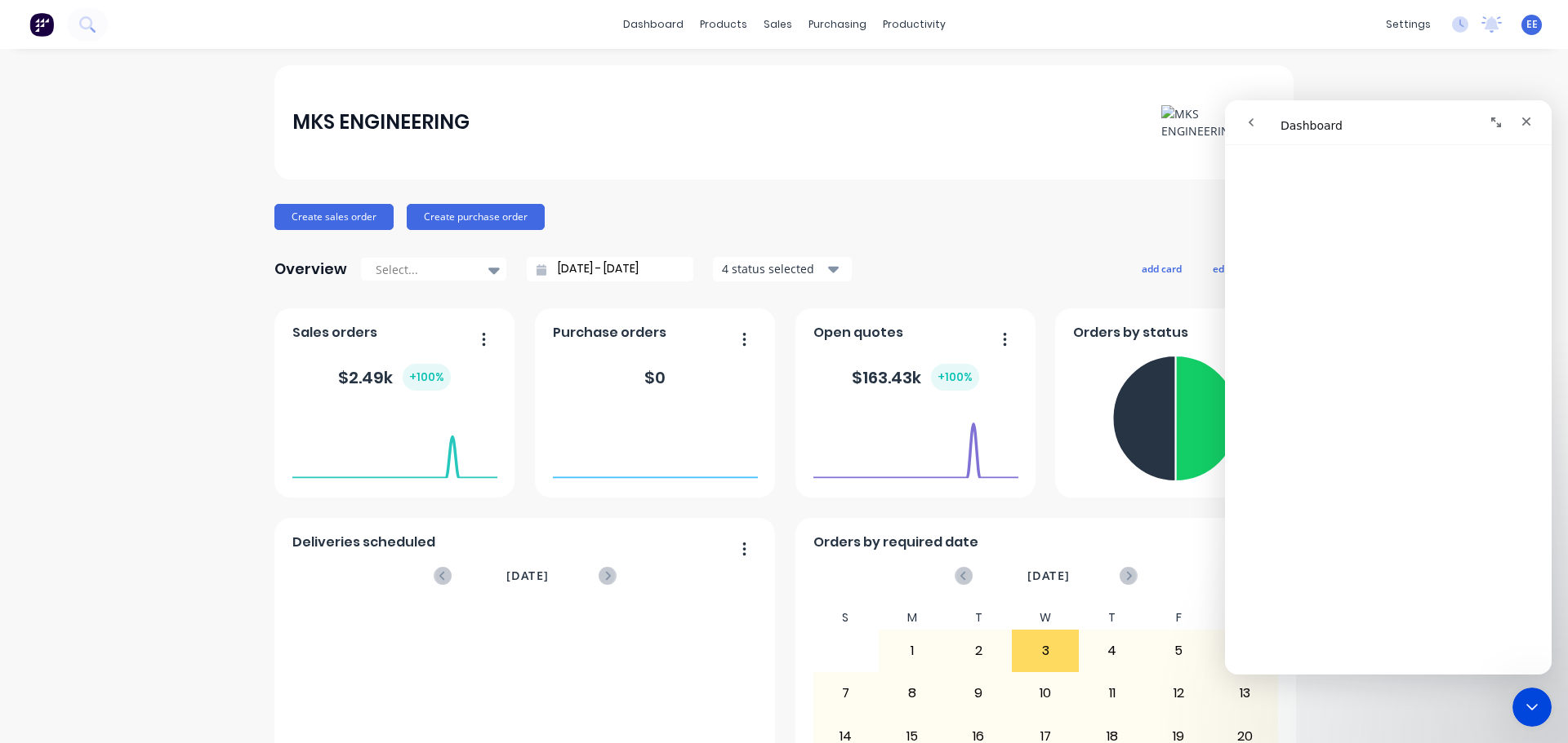
scroll to position [1954, 0]
click at [1494, 117] on icon "Expand window" at bounding box center [1495, 122] width 10 height 10
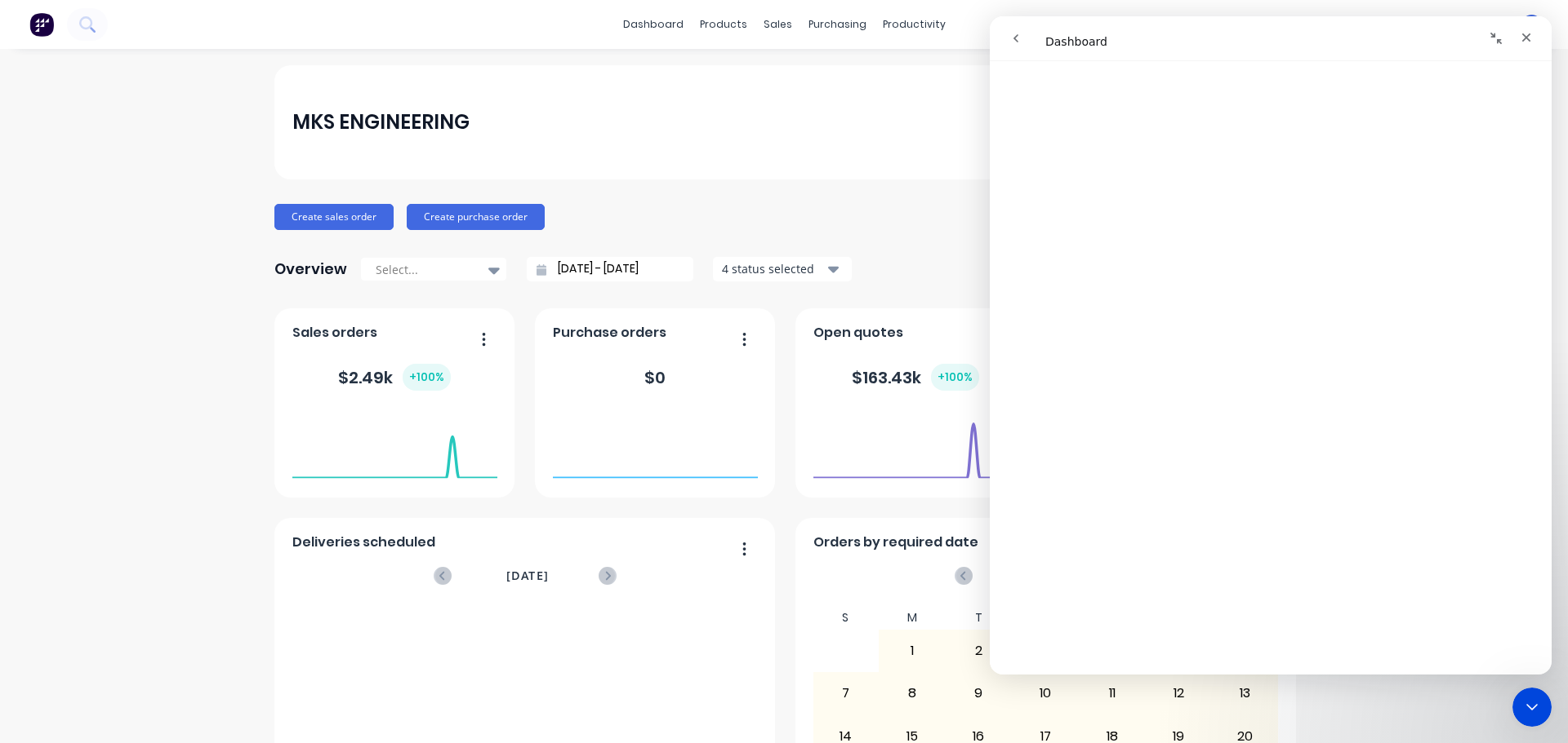
scroll to position [2611, 0]
click at [483, 340] on icon "button" at bounding box center [483, 339] width 3 height 13
click at [1017, 42] on icon "go back" at bounding box center [1015, 38] width 5 height 9
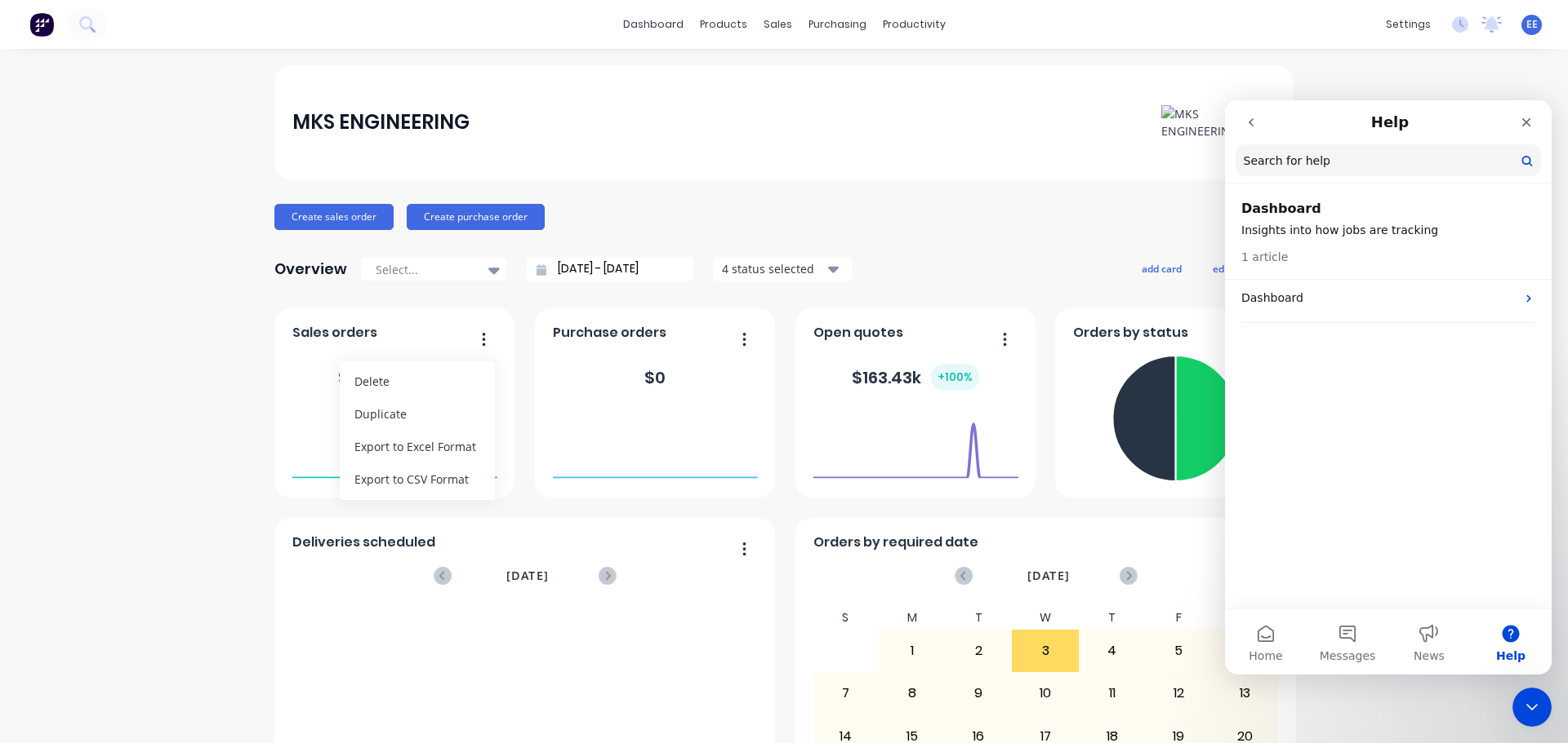
click at [1251, 124] on icon "go back" at bounding box center [1251, 122] width 5 height 9
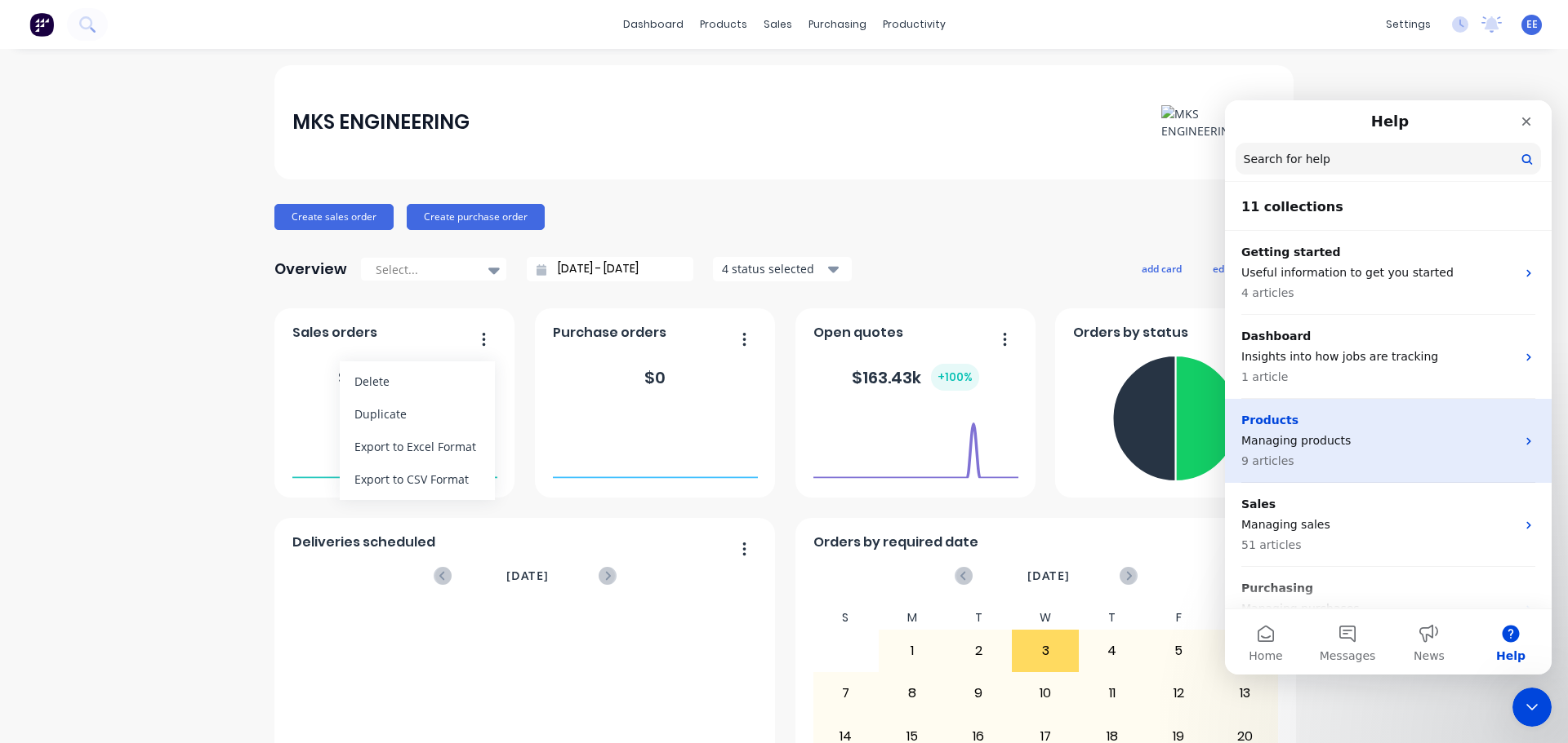
click at [1373, 432] on div "Products Managing products 9 articles" at bounding box center [1378, 441] width 274 height 58
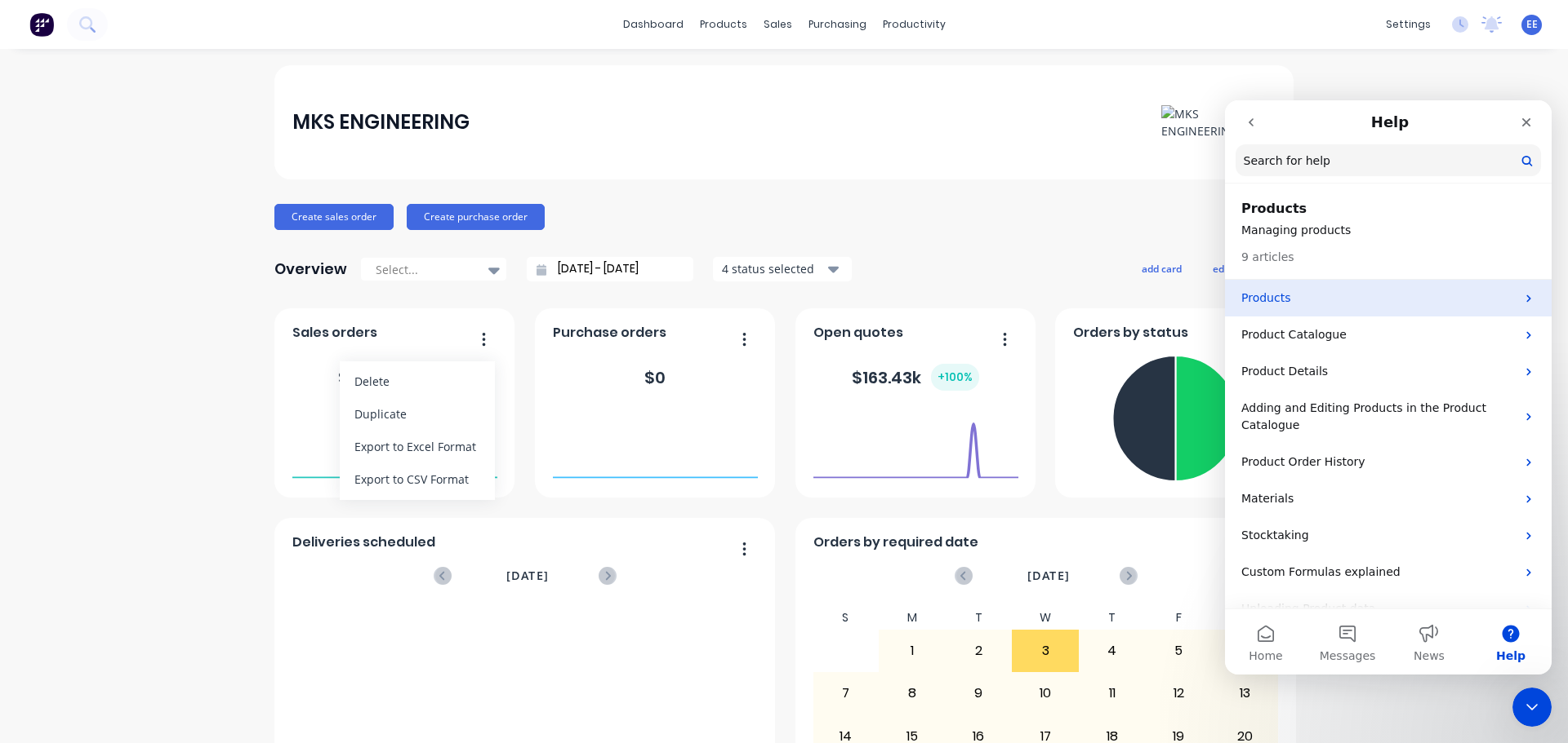
click at [1266, 300] on p "Products" at bounding box center [1378, 298] width 274 height 17
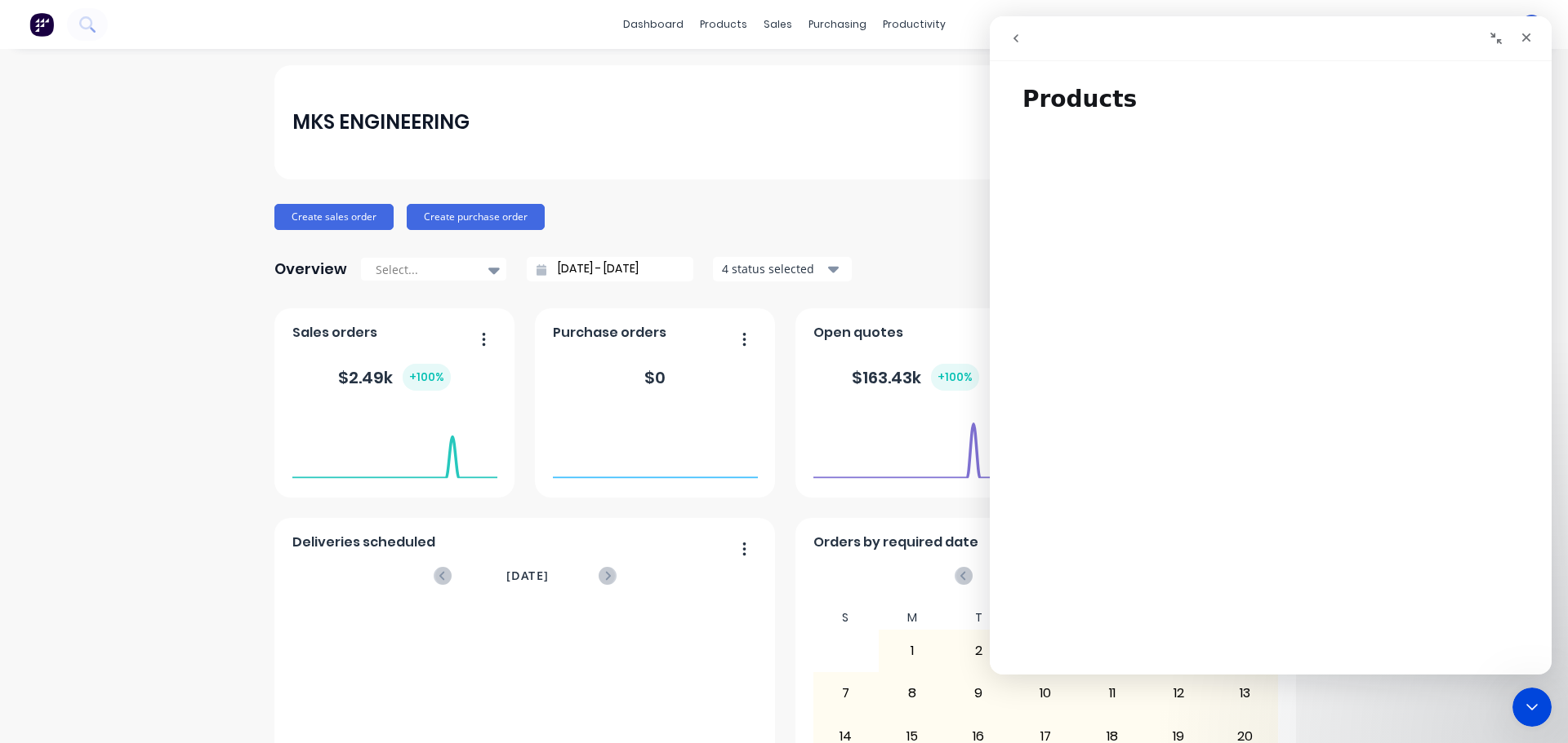
click at [200, 350] on div "MKS ENGINEERING Create sales order Create purchase order Overview Select... 03/…" at bounding box center [784, 491] width 1568 height 852
click at [1017, 45] on button "go back" at bounding box center [1016, 38] width 31 height 31
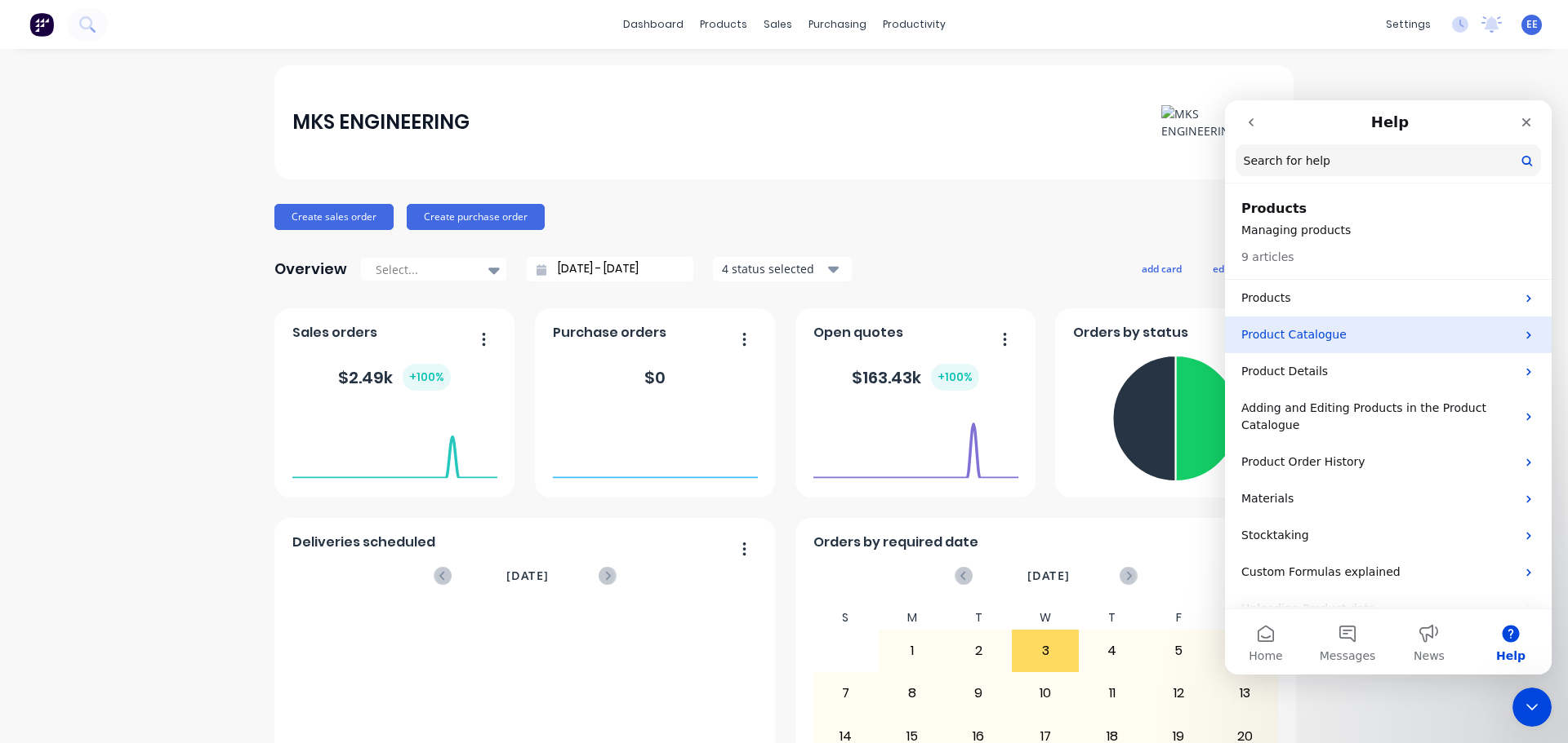
click at [1255, 339] on p "Product Catalogue" at bounding box center [1378, 335] width 274 height 17
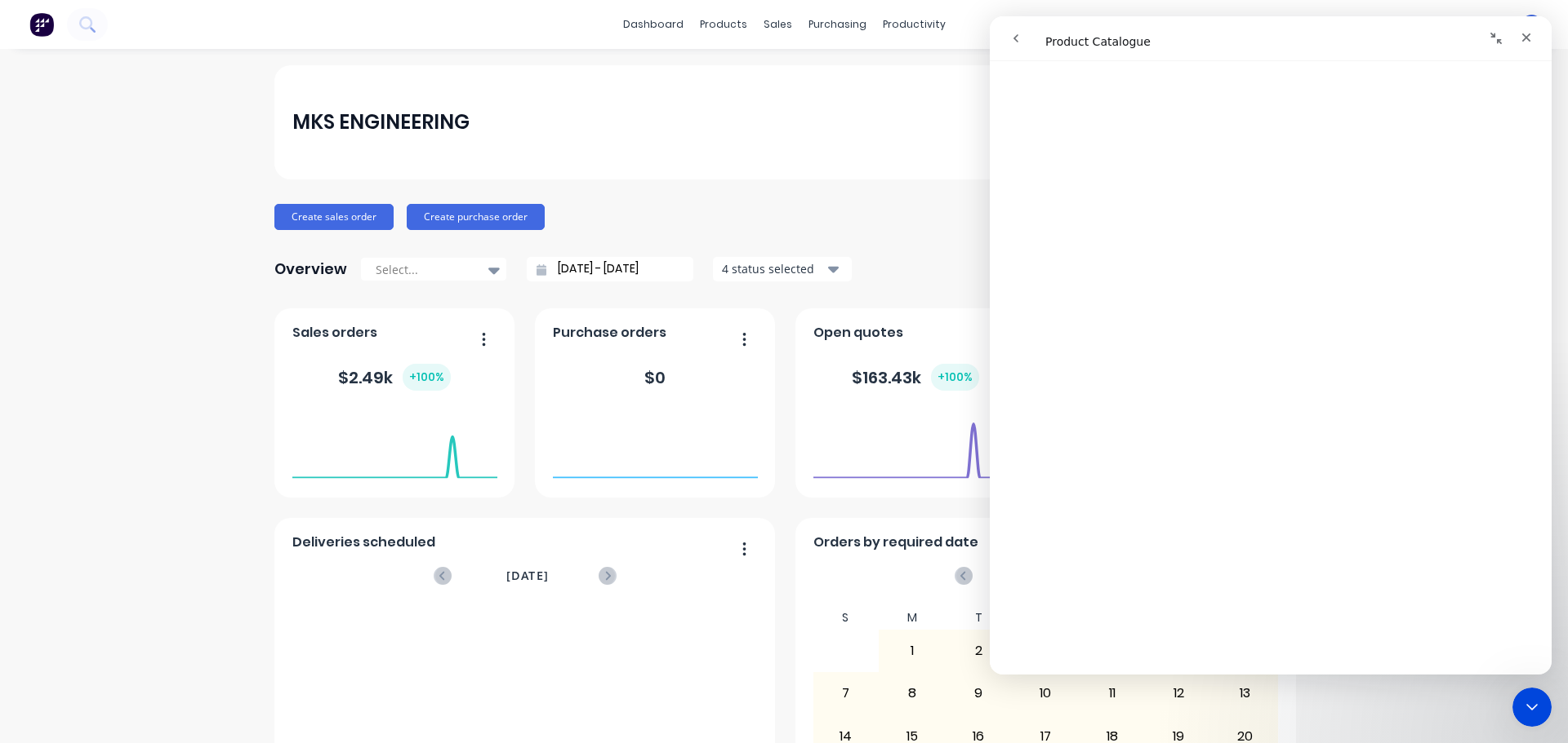
scroll to position [1223, 0]
